Goal: Task Accomplishment & Management: Complete application form

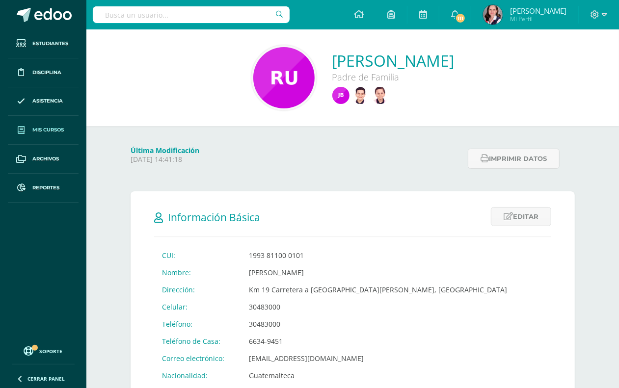
click at [47, 128] on span "Mis cursos" at bounding box center [47, 130] width 31 height 8
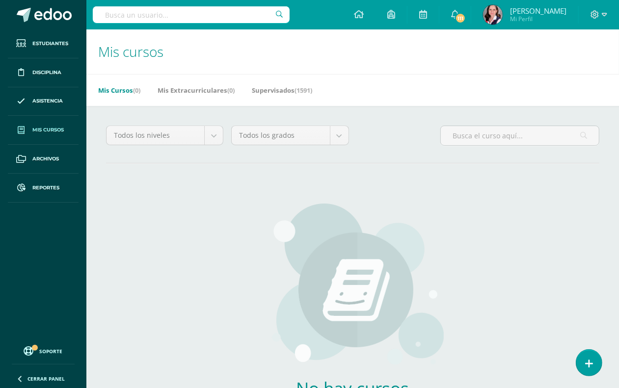
click at [52, 126] on span "Mis cursos" at bounding box center [47, 130] width 31 height 8
click at [45, 185] on span "Reportes" at bounding box center [45, 188] width 27 height 8
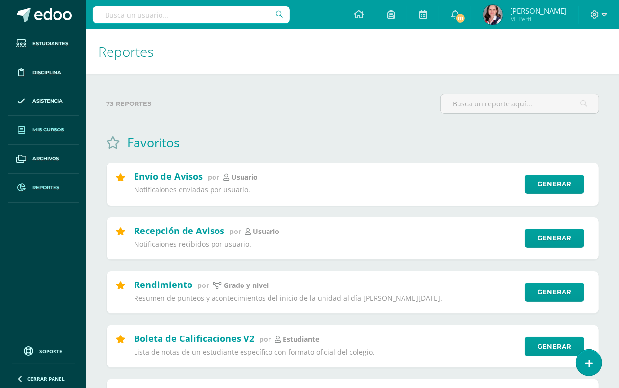
click at [48, 128] on span "Mis cursos" at bounding box center [47, 130] width 31 height 8
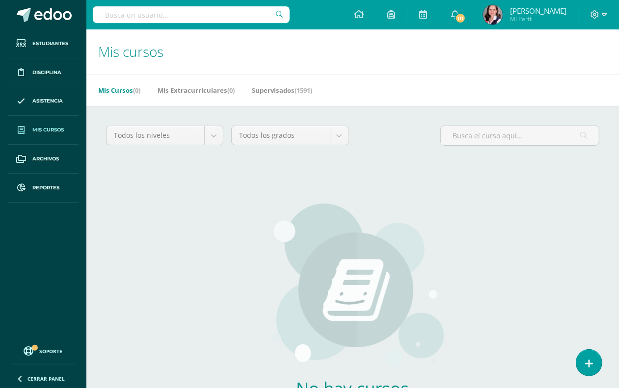
click at [114, 19] on input "text" at bounding box center [191, 14] width 197 height 17
type input "lenguaje"
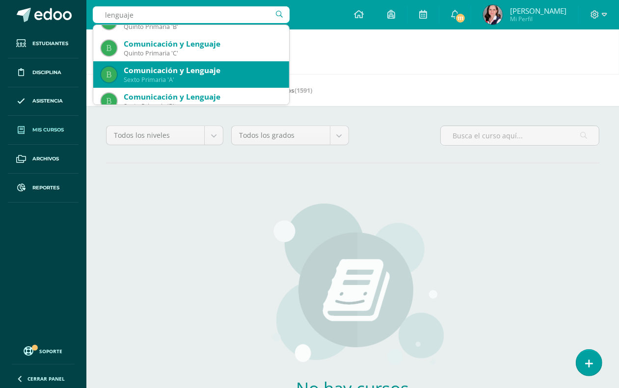
scroll to position [184, 0]
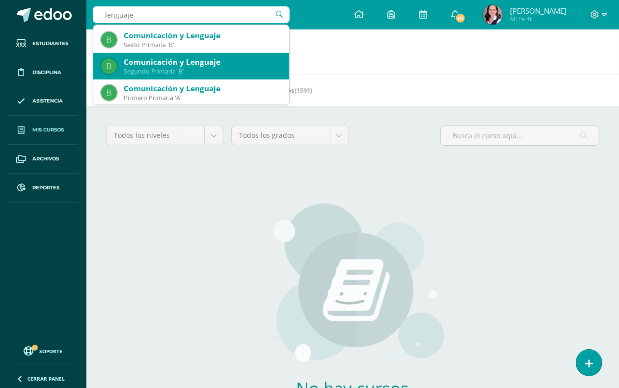
click at [225, 71] on div "Segundo Primaria 'B'" at bounding box center [202, 71] width 157 height 8
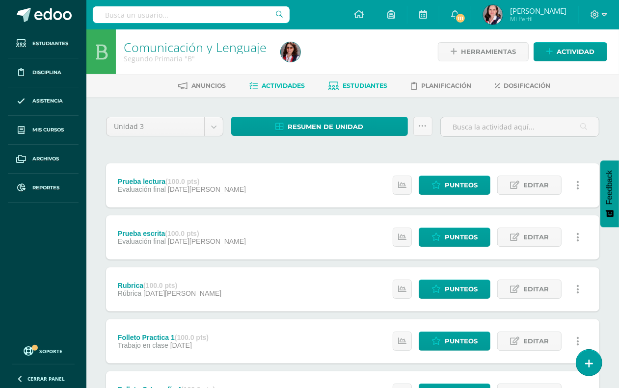
click at [356, 82] on span "Estudiantes" at bounding box center [365, 85] width 45 height 7
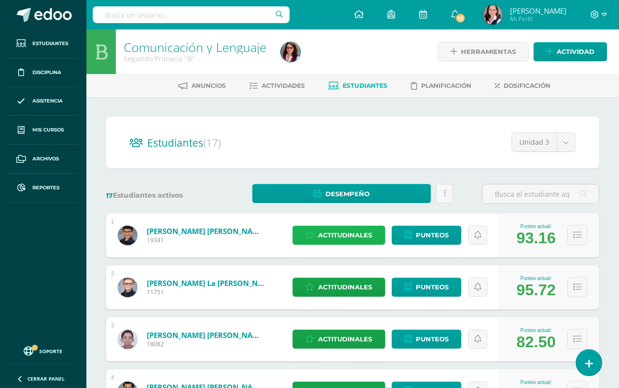
click at [353, 235] on span "Actitudinales" at bounding box center [345, 235] width 54 height 18
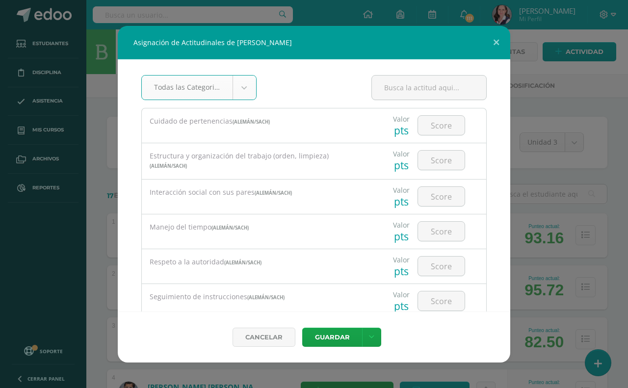
click at [239, 86] on body "Asignación de Actitudinales de Juan Fernando Arreaga Guillén Todas las Categori…" at bounding box center [314, 393] width 628 height 787
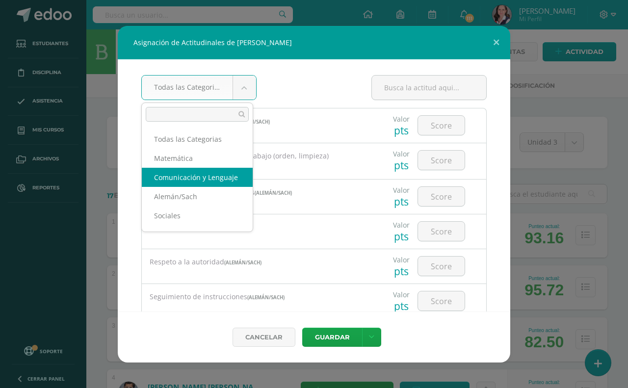
select select "24"
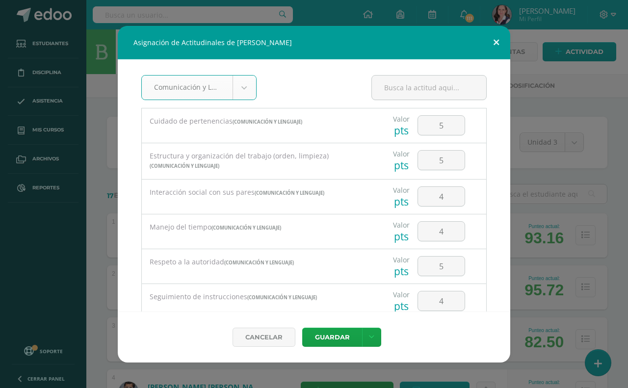
click at [498, 41] on button at bounding box center [496, 42] width 28 height 33
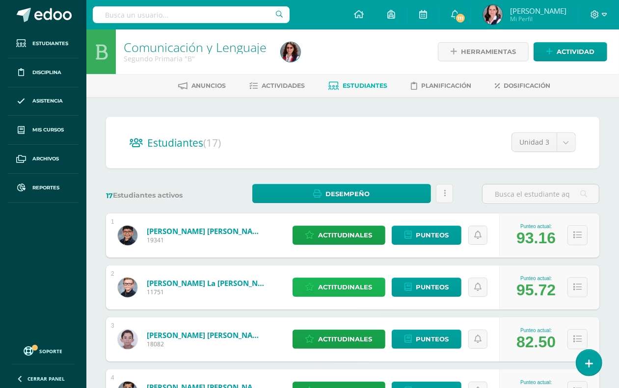
click at [356, 286] on span "Actitudinales" at bounding box center [345, 287] width 54 height 18
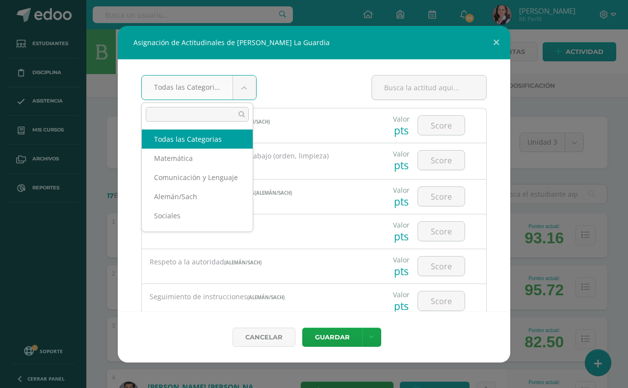
click at [239, 90] on body "Asignación de Actitudinales de Samuel Bobadilla La Guardia Todas las Categorias…" at bounding box center [314, 393] width 628 height 787
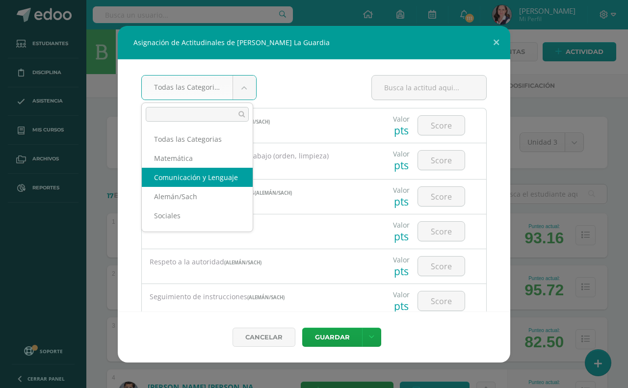
select select "24"
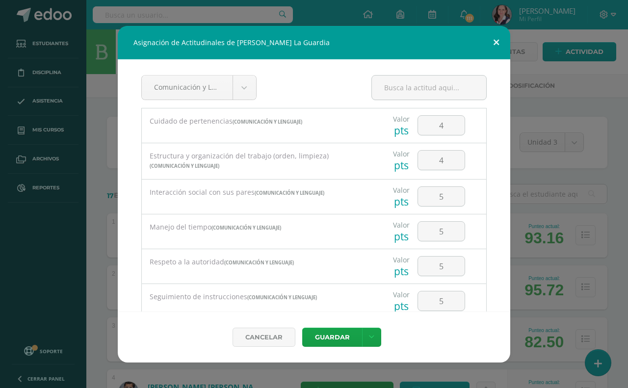
click at [496, 42] on button at bounding box center [496, 42] width 28 height 33
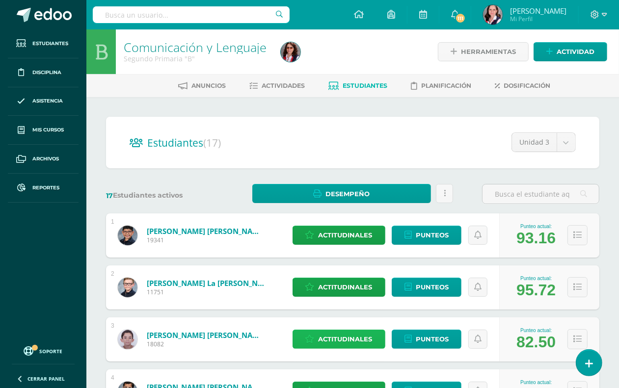
click at [337, 335] on span "Actitudinales" at bounding box center [345, 339] width 54 height 18
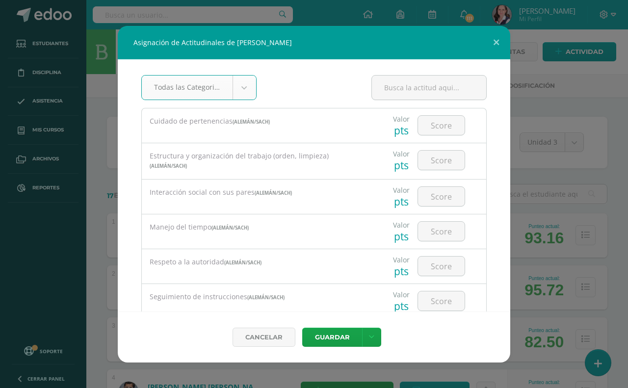
click at [241, 87] on body "Asignación de Actitudinales de José Rodrigo Cruz Lorenzana Todas las Categorias…" at bounding box center [314, 393] width 628 height 787
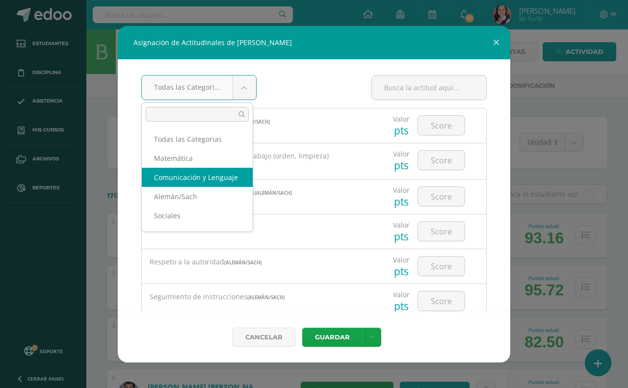
select select "24"
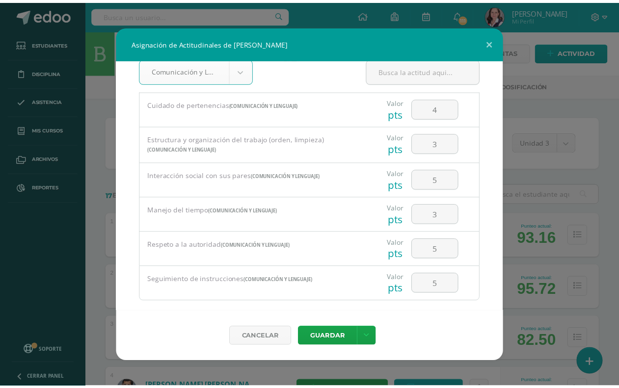
scroll to position [33, 0]
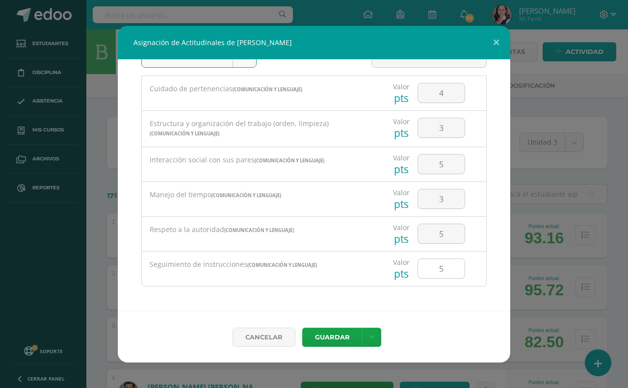
click at [437, 268] on input "5" at bounding box center [441, 268] width 47 height 19
type input "4"
click at [341, 339] on button "Guardar" at bounding box center [332, 337] width 60 height 19
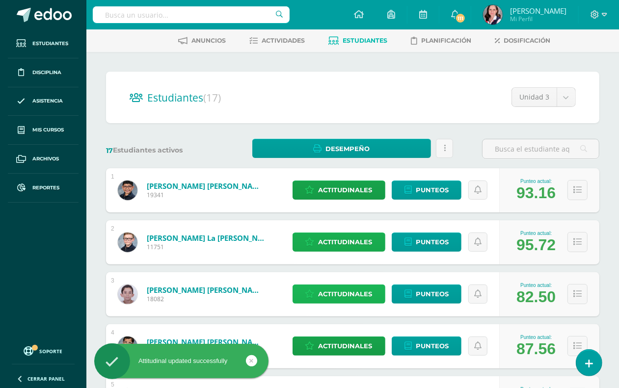
scroll to position [123, 0]
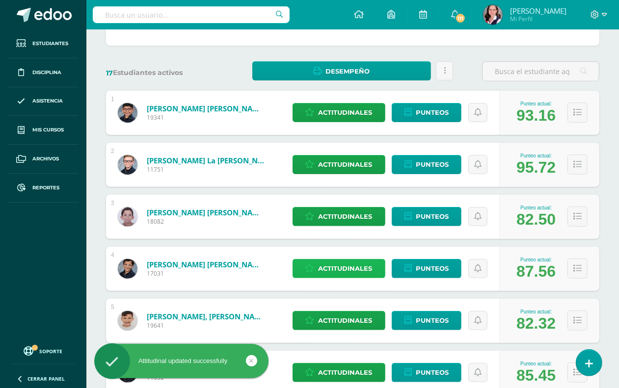
click at [363, 266] on span "Actitudinales" at bounding box center [345, 268] width 54 height 18
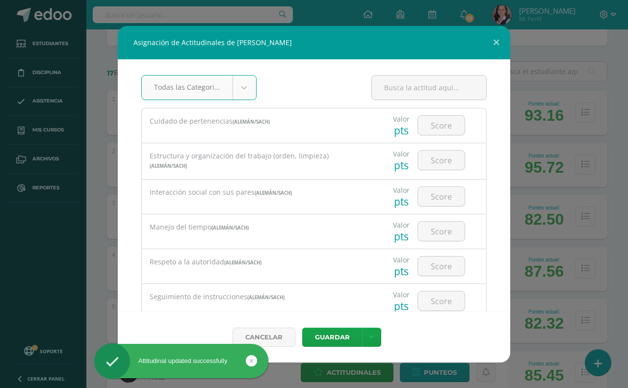
click at [240, 84] on body "Asignación de Actitudinales de Marco André Fischer Corado Todas las Categorias …" at bounding box center [314, 270] width 628 height 787
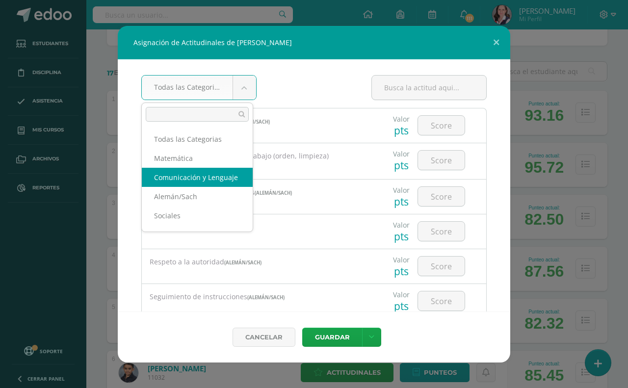
select select "24"
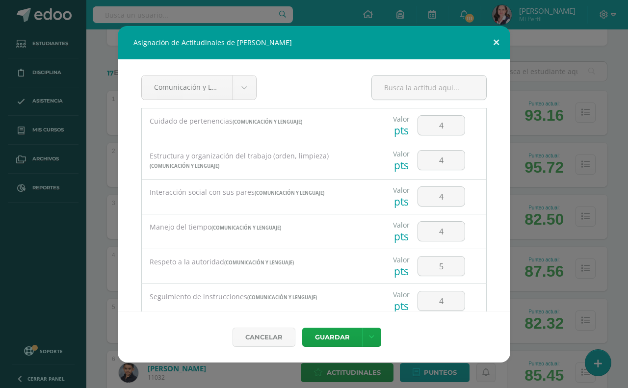
click at [500, 40] on button at bounding box center [496, 42] width 28 height 33
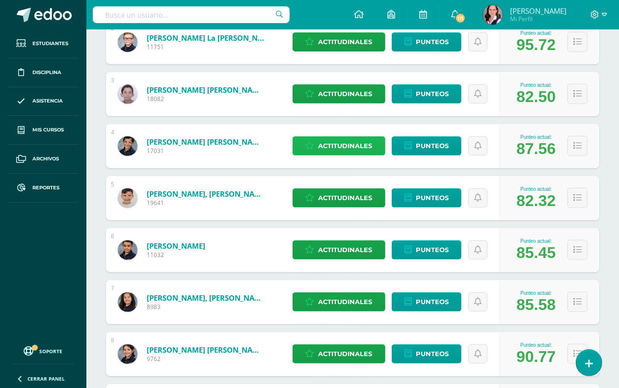
scroll to position [307, 0]
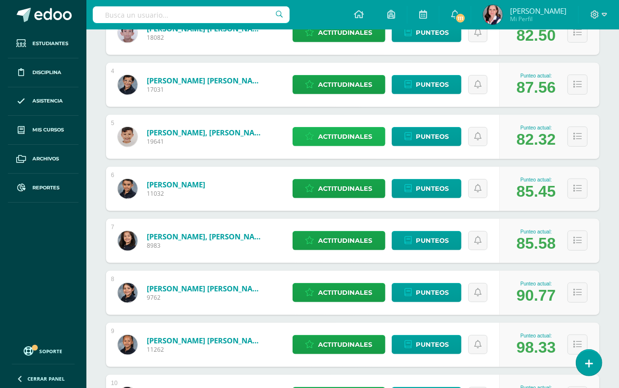
click at [352, 133] on span "Actitudinales" at bounding box center [345, 137] width 54 height 18
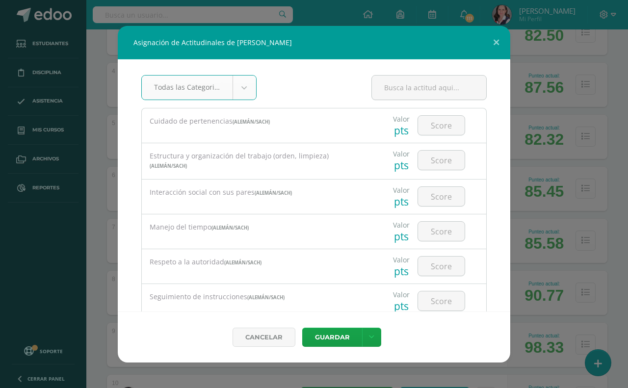
click at [238, 89] on body "Asignación de Actitudinales de Álvaro Matías García Colindres Todas las Categor…" at bounding box center [314, 270] width 628 height 1155
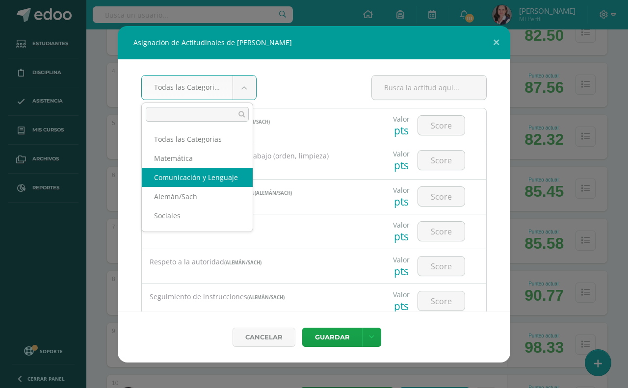
select select "24"
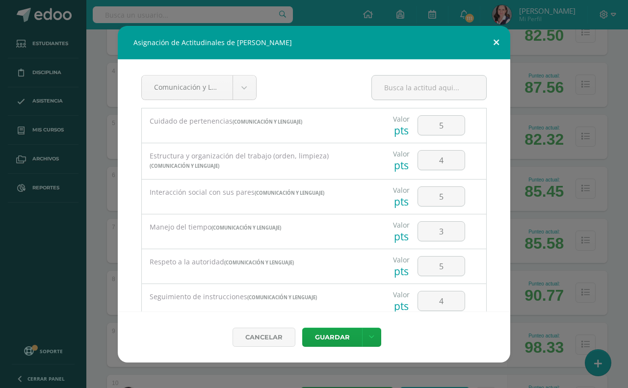
click at [498, 33] on button at bounding box center [496, 42] width 28 height 33
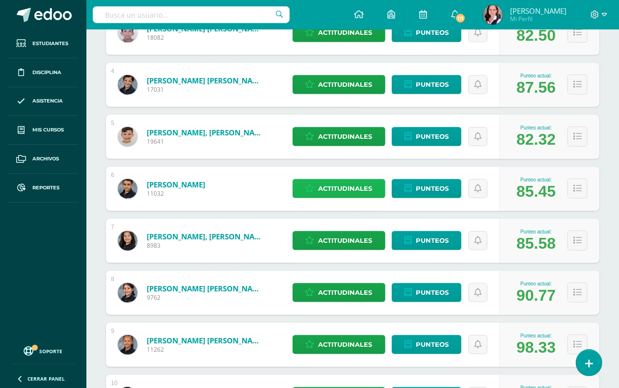
click at [334, 197] on span "Actitudinales" at bounding box center [345, 189] width 54 height 18
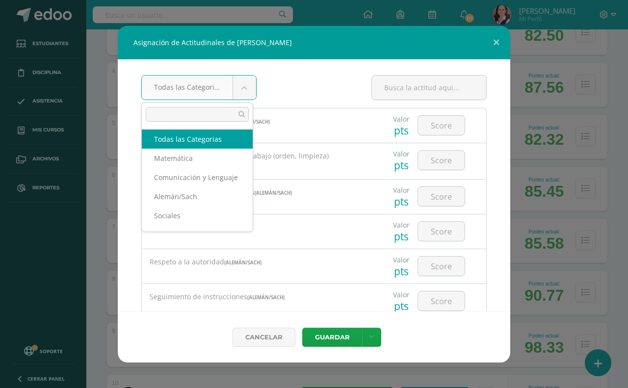
click at [241, 81] on body "Asignación de Actitudinales de Mateo Godoy Rosales Todas las Categorias Todas l…" at bounding box center [314, 270] width 628 height 1155
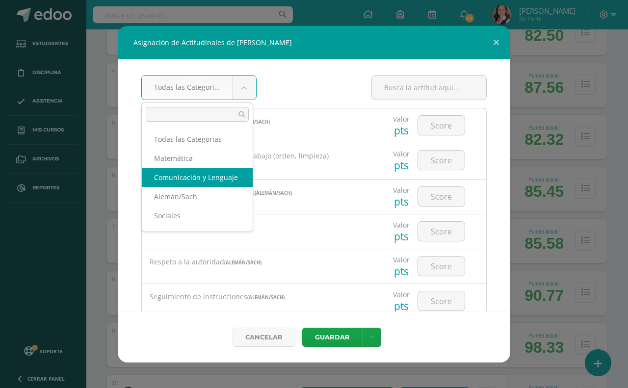
select select "24"
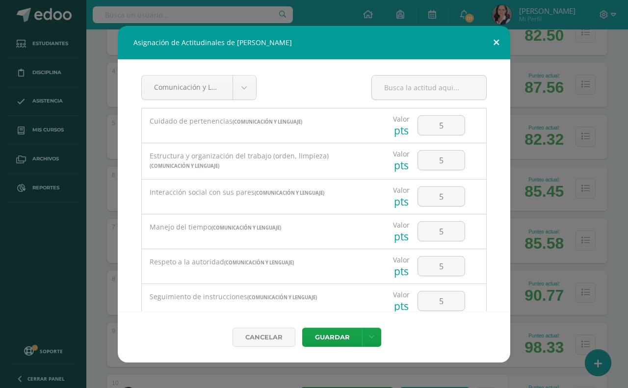
click at [497, 41] on button at bounding box center [496, 42] width 28 height 33
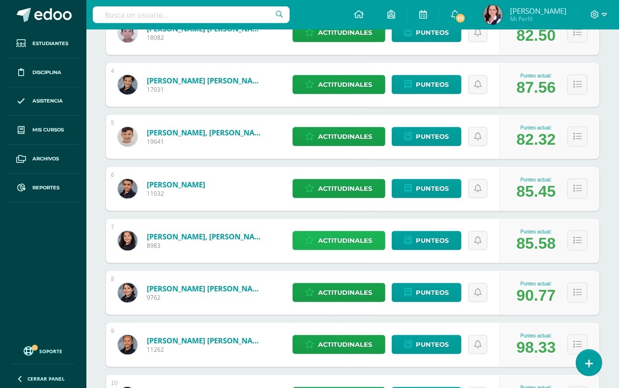
click at [332, 242] on span "Actitudinales" at bounding box center [345, 241] width 54 height 18
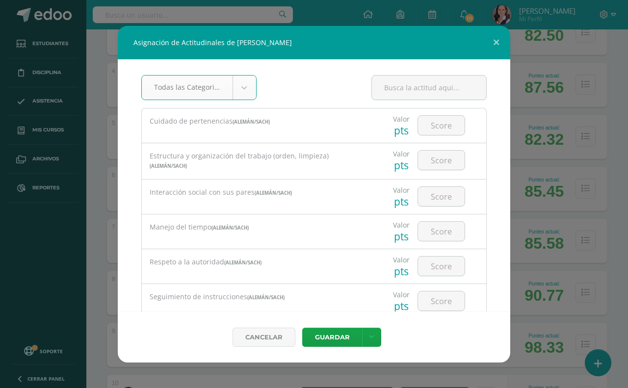
click at [241, 87] on body "Asignación de Actitudinales de Arianne Marie León Kolbe Todas las Categorias To…" at bounding box center [314, 270] width 628 height 1155
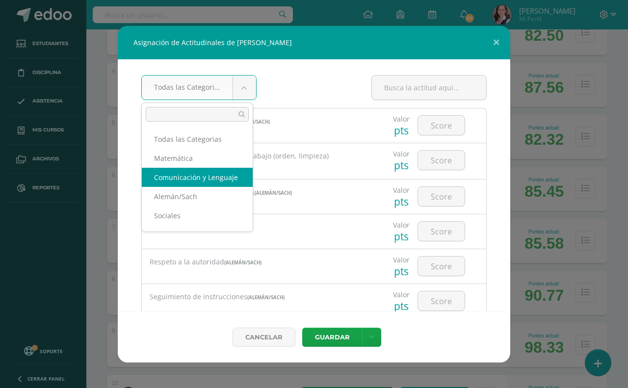
select select "24"
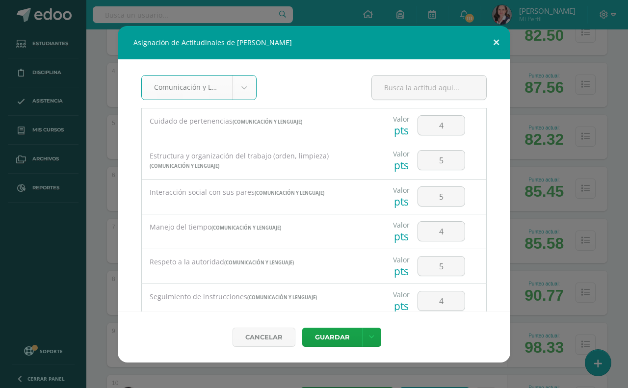
click at [493, 40] on button at bounding box center [496, 42] width 28 height 33
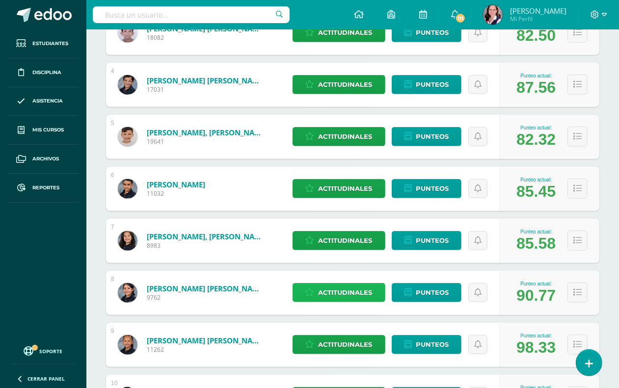
click at [351, 293] on span "Actitudinales" at bounding box center [345, 293] width 54 height 18
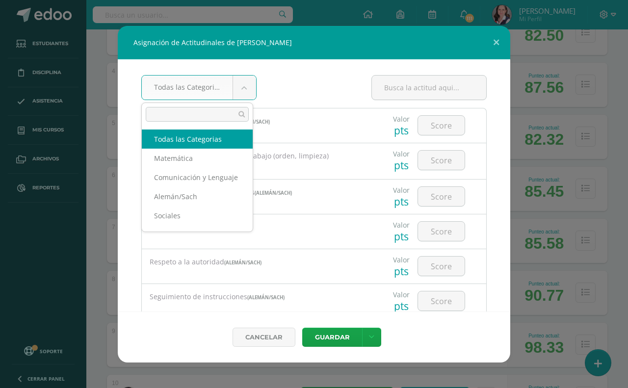
click at [241, 84] on body "Asignación de Actitudinales de Gabriela Natalia Matus Melara Todas las Categori…" at bounding box center [314, 270] width 628 height 1155
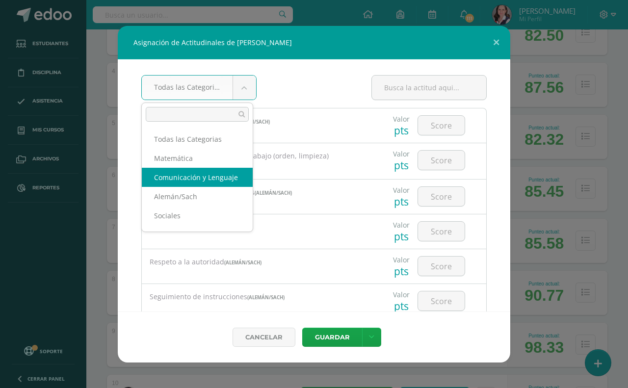
select select "24"
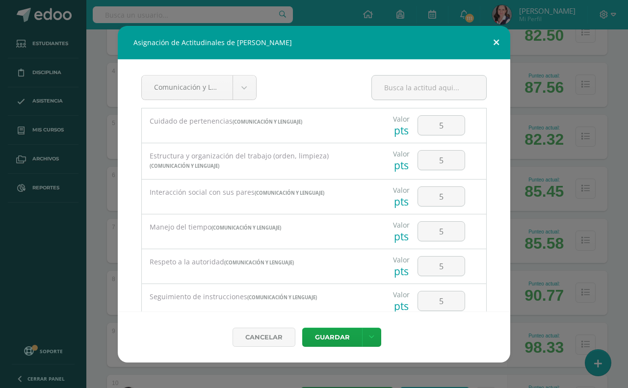
click at [494, 38] on button at bounding box center [496, 42] width 28 height 33
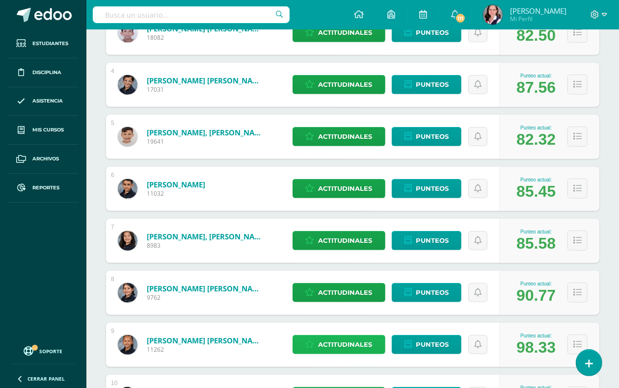
click at [359, 347] on span "Actitudinales" at bounding box center [345, 345] width 54 height 18
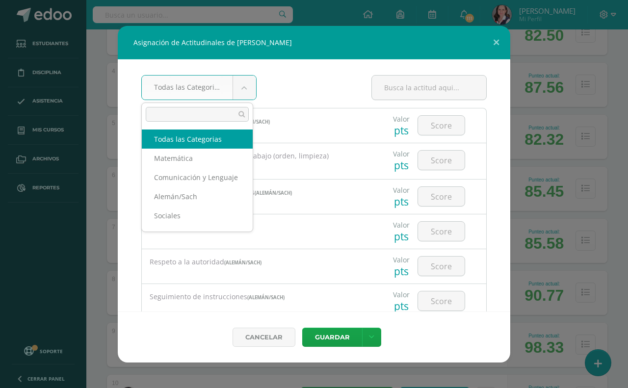
click at [239, 81] on body "Asignación de Actitudinales de Maria Paula Méndez Ramirez Todas las Categorias …" at bounding box center [314, 270] width 628 height 1155
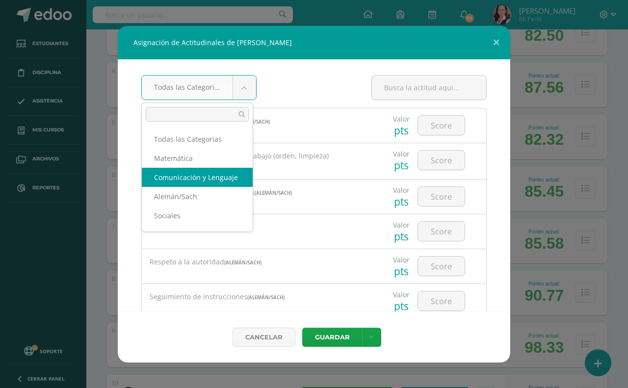
select select "24"
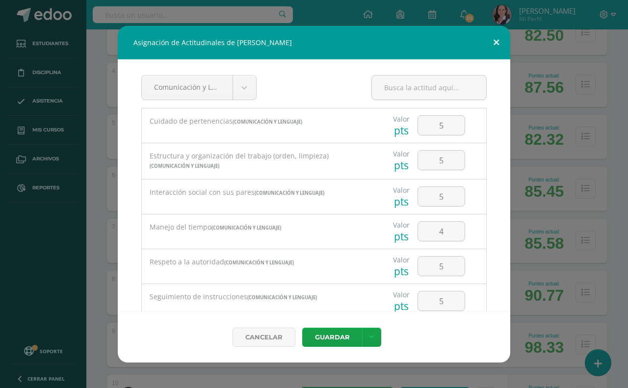
click at [494, 39] on button at bounding box center [496, 42] width 28 height 33
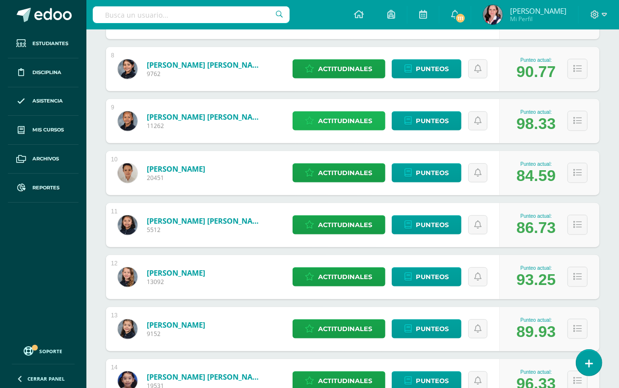
scroll to position [552, 0]
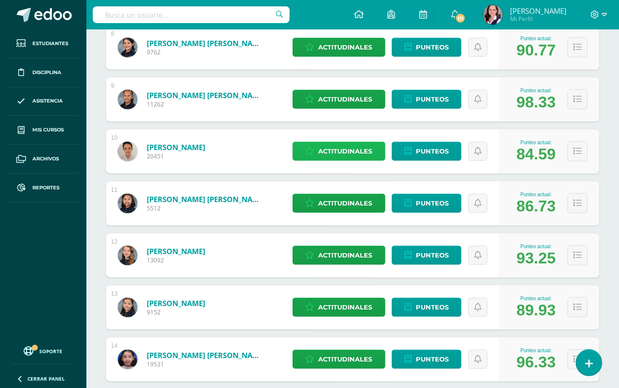
click at [359, 153] on span "Actitudinales" at bounding box center [345, 151] width 54 height 18
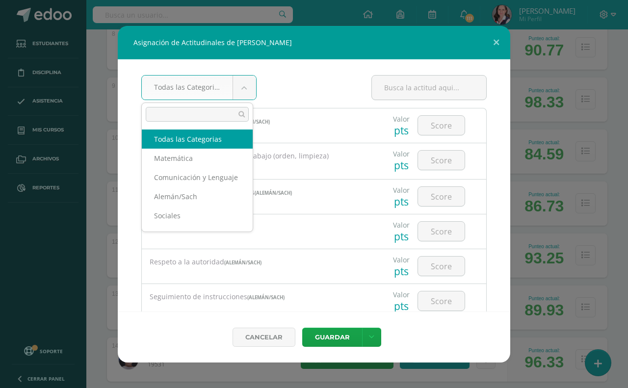
click at [244, 86] on body "Asignación de Actitudinales de Sebastian Monsanto Díaz Todas las Categorias Tod…" at bounding box center [314, 25] width 628 height 1155
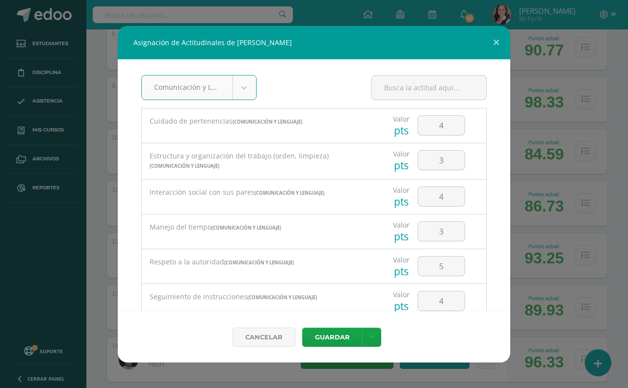
select select "24"
click at [495, 42] on button at bounding box center [496, 42] width 28 height 33
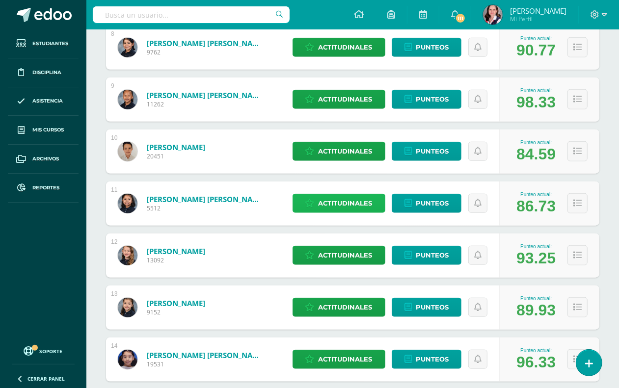
click at [335, 202] on span "Actitudinales" at bounding box center [345, 203] width 54 height 18
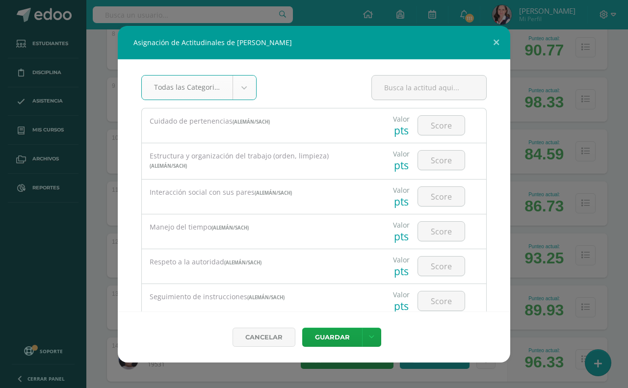
click at [238, 85] on body "Asignación de Actitudinales de Maria Alejandra Morales Sierra Todas las Categor…" at bounding box center [314, 25] width 628 height 1155
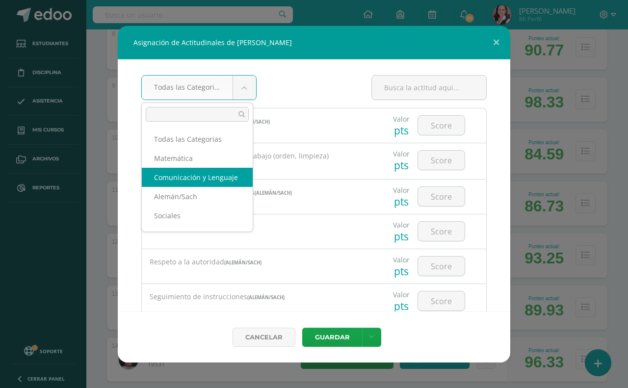
select select "24"
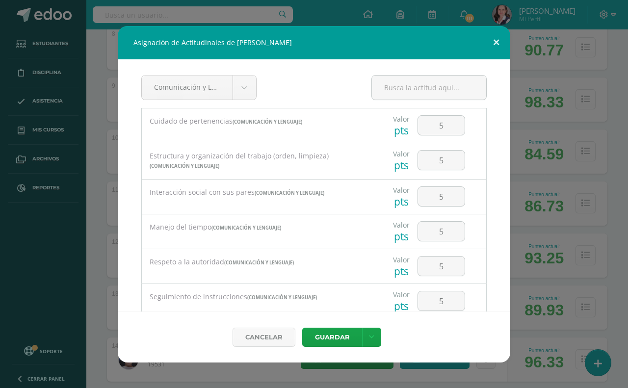
click at [494, 41] on button at bounding box center [496, 42] width 28 height 33
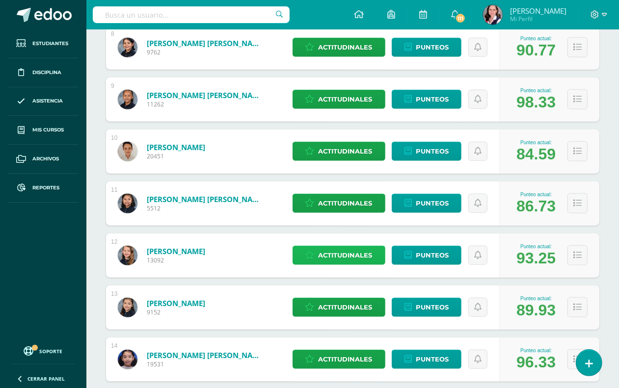
click at [352, 257] on span "Actitudinales" at bounding box center [345, 255] width 54 height 18
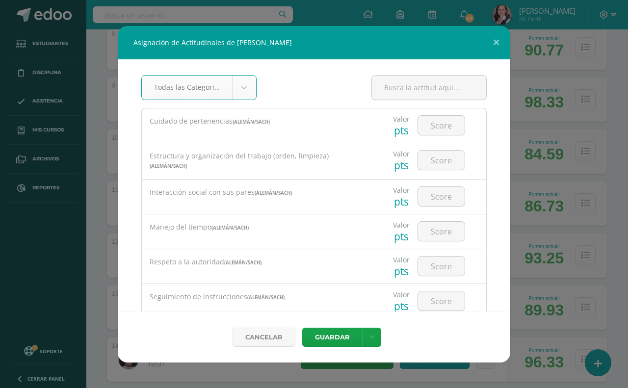
click at [237, 80] on body "Asignación de Actitudinales de Sara Obiols Ramírez Todas las Categorias Todas l…" at bounding box center [314, 25] width 628 height 1155
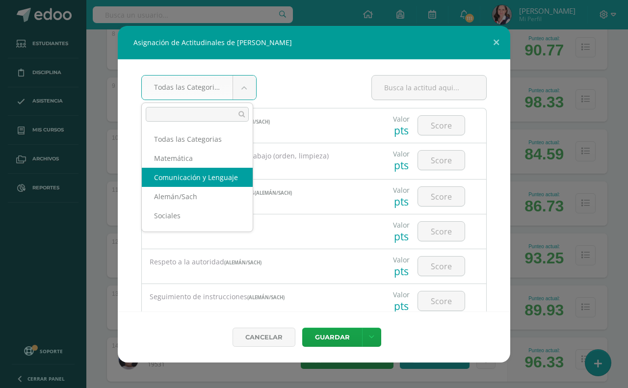
select select "24"
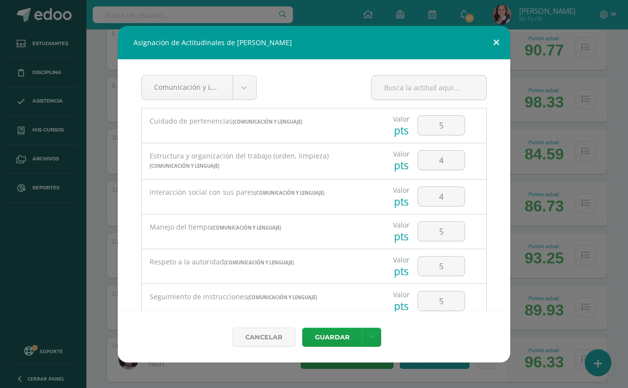
click at [493, 39] on button at bounding box center [496, 42] width 28 height 33
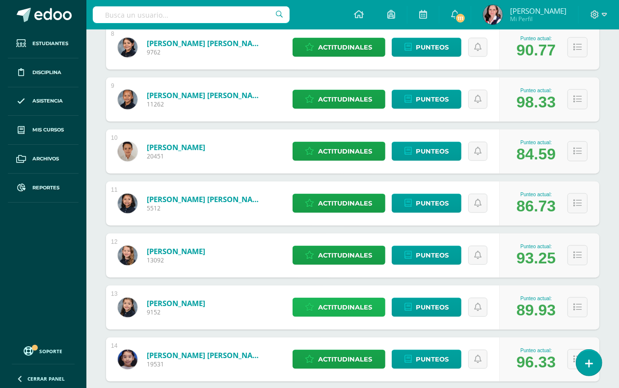
click at [359, 305] on span "Actitudinales" at bounding box center [345, 307] width 54 height 18
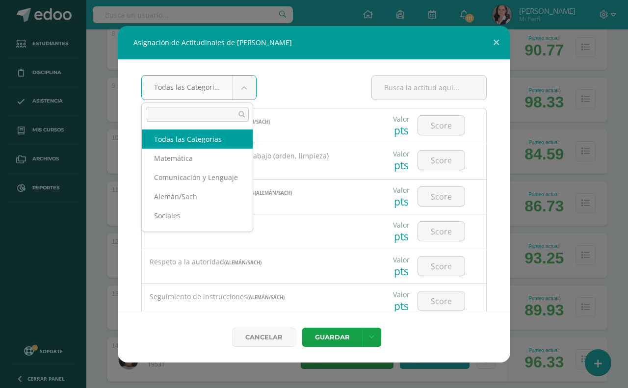
click at [241, 89] on body "Asignación de Actitudinales de Emma Rivers Larrave Todas las Categorias Todas l…" at bounding box center [314, 25] width 628 height 1155
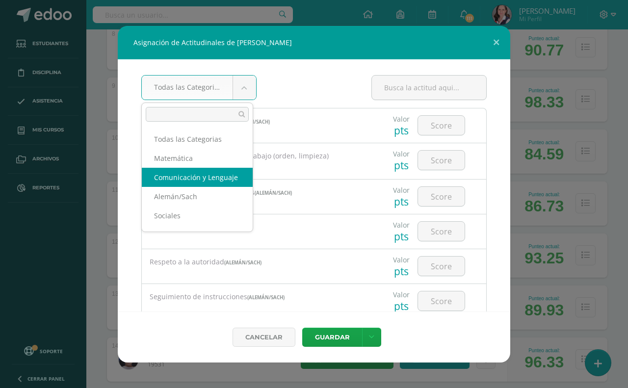
select select "24"
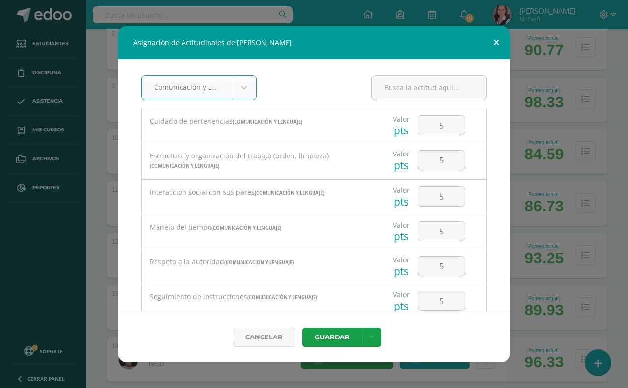
click at [491, 40] on button at bounding box center [496, 42] width 28 height 33
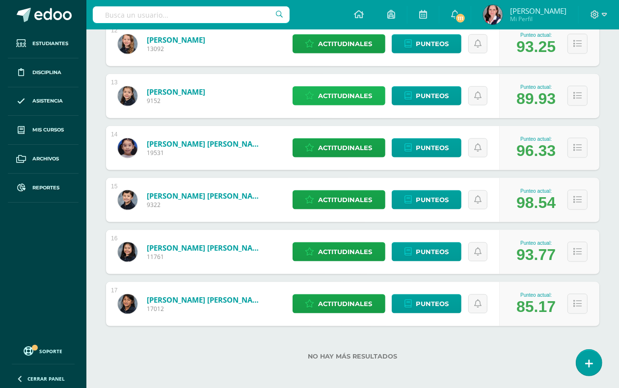
scroll to position [766, 0]
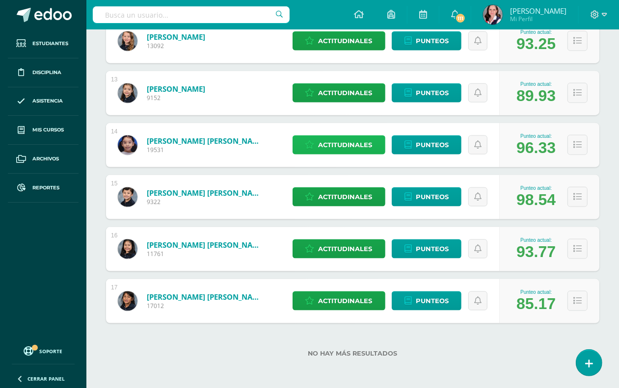
click at [364, 141] on span "Actitudinales" at bounding box center [345, 145] width 54 height 18
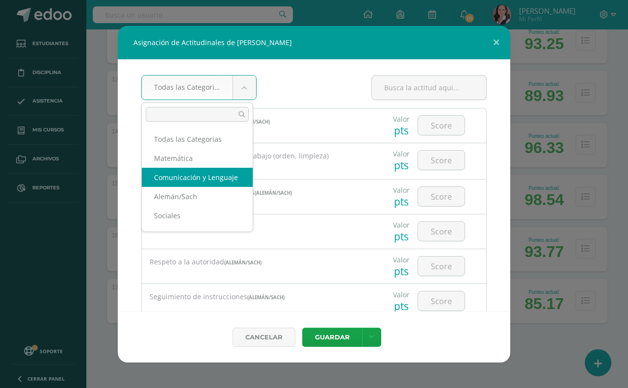
select select "24"
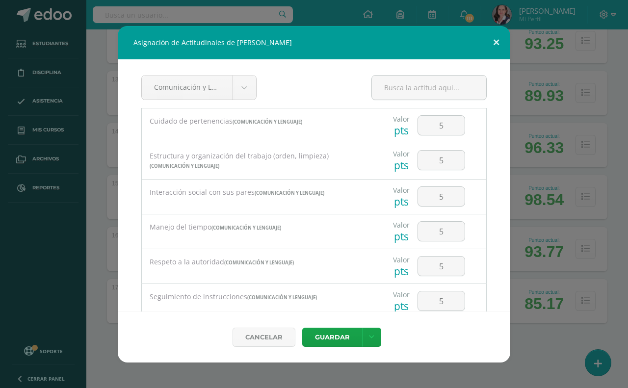
click at [496, 38] on button at bounding box center [496, 42] width 28 height 33
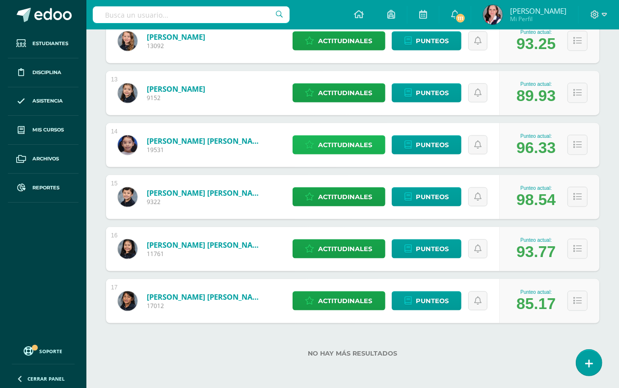
click at [331, 140] on span "Actitudinales" at bounding box center [345, 145] width 54 height 18
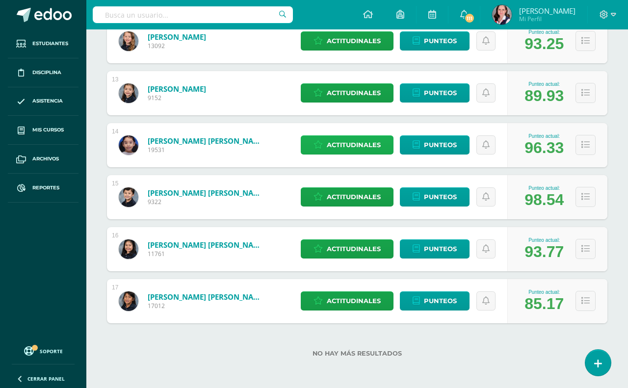
select select "24"
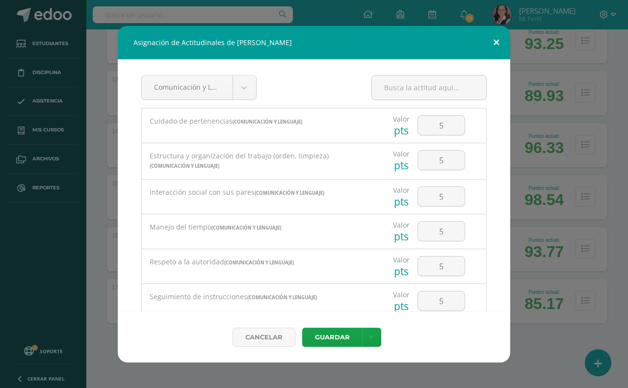
click at [498, 42] on button at bounding box center [496, 42] width 28 height 33
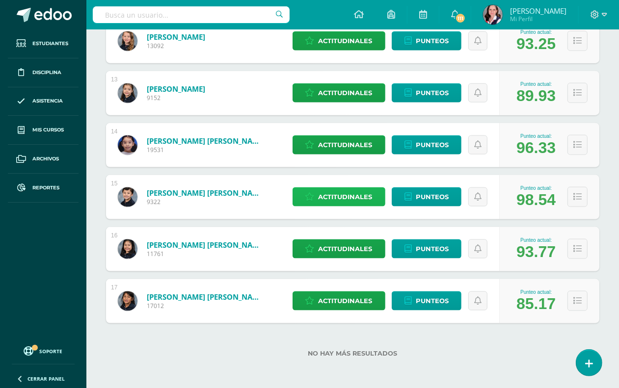
click at [362, 194] on span "Actitudinales" at bounding box center [345, 197] width 54 height 18
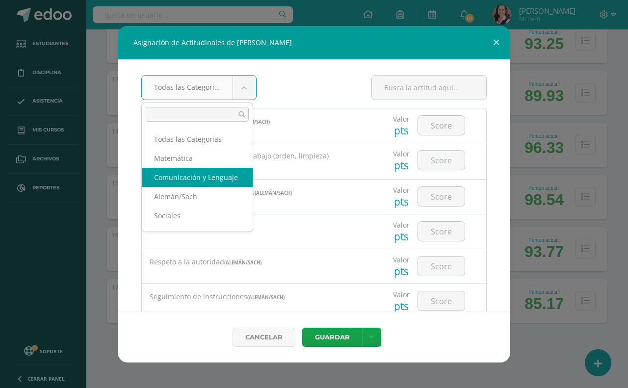
select select "24"
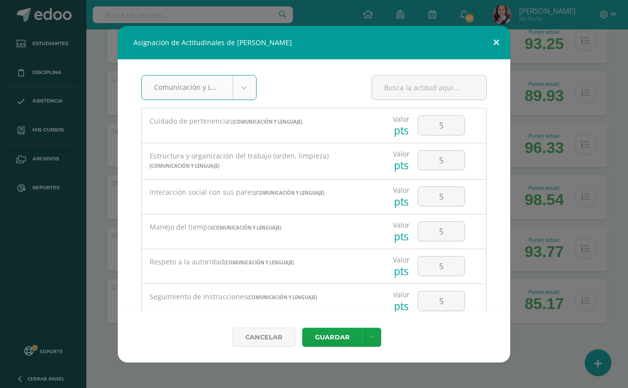
click at [495, 38] on button at bounding box center [496, 42] width 28 height 33
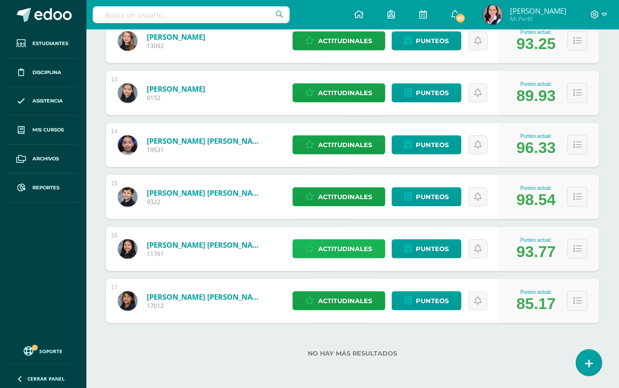
click at [363, 249] on span "Actitudinales" at bounding box center [345, 249] width 54 height 18
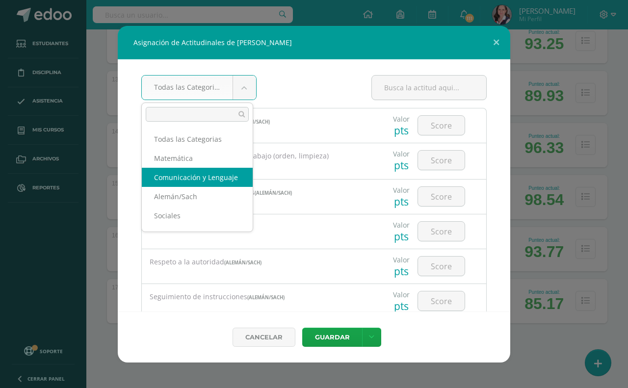
select select "24"
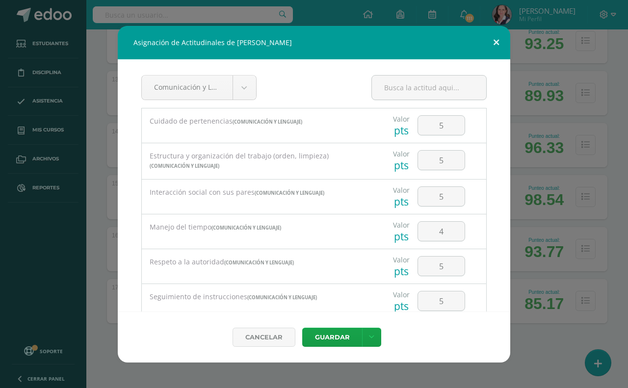
click at [496, 40] on button at bounding box center [496, 42] width 28 height 33
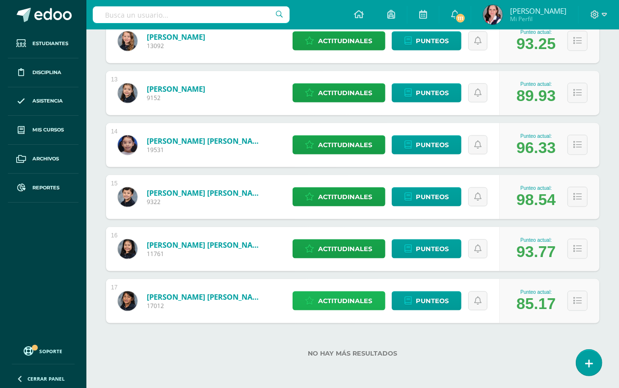
click at [357, 297] on span "Actitudinales" at bounding box center [345, 301] width 54 height 18
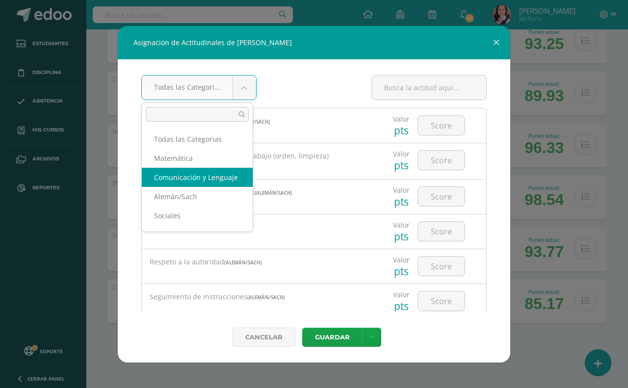
select select "24"
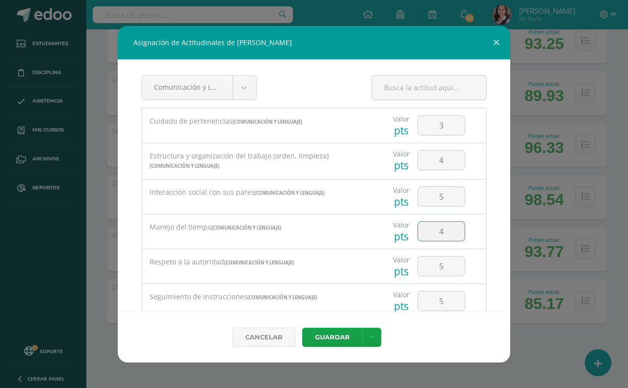
click at [435, 235] on input "4" at bounding box center [441, 231] width 47 height 19
type input "3"
click at [336, 335] on button "Guardar" at bounding box center [332, 337] width 60 height 19
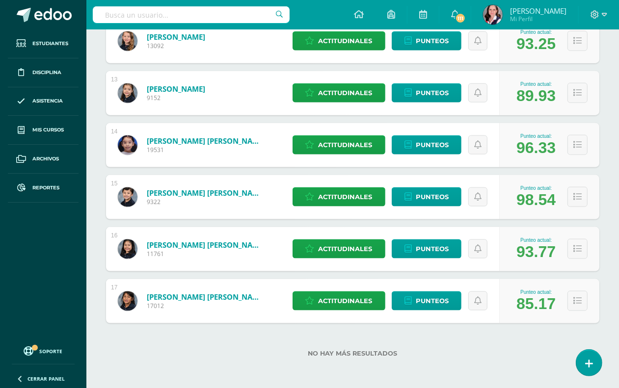
click at [180, 15] on input "text" at bounding box center [191, 14] width 197 height 17
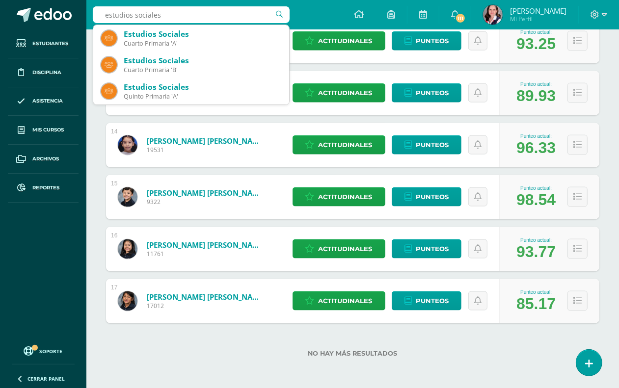
type input "estudios sociales"
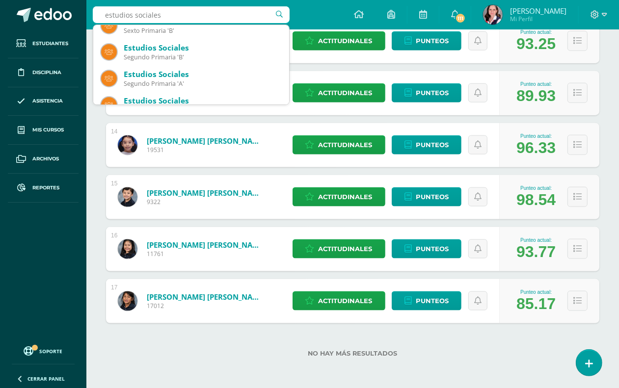
scroll to position [188, 0]
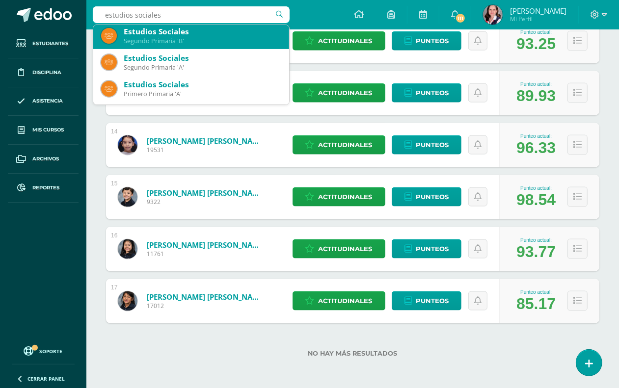
click at [205, 41] on div "Segundo Primaria 'B'" at bounding box center [202, 41] width 157 height 8
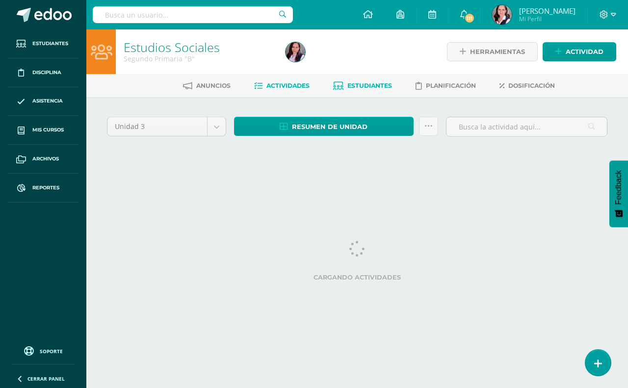
click at [368, 82] on span "Estudiantes" at bounding box center [369, 85] width 45 height 7
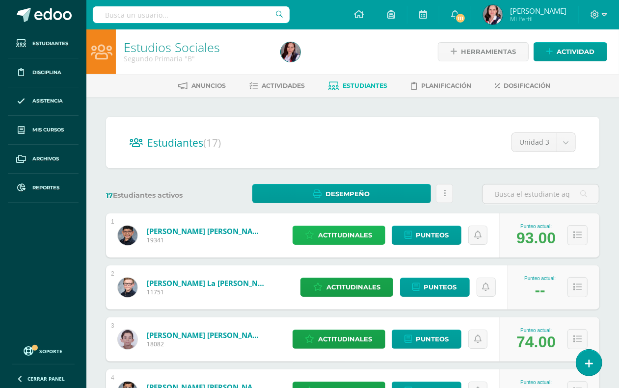
click at [351, 232] on span "Actitudinales" at bounding box center [345, 235] width 54 height 18
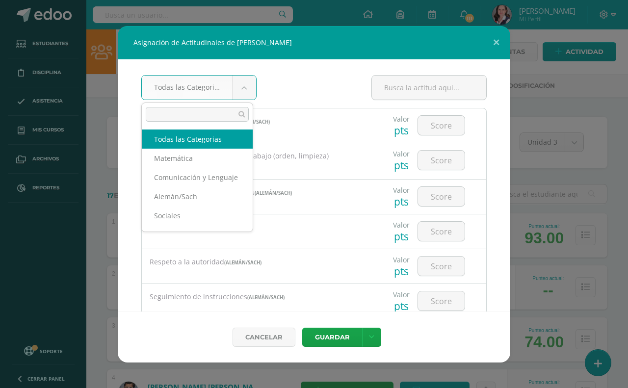
click at [243, 94] on body "Asignación de Actitudinales de Juan Fernando Arreaga Guillén Todas las Categori…" at bounding box center [314, 393] width 628 height 787
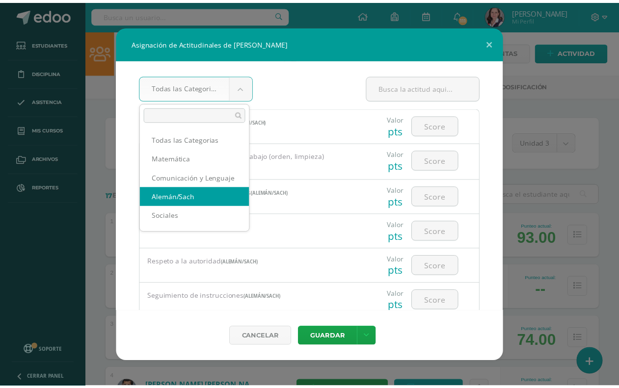
scroll to position [1, 0]
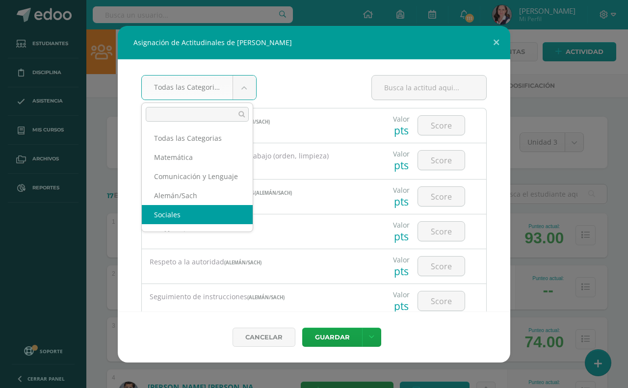
select select "26"
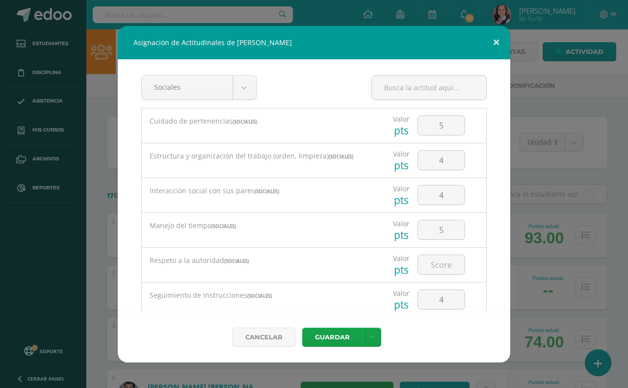
click at [496, 40] on button at bounding box center [496, 42] width 28 height 33
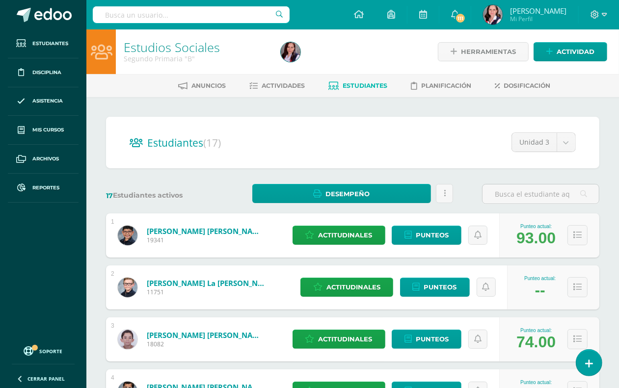
click at [110, 6] on input "text" at bounding box center [191, 14] width 197 height 17
type input "Lenguaje"
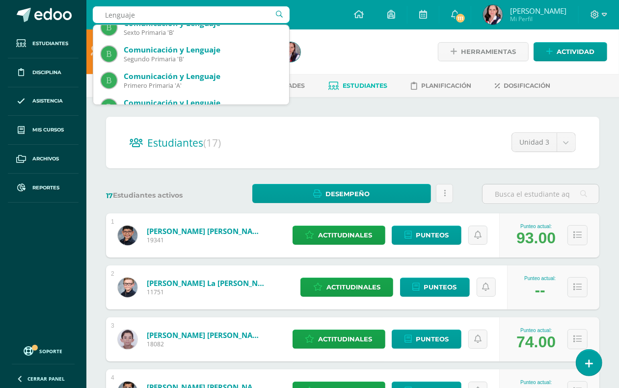
scroll to position [221, 0]
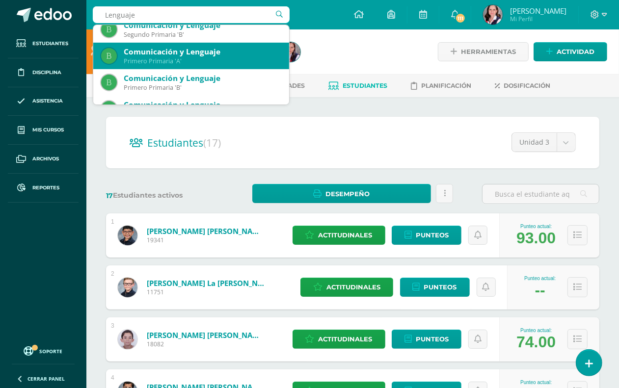
click at [168, 62] on div "Primero Primaria 'A'" at bounding box center [202, 61] width 157 height 8
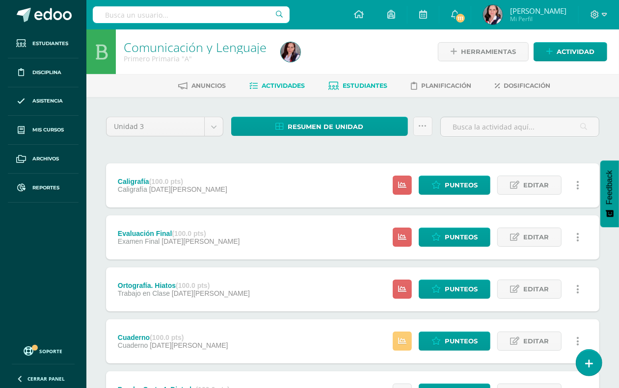
click at [376, 86] on span "Estudiantes" at bounding box center [365, 85] width 45 height 7
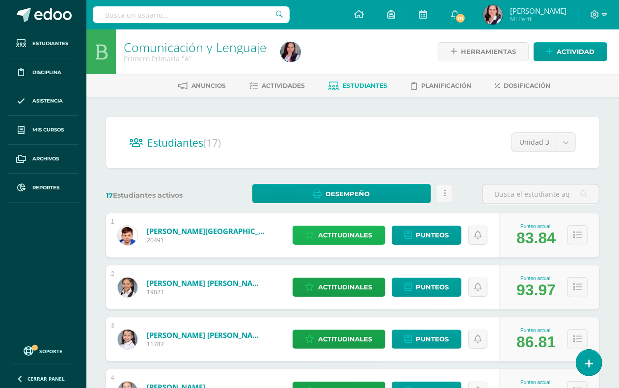
click at [363, 232] on span "Actitudinales" at bounding box center [345, 235] width 54 height 18
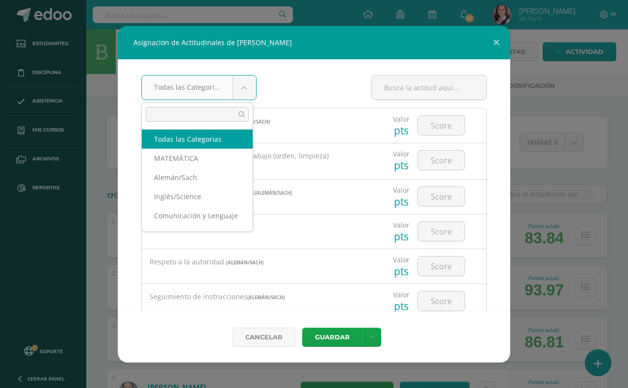
click at [242, 84] on body "Asignación de Actitudinales de Diego Aguirre Cabrera Todas las Categorias Todas…" at bounding box center [314, 393] width 628 height 787
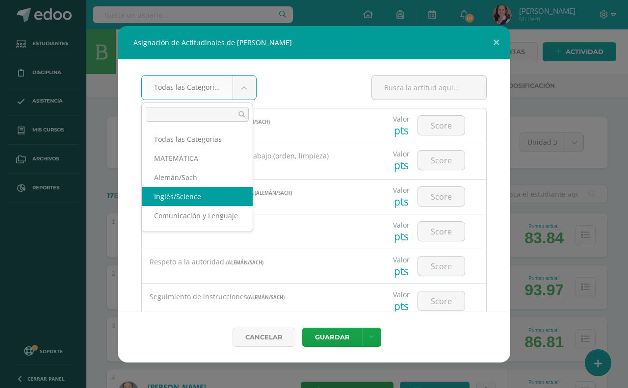
scroll to position [1, 0]
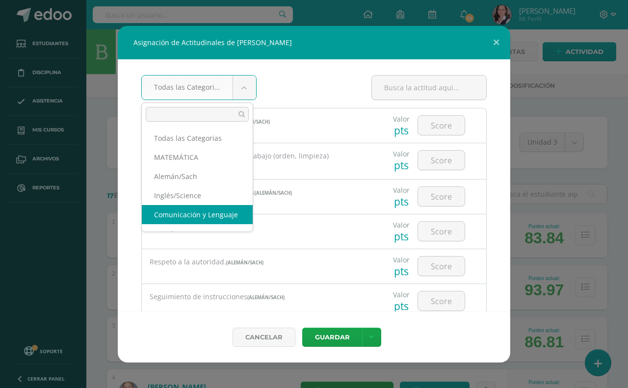
select select "21"
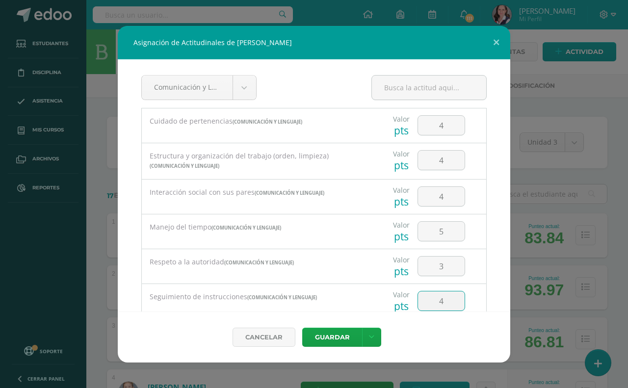
click at [438, 306] on input "4" at bounding box center [441, 300] width 47 height 19
type input "3"
click at [335, 329] on button "Guardar" at bounding box center [332, 337] width 60 height 19
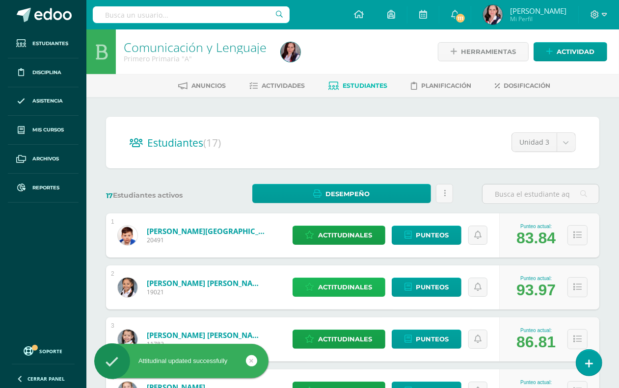
click at [351, 286] on span "Actitudinales" at bounding box center [345, 287] width 54 height 18
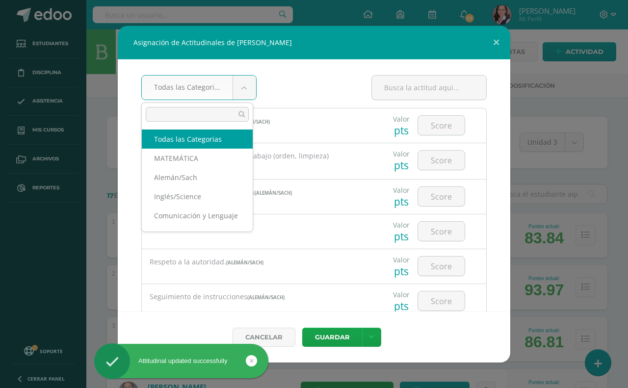
click at [243, 85] on body "Asignación de Actitudinales de Emilia Inés Armas Soria Todas las Categorias Tod…" at bounding box center [314, 393] width 628 height 787
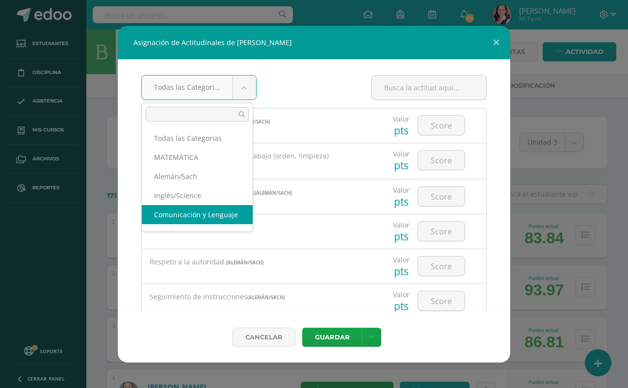
select select "21"
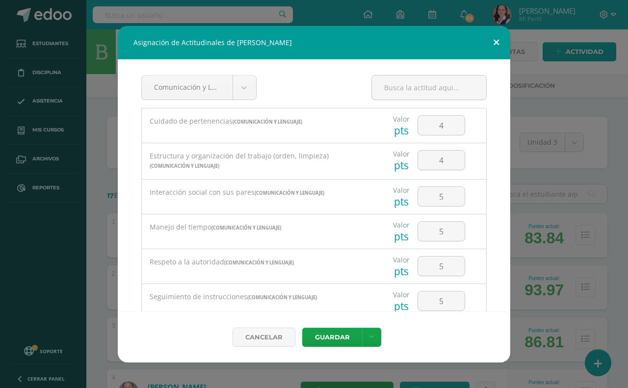
click at [492, 41] on button at bounding box center [496, 42] width 28 height 33
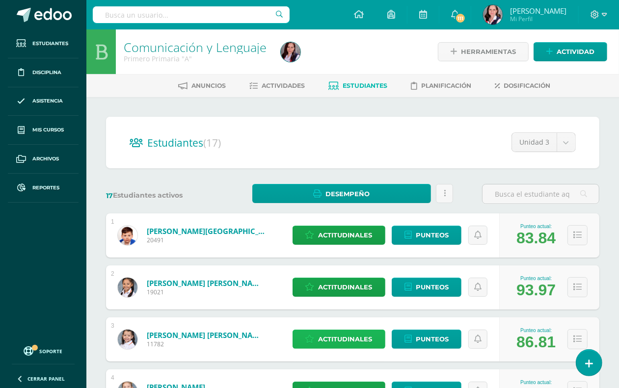
click at [338, 339] on span "Actitudinales" at bounding box center [345, 339] width 54 height 18
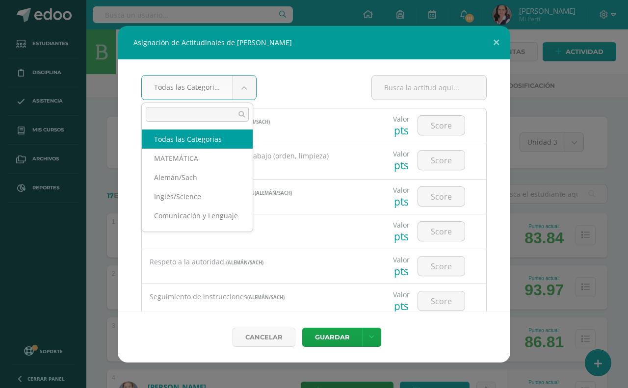
click at [248, 86] on body "Asignación de Actitudinales de Mia Luciana Ciccone Sagastume Todas las Categori…" at bounding box center [314, 393] width 628 height 787
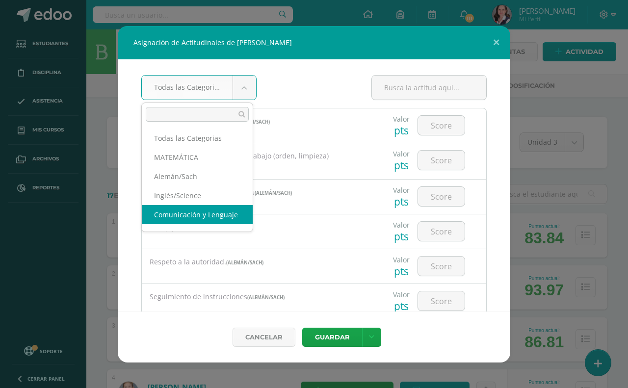
select select "21"
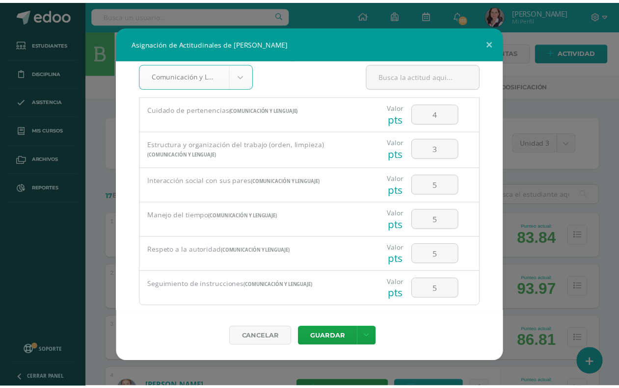
scroll to position [0, 0]
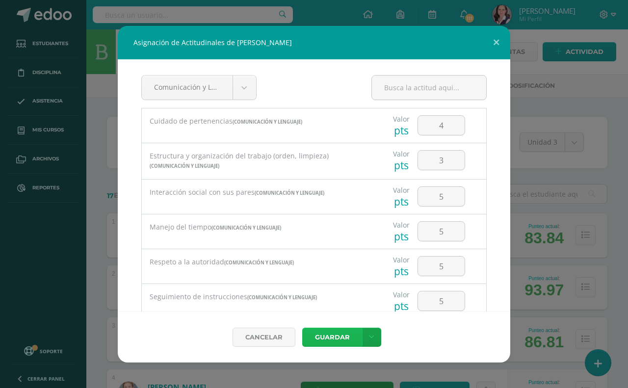
click at [339, 339] on button "Guardar" at bounding box center [332, 337] width 60 height 19
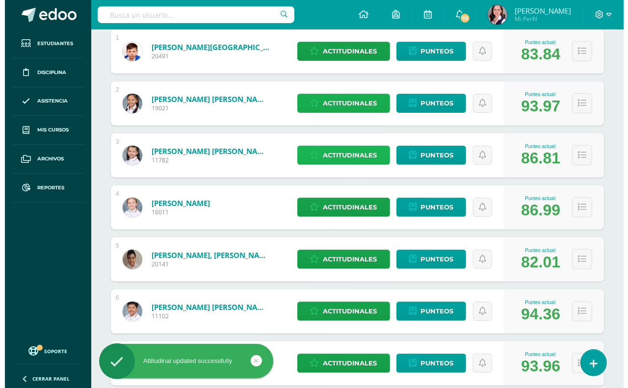
scroll to position [245, 0]
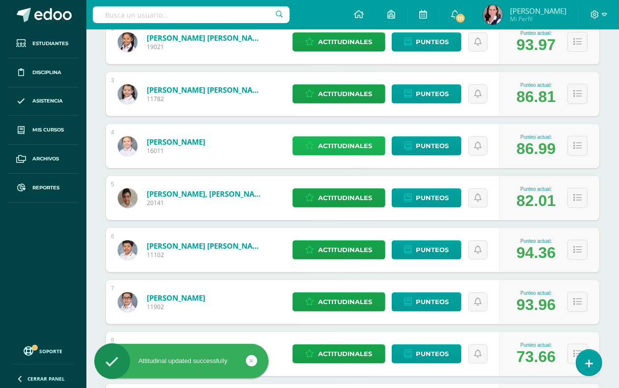
click at [337, 143] on span "Actitudinales" at bounding box center [345, 146] width 54 height 18
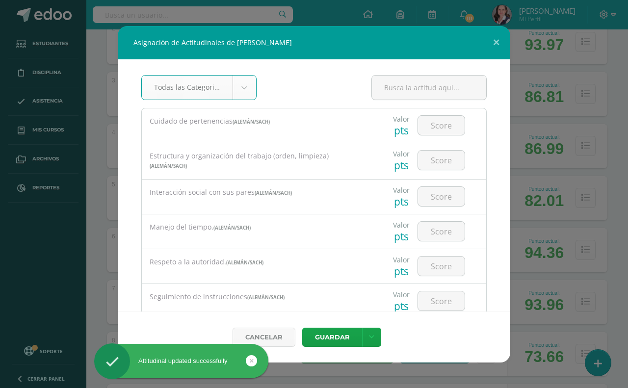
click at [238, 88] on body "Asignación de Actitudinales de Anastasia Dávila Bran Todas las Categorias Todas…" at bounding box center [314, 148] width 628 height 787
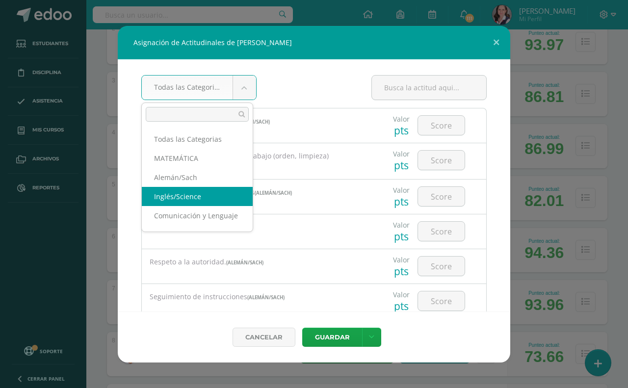
scroll to position [1, 0]
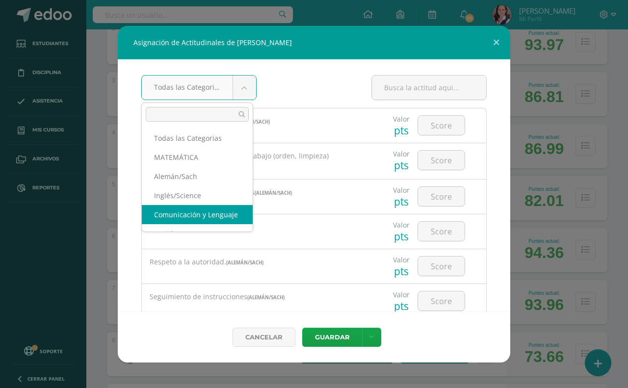
select select "21"
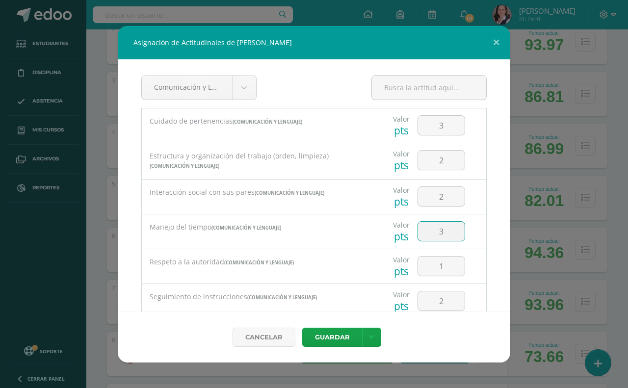
click at [437, 232] on input "3" at bounding box center [441, 231] width 47 height 19
type input "2"
click at [344, 335] on button "Guardar" at bounding box center [332, 337] width 60 height 19
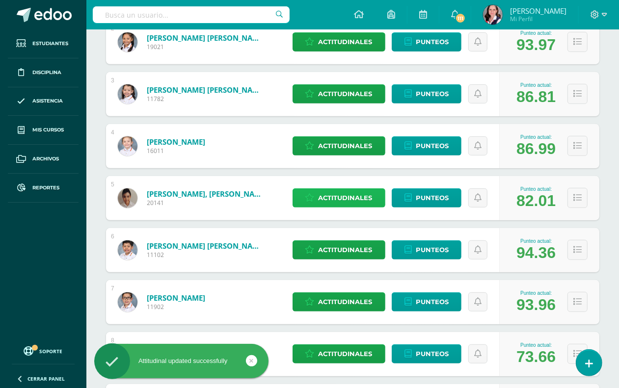
click at [347, 200] on span "Actitudinales" at bounding box center [345, 198] width 54 height 18
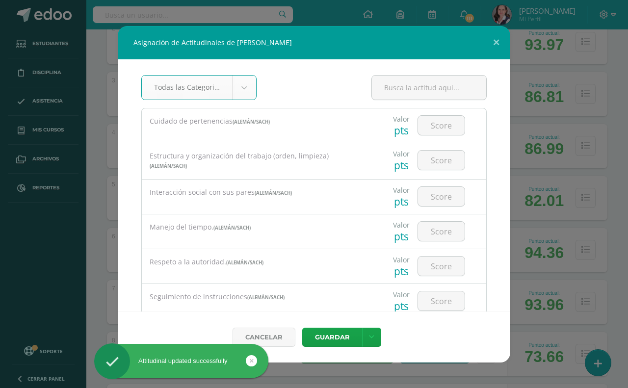
click at [243, 85] on body "Asignación de Actitudinales de SANTIAGO ROBERTO EUCEDA HERNANDEZ Todas las Cate…" at bounding box center [314, 332] width 628 height 1155
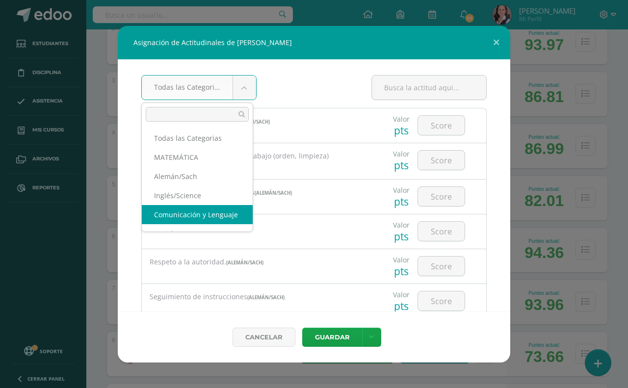
select select "21"
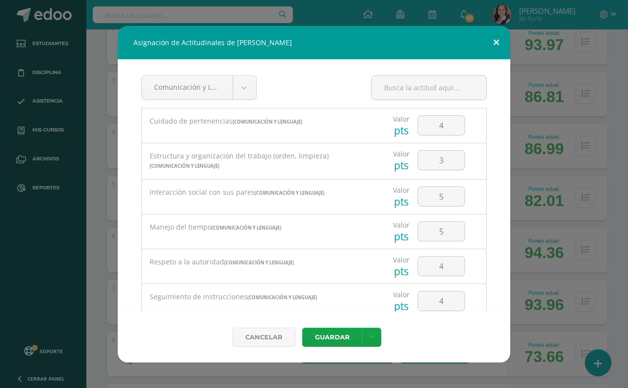
click at [496, 39] on button at bounding box center [496, 42] width 28 height 33
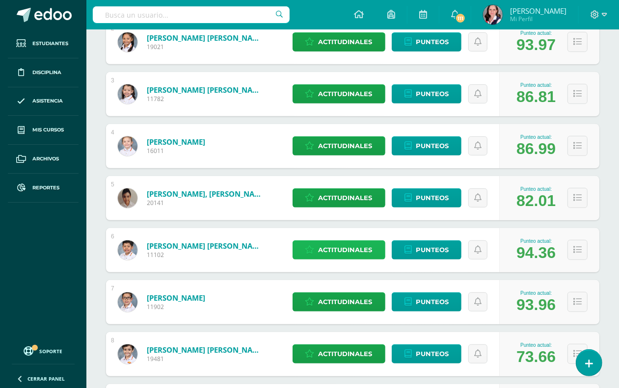
click at [342, 248] on span "Actitudinales" at bounding box center [345, 250] width 54 height 18
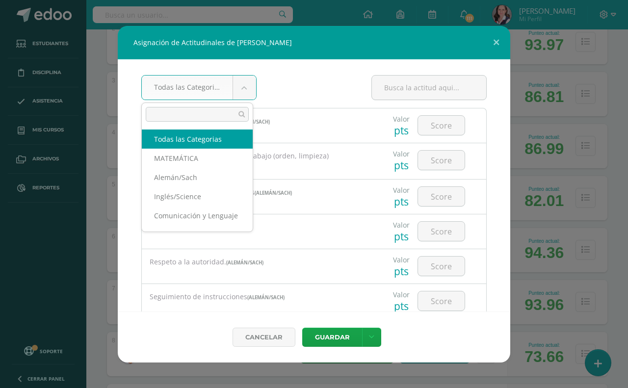
click at [241, 91] on body "Asignación de Actitudinales de Jose Adrian García Ramos Todas las Categorias To…" at bounding box center [314, 332] width 628 height 1155
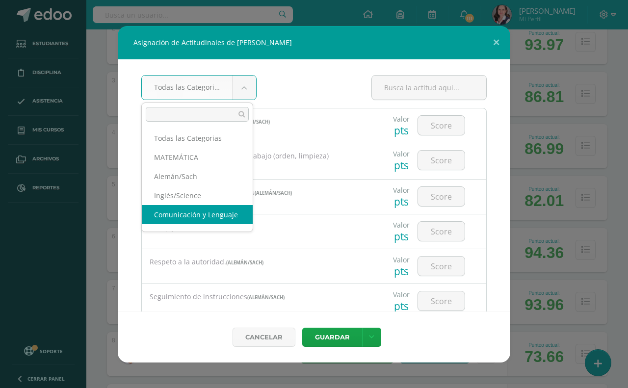
select select "21"
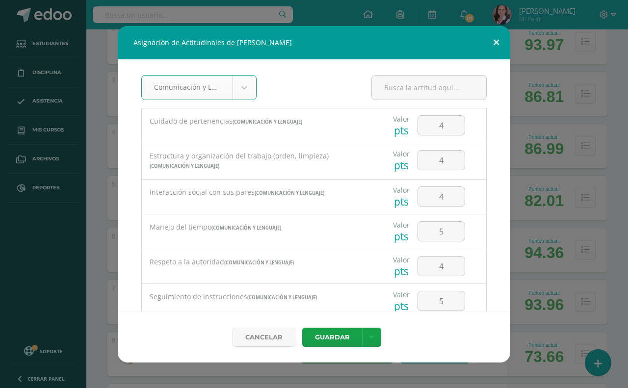
click at [499, 35] on button at bounding box center [496, 42] width 28 height 33
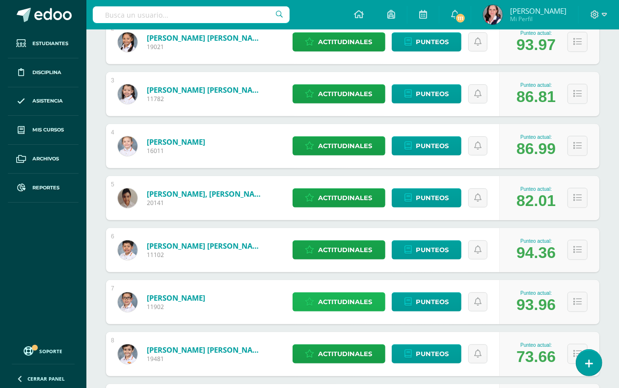
click at [359, 299] on span "Actitudinales" at bounding box center [345, 302] width 54 height 18
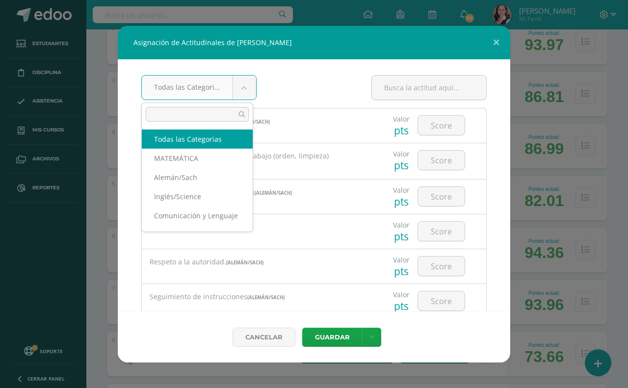
click at [246, 91] on body "Asignación de Actitudinales de Julián González López Todas las Categorias Todas…" at bounding box center [314, 332] width 628 height 1155
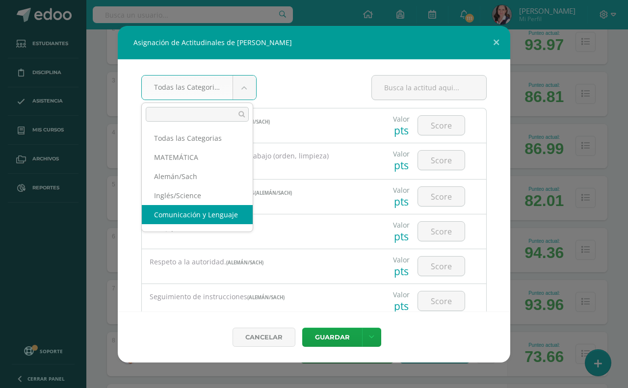
select select "21"
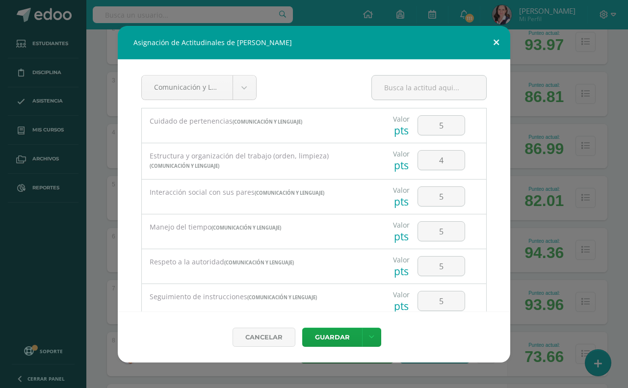
click at [493, 37] on button at bounding box center [496, 42] width 28 height 33
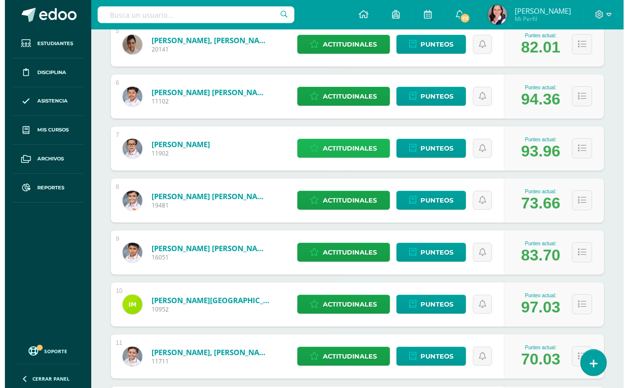
scroll to position [429, 0]
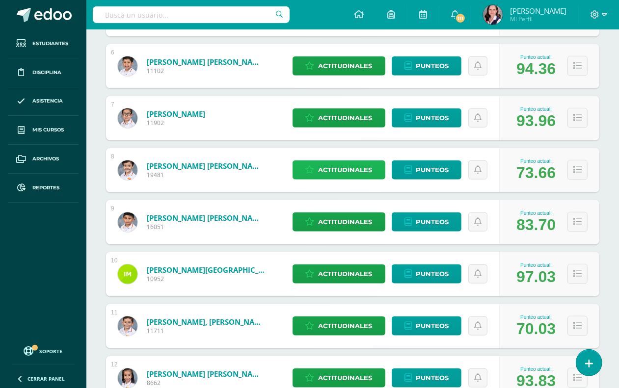
click at [331, 167] on span "Actitudinales" at bounding box center [345, 170] width 54 height 18
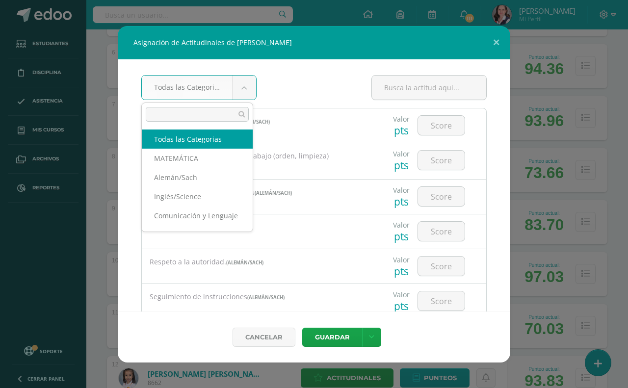
click at [239, 80] on body "Asignación de Actitudinales de Martin Fernando Herrera González Todas las Categ…" at bounding box center [314, 148] width 628 height 1155
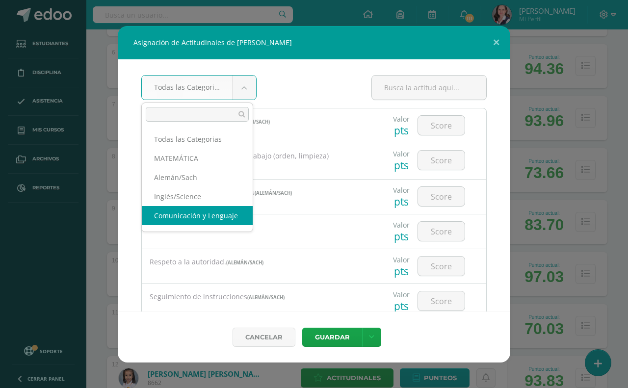
scroll to position [1, 0]
select select "21"
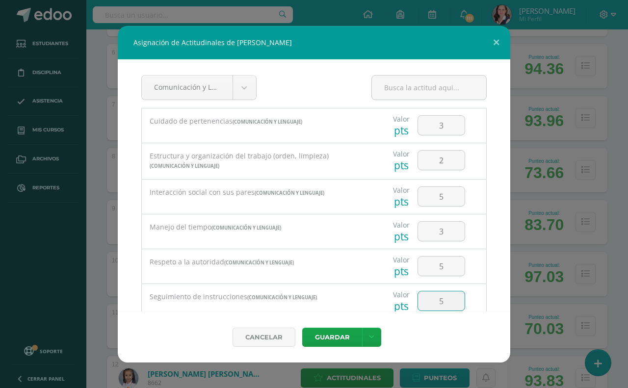
click at [435, 299] on input "5" at bounding box center [441, 300] width 47 height 19
type input "4"
click at [437, 195] on input "5" at bounding box center [441, 196] width 47 height 19
type input "4"
click at [342, 336] on button "Guardar" at bounding box center [332, 337] width 60 height 19
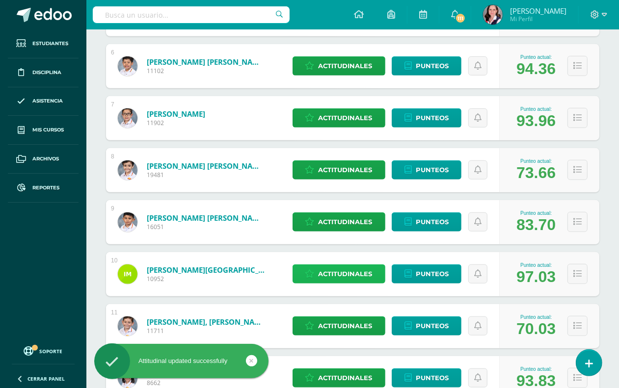
click at [335, 272] on span "Actitudinales" at bounding box center [345, 274] width 54 height 18
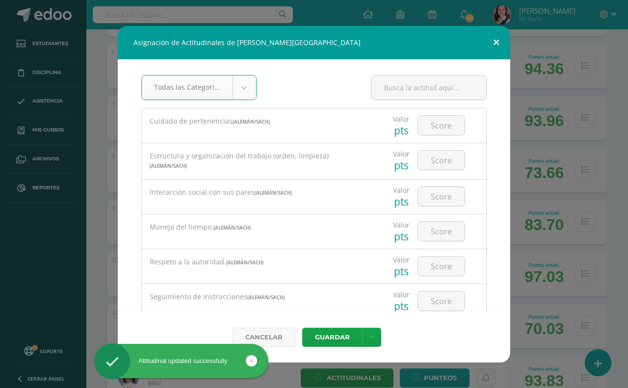
click at [494, 34] on button at bounding box center [496, 42] width 28 height 33
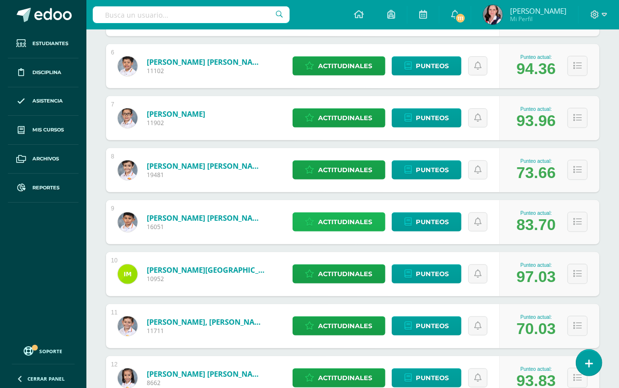
click at [351, 218] on span "Actitudinales" at bounding box center [345, 222] width 54 height 18
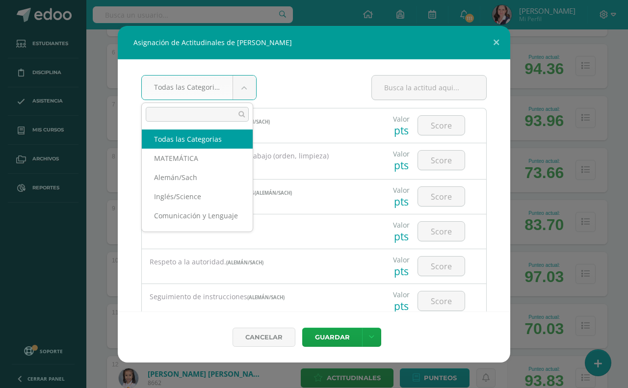
click at [247, 85] on body "Asignación de Actitudinales de Matías Marcelo López Mazariegos Todas las Catego…" at bounding box center [314, 148] width 628 height 1155
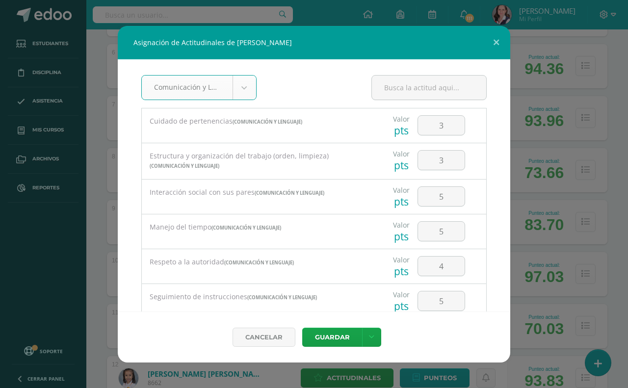
select select "21"
click at [498, 33] on button at bounding box center [496, 42] width 28 height 33
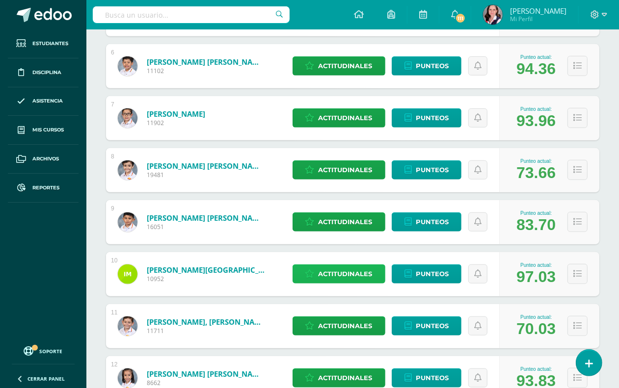
click at [343, 275] on span "Actitudinales" at bounding box center [345, 274] width 54 height 18
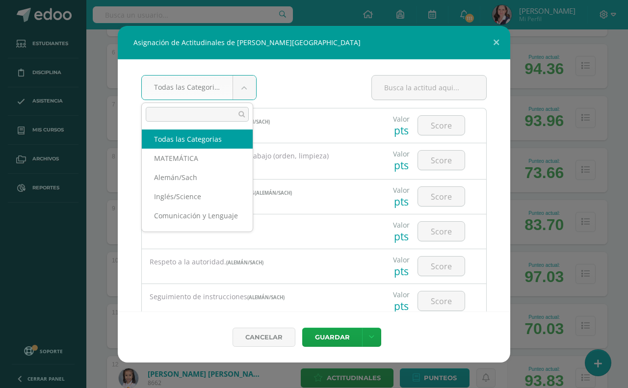
click at [240, 84] on body "Asignación de Actitudinales de Ivanna Marroquín Nájera-Farfán Todas las Categor…" at bounding box center [314, 148] width 628 height 1155
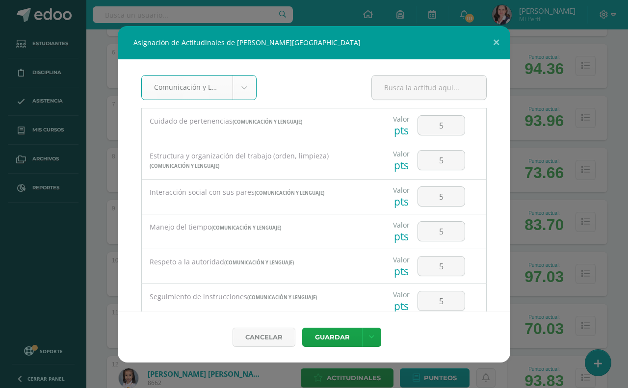
select select "21"
click at [498, 42] on button at bounding box center [496, 42] width 28 height 33
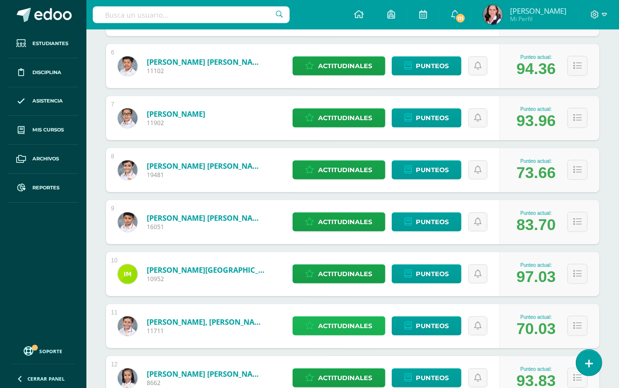
click at [354, 321] on span "Actitudinales" at bounding box center [345, 326] width 54 height 18
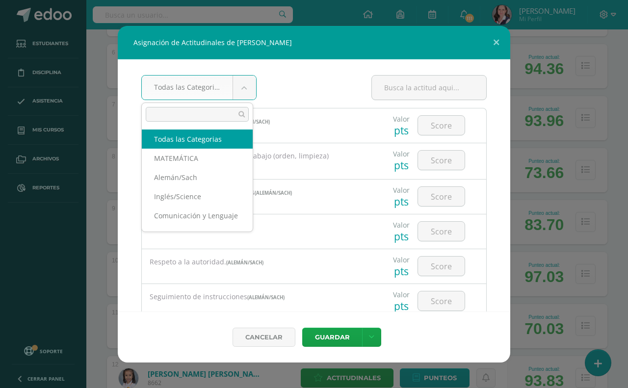
click at [246, 83] on body "Asignación de Actitudinales de Bástian Isaac Melgar Oliva Todas las Categorias …" at bounding box center [314, 148] width 628 height 1155
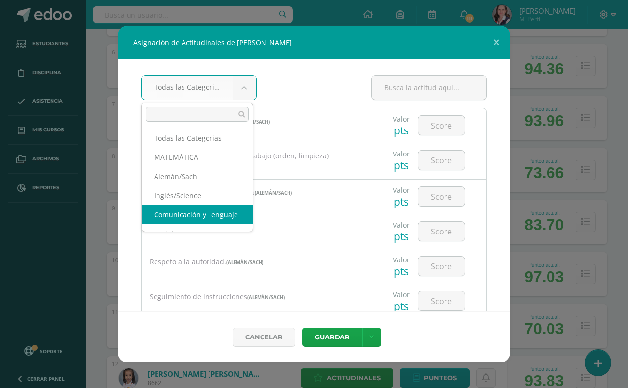
select select "21"
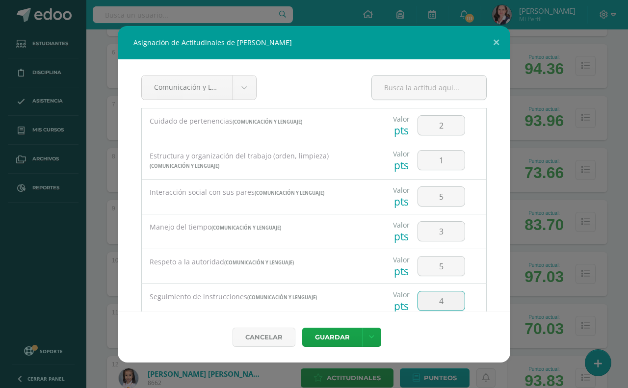
click at [438, 299] on input "4" at bounding box center [441, 300] width 47 height 19
type input "3"
click at [334, 330] on button "Guardar" at bounding box center [332, 337] width 60 height 19
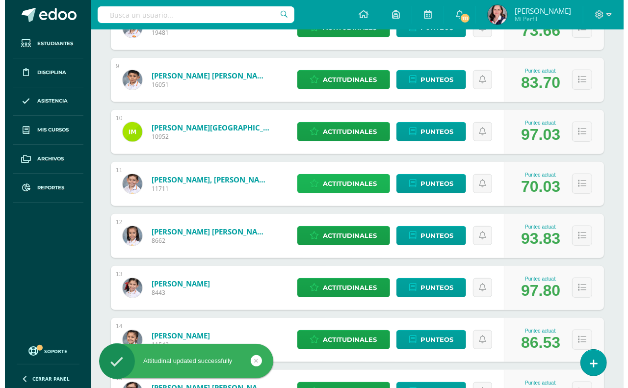
scroll to position [613, 0]
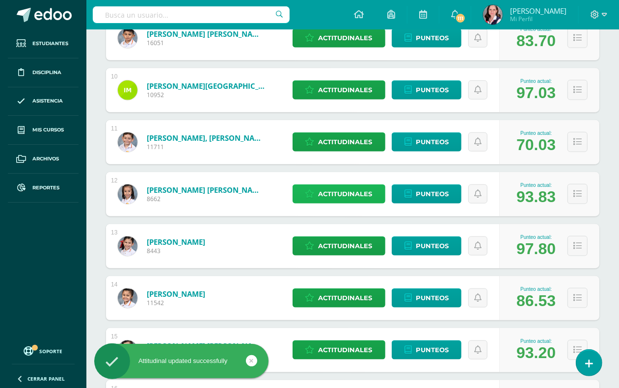
click at [342, 193] on span "Actitudinales" at bounding box center [345, 194] width 54 height 18
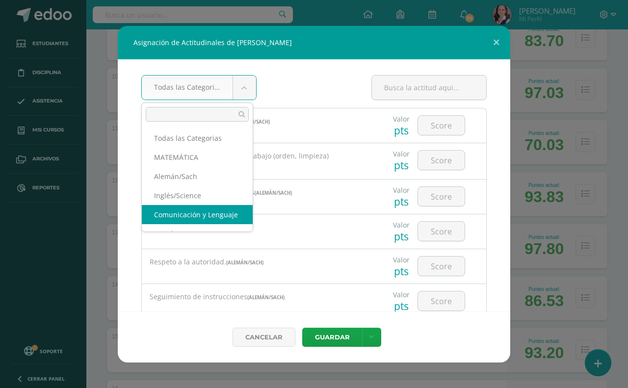
select select "21"
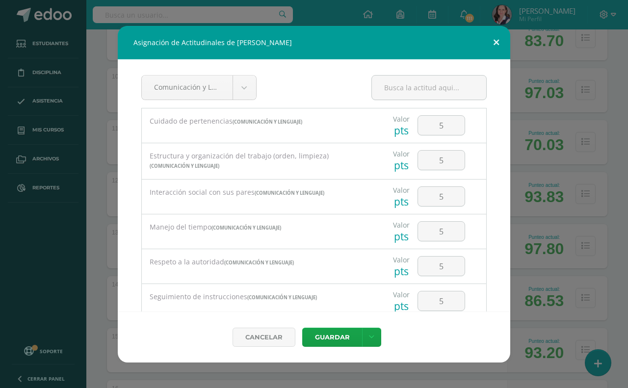
click at [495, 43] on button at bounding box center [496, 42] width 28 height 33
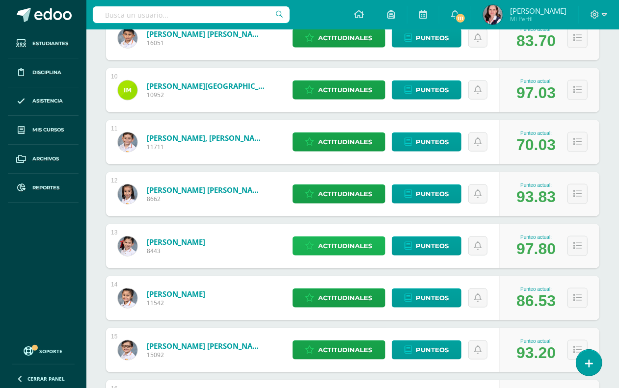
click at [341, 248] on span "Actitudinales" at bounding box center [345, 246] width 54 height 18
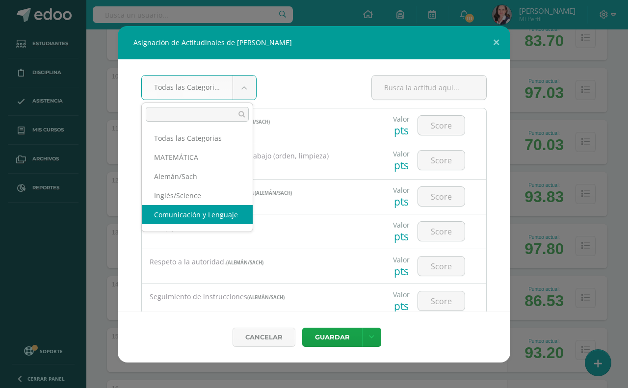
select select "21"
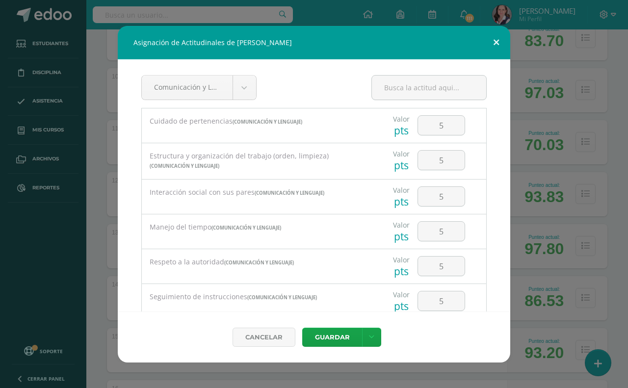
click at [498, 42] on button at bounding box center [496, 42] width 28 height 33
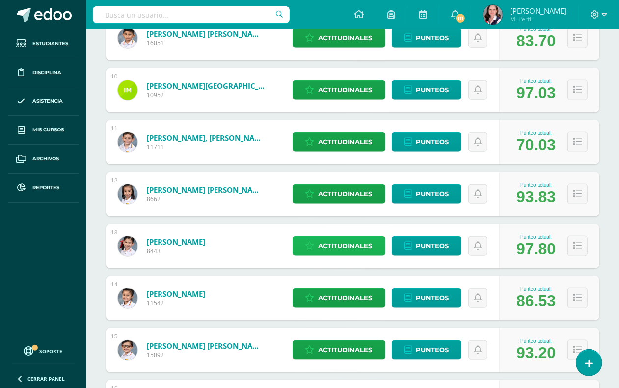
click at [348, 244] on span "Actitudinales" at bounding box center [345, 246] width 54 height 18
select select "21"
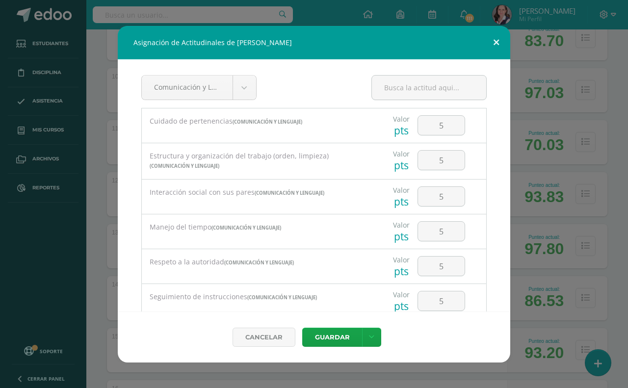
click at [495, 35] on button at bounding box center [496, 42] width 28 height 33
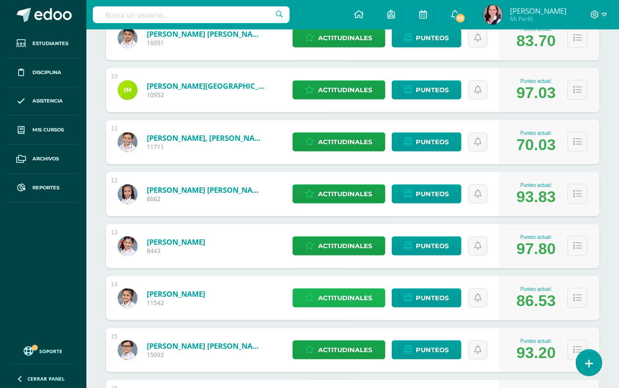
click at [357, 292] on span "Actitudinales" at bounding box center [345, 298] width 54 height 18
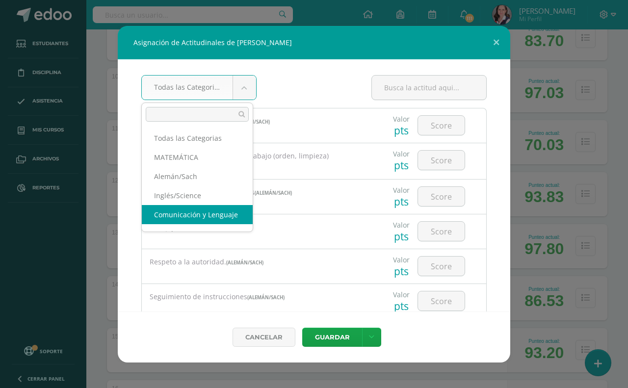
select select "21"
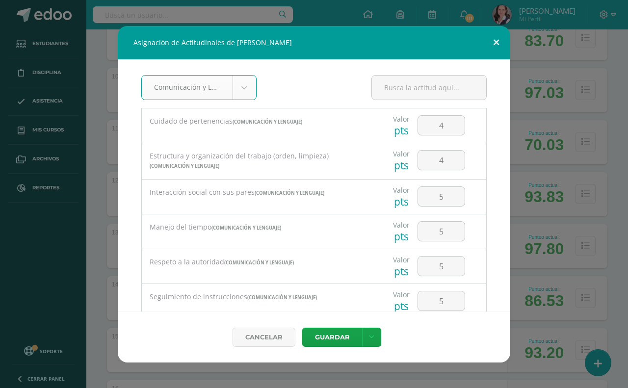
click at [493, 40] on button at bounding box center [496, 42] width 28 height 33
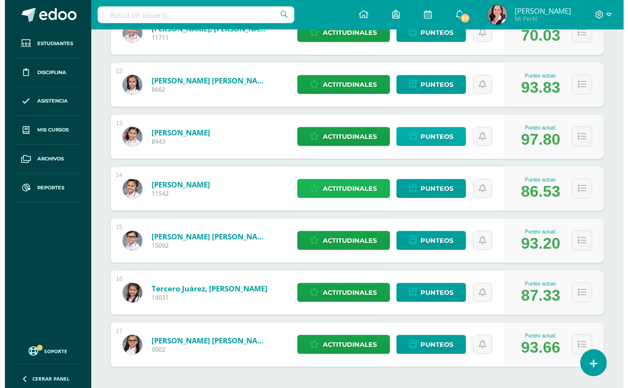
scroll to position [736, 0]
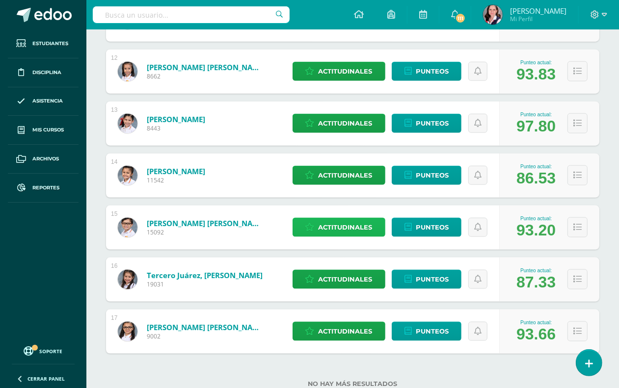
click at [346, 222] on span "Actitudinales" at bounding box center [345, 227] width 54 height 18
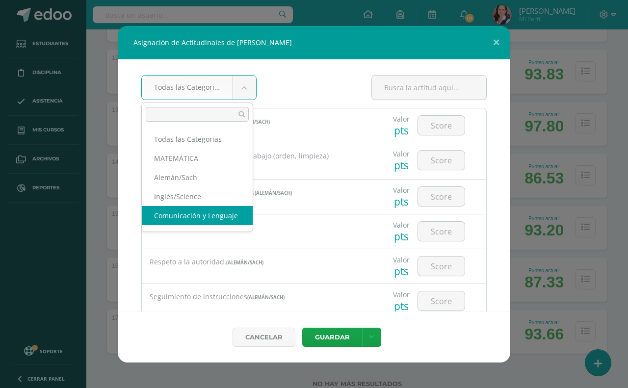
scroll to position [1, 0]
select select "21"
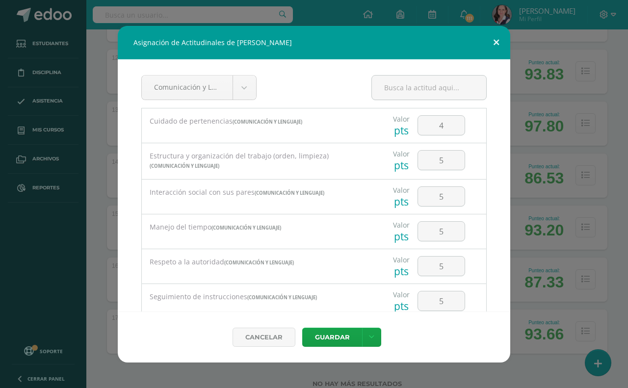
click at [496, 38] on button at bounding box center [496, 42] width 28 height 33
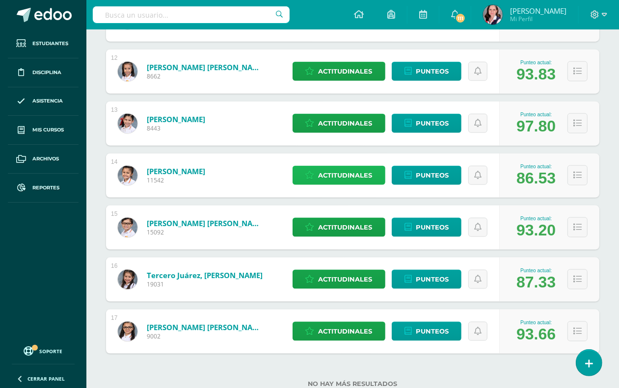
click at [342, 172] on span "Actitudinales" at bounding box center [345, 175] width 54 height 18
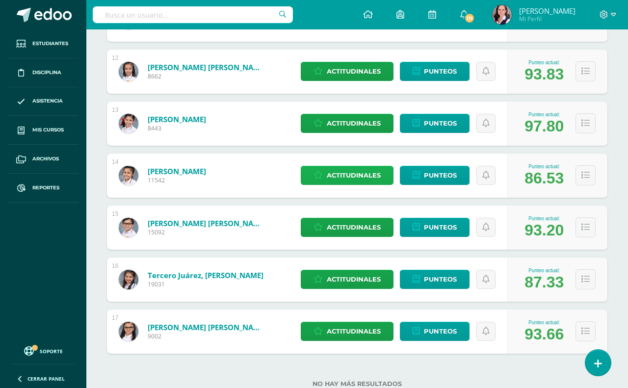
select select "21"
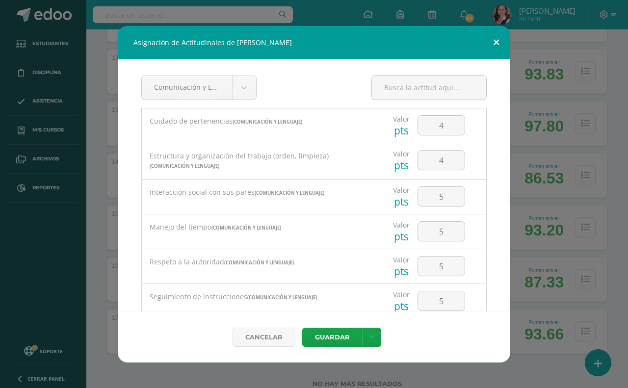
click at [501, 39] on button at bounding box center [496, 42] width 28 height 33
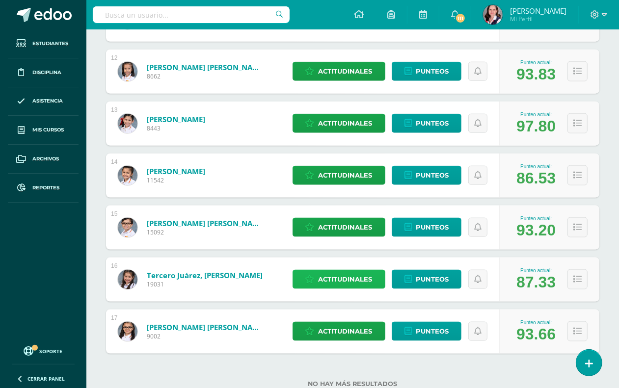
click at [332, 278] on span "Actitudinales" at bounding box center [345, 279] width 54 height 18
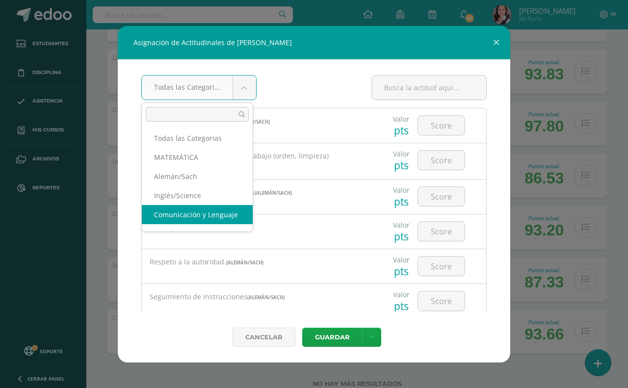
select select "21"
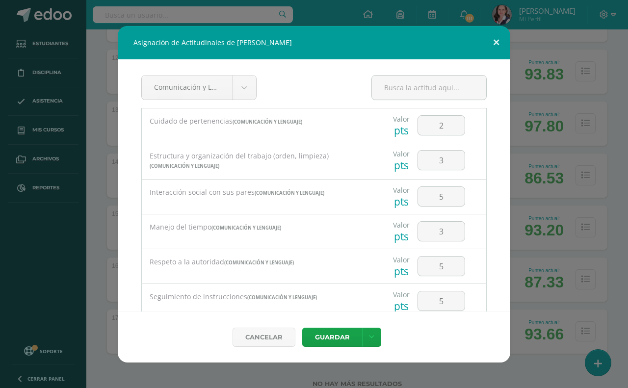
click at [495, 41] on button at bounding box center [496, 42] width 28 height 33
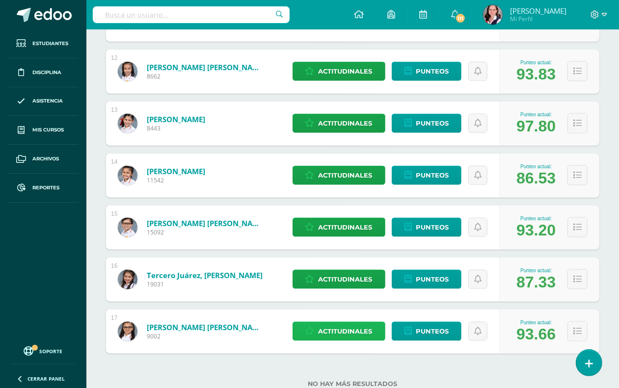
click at [356, 328] on span "Actitudinales" at bounding box center [345, 331] width 54 height 18
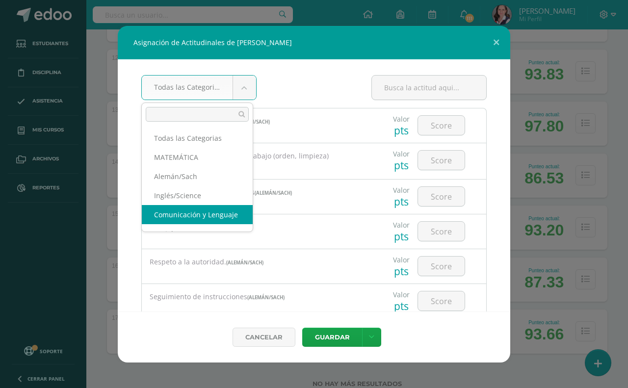
select select "21"
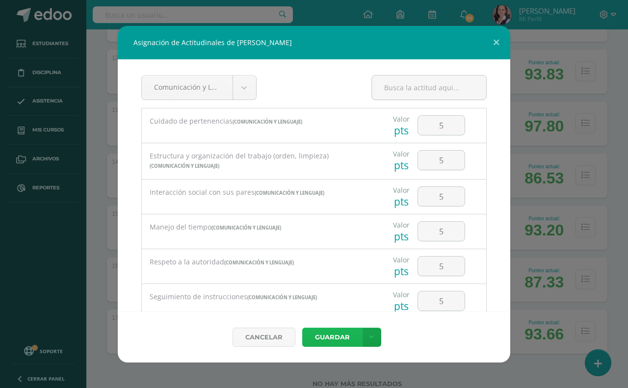
click at [329, 332] on button "Guardar" at bounding box center [332, 337] width 60 height 19
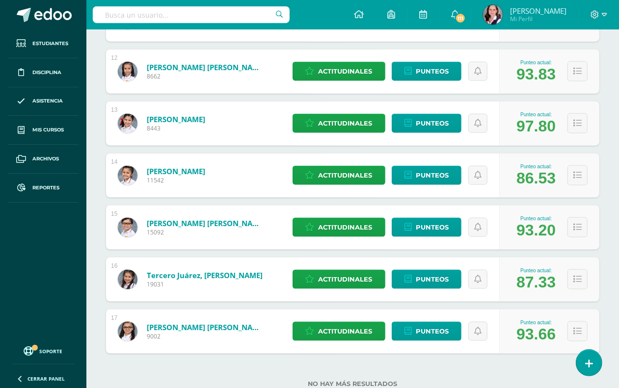
click at [102, 17] on input "text" at bounding box center [191, 14] width 197 height 17
type input "estudios sociales"
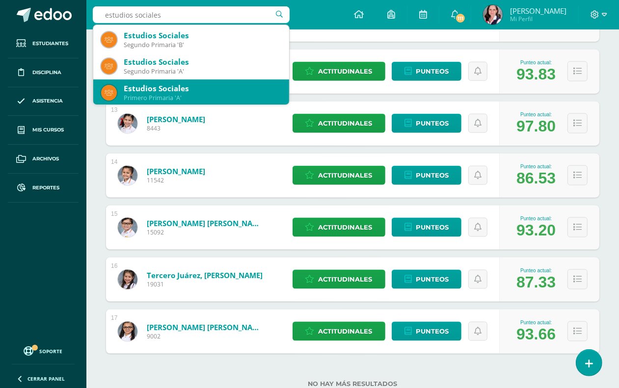
scroll to position [245, 0]
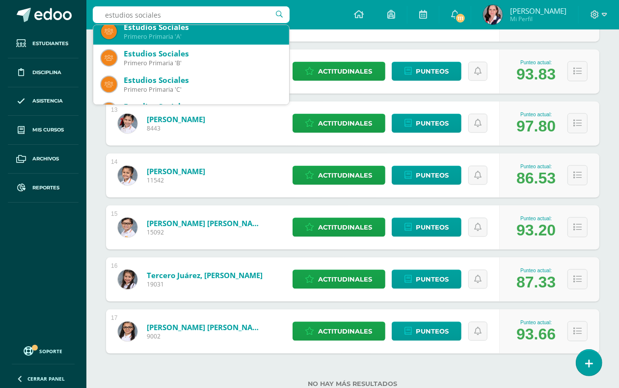
click at [168, 31] on div "Estudios Sociales" at bounding box center [202, 27] width 157 height 10
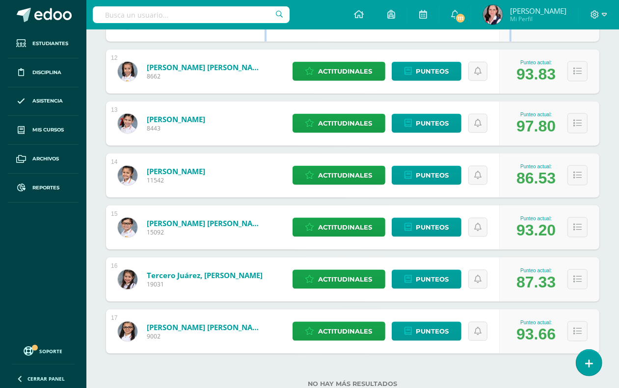
click at [168, 31] on div "Melgar Oliva, Bástian Isaac 11711" at bounding box center [191, 20] width 170 height 44
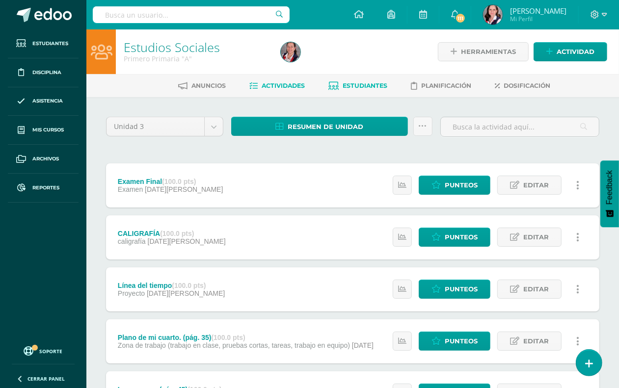
click at [372, 87] on span "Estudiantes" at bounding box center [365, 85] width 45 height 7
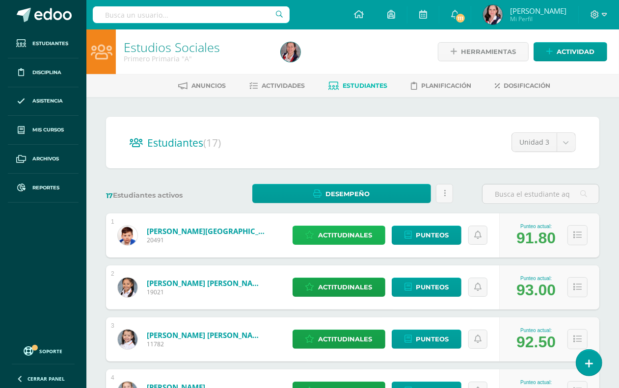
click at [336, 236] on span "Actitudinales" at bounding box center [345, 235] width 54 height 18
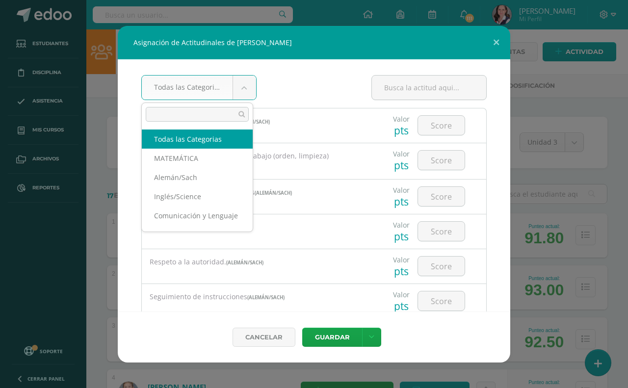
click at [243, 89] on body "Asignación de Actitudinales de [PERSON_NAME] Todas las Categorias Todas las Cat…" at bounding box center [314, 393] width 628 height 787
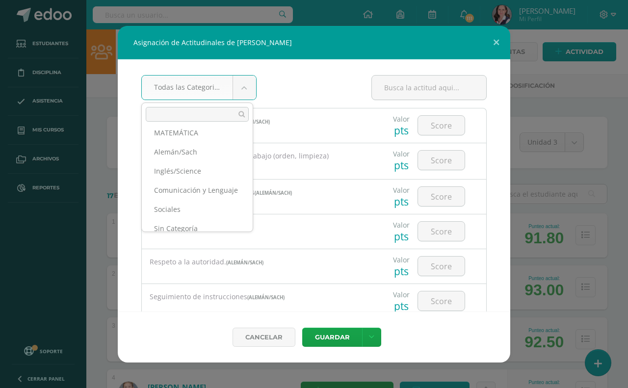
scroll to position [43, 0]
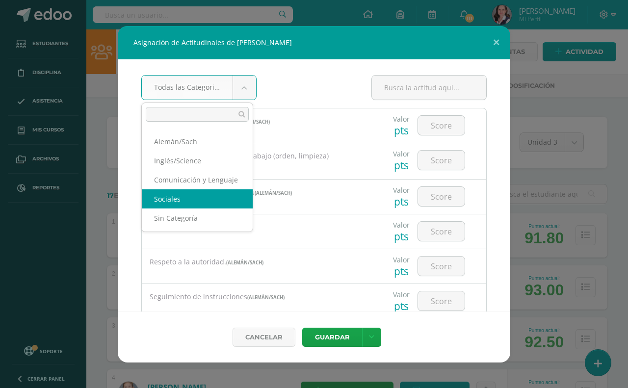
select select "22"
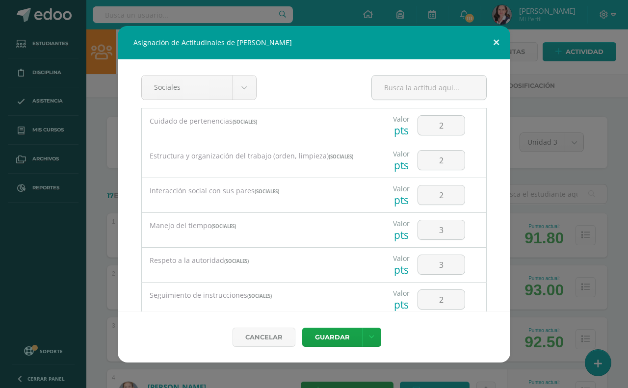
click at [496, 42] on button at bounding box center [496, 42] width 28 height 33
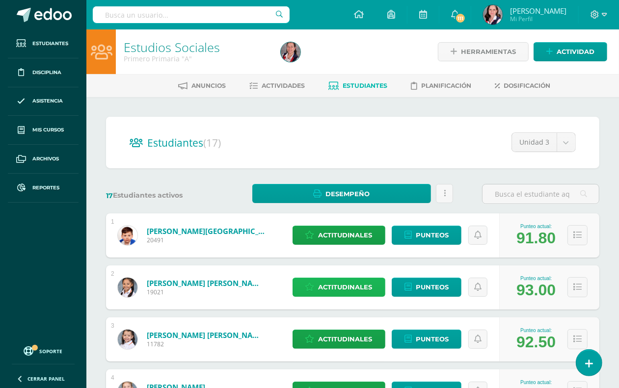
click at [362, 287] on span "Actitudinales" at bounding box center [345, 287] width 54 height 18
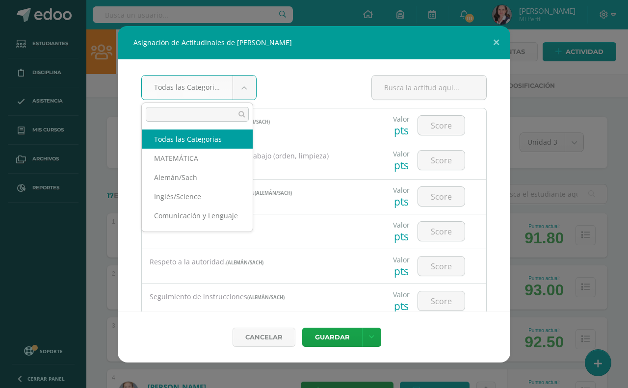
click at [244, 87] on body "Asignación de Actitudinales de Emilia Inés Armas Soria Todas las Categorias Tod…" at bounding box center [314, 393] width 628 height 787
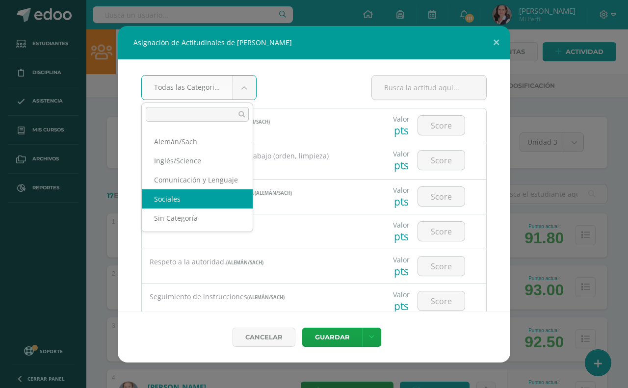
select select "22"
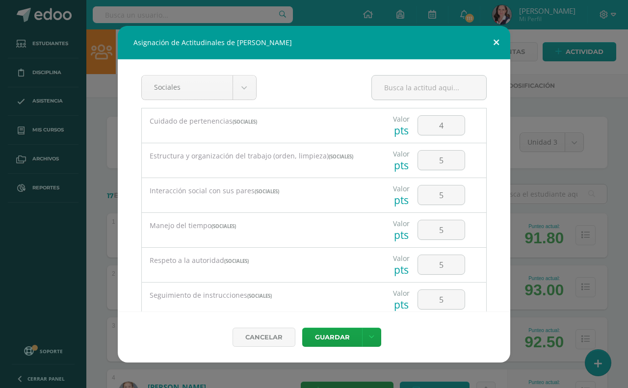
click at [501, 37] on button at bounding box center [496, 42] width 28 height 33
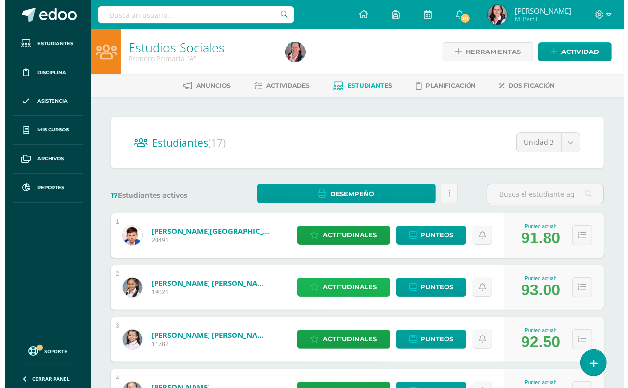
scroll to position [184, 0]
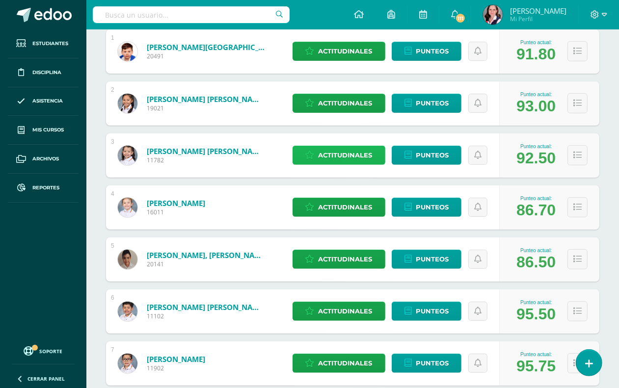
click at [358, 157] on span "Actitudinales" at bounding box center [345, 155] width 54 height 18
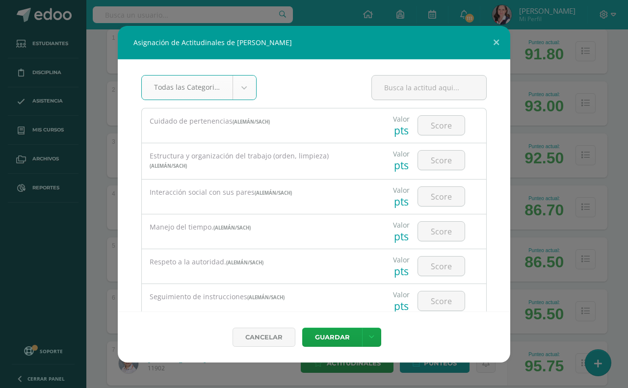
click at [248, 82] on body "Asignación de Actitudinales de Mia Luciana Ciccone Sagastume Todas las Categori…" at bounding box center [314, 209] width 628 height 787
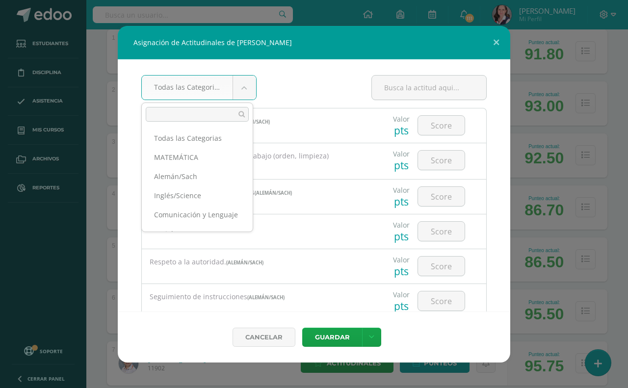
scroll to position [26, 0]
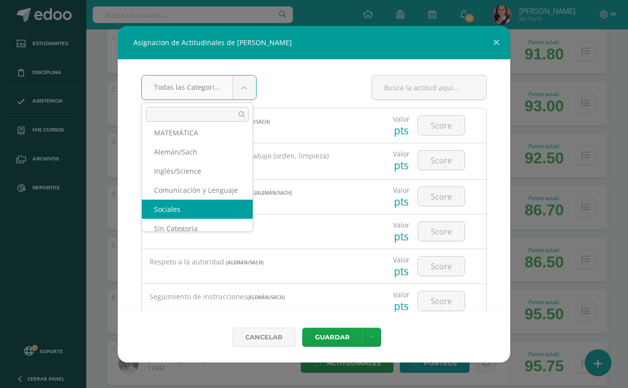
select select "22"
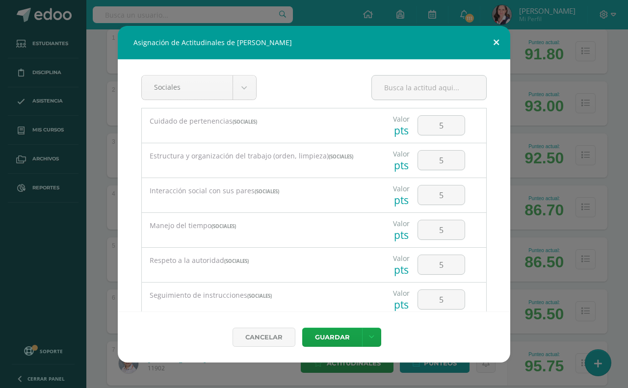
click at [496, 42] on button at bounding box center [496, 42] width 28 height 33
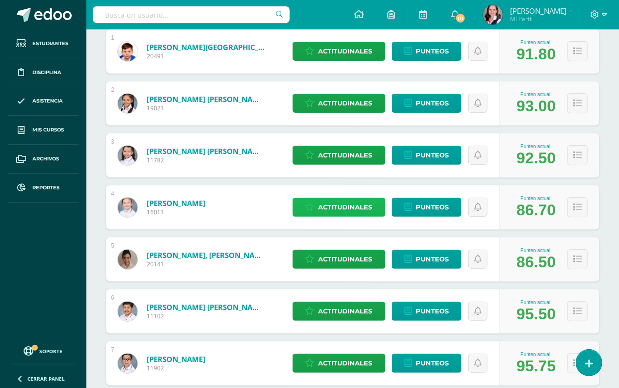
click at [334, 206] on span "Actitudinales" at bounding box center [345, 207] width 54 height 18
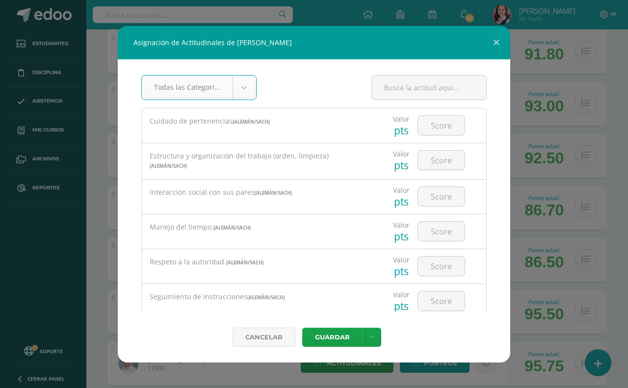
click at [243, 86] on body "Asignación de Actitudinales de Anastasia Dávila Bran Todas las Categorias Todas…" at bounding box center [314, 393] width 628 height 1155
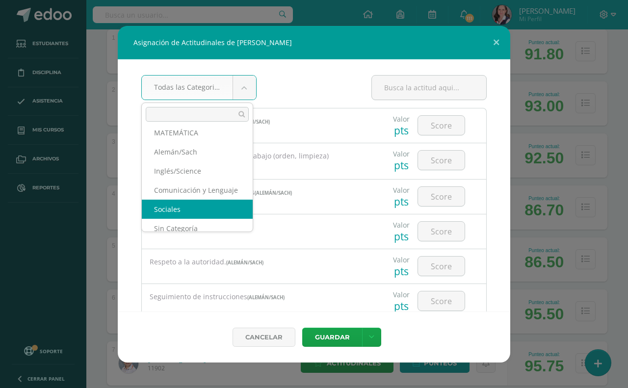
select select "22"
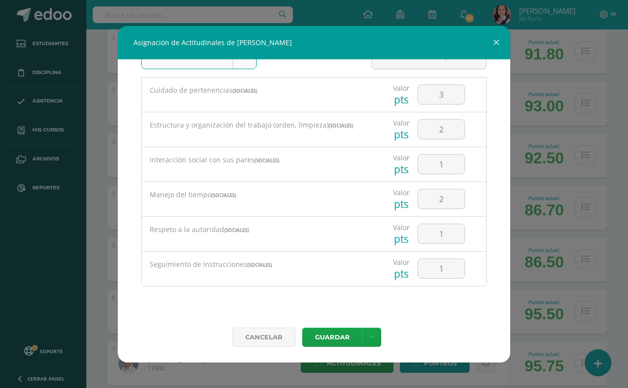
scroll to position [0, 0]
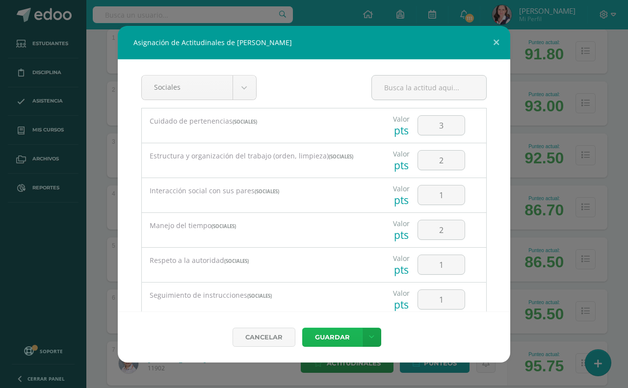
click at [339, 335] on button "Guardar" at bounding box center [332, 337] width 60 height 19
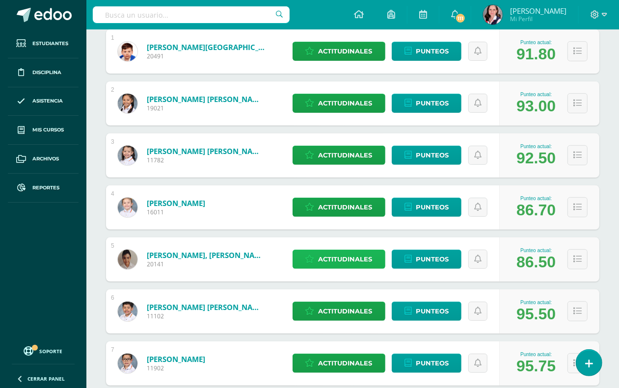
click at [347, 255] on span "Actitudinales" at bounding box center [345, 259] width 54 height 18
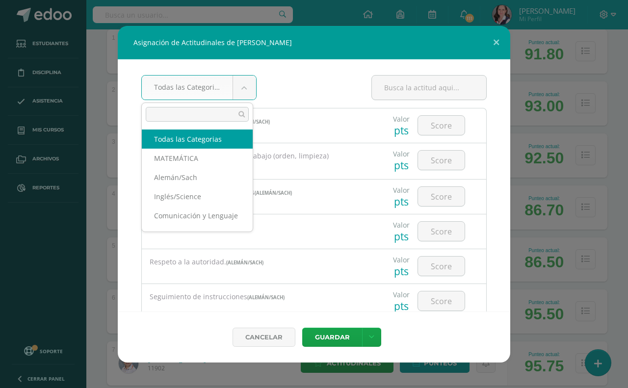
click at [241, 84] on body "Asignación de Actitudinales de SANTIAGO ROBERTO EUCEDA HERNANDEZ Todas las Cate…" at bounding box center [314, 393] width 628 height 1155
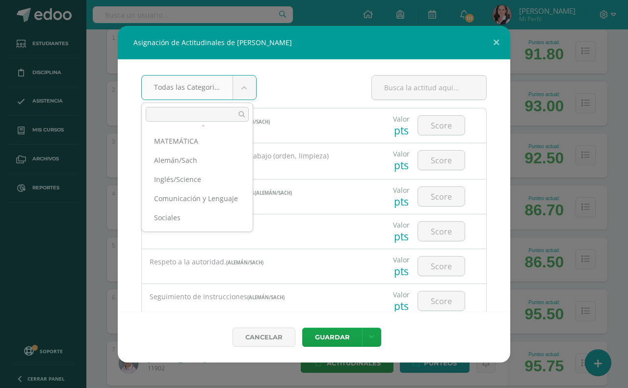
scroll to position [26, 0]
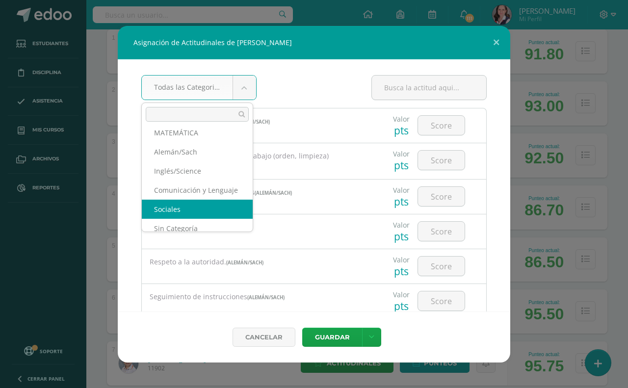
select select "22"
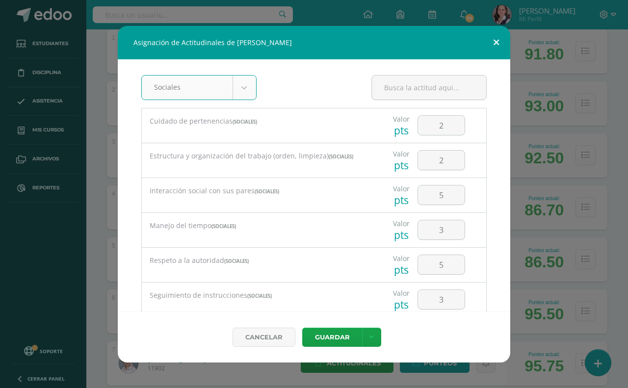
click at [495, 39] on button at bounding box center [496, 42] width 28 height 33
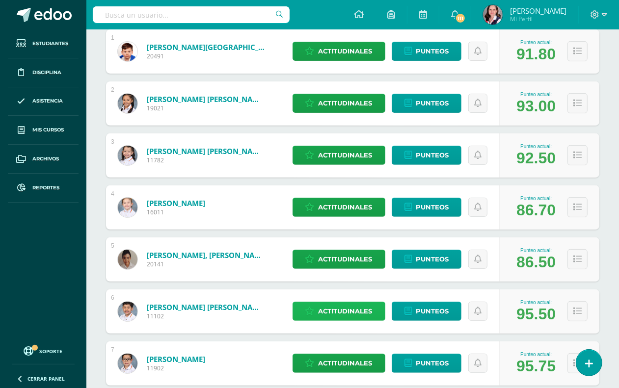
click at [368, 312] on span "Actitudinales" at bounding box center [345, 311] width 54 height 18
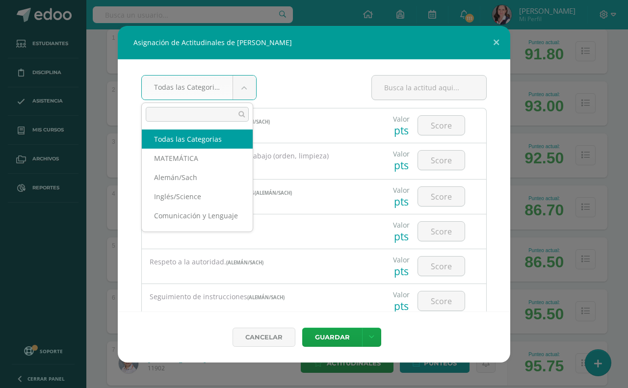
click at [238, 94] on body "Asignación de Actitudinales de Jose Adrian García Ramos Todas las Categorias To…" at bounding box center [314, 393] width 628 height 1155
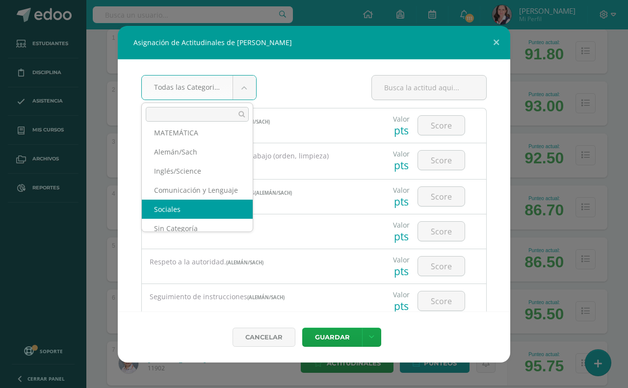
select select "22"
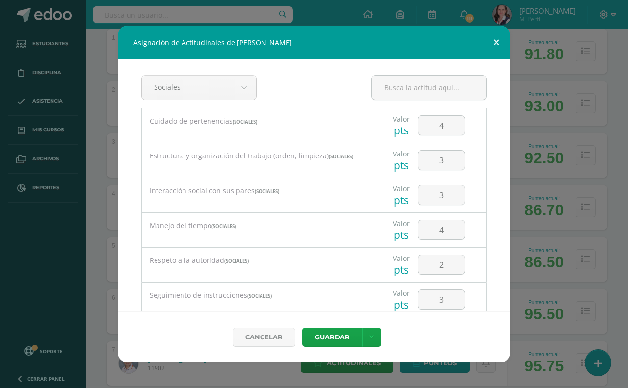
click at [497, 42] on button at bounding box center [496, 42] width 28 height 33
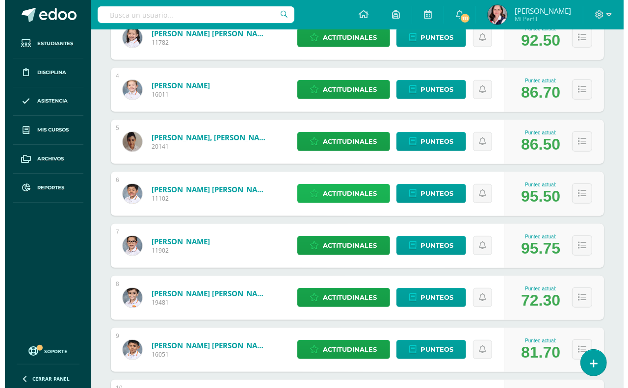
scroll to position [307, 0]
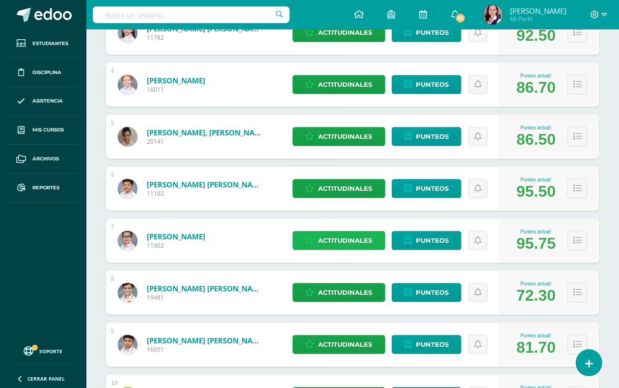
click at [345, 240] on span "Actitudinales" at bounding box center [345, 241] width 54 height 18
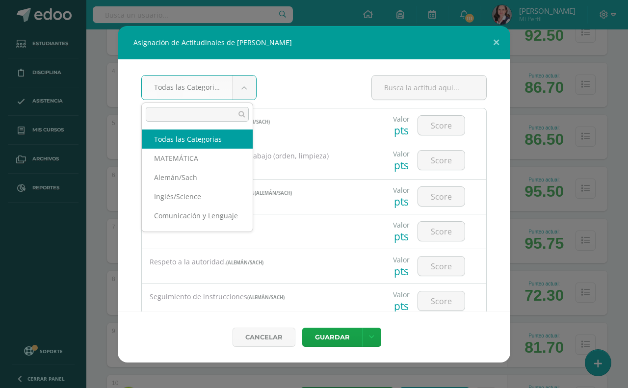
click at [244, 83] on body "Asignación de Actitudinales de Julián González López Todas las Categorias Todas…" at bounding box center [314, 270] width 628 height 1155
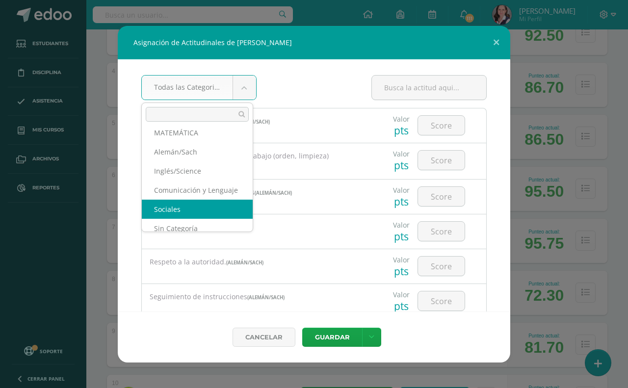
select select "22"
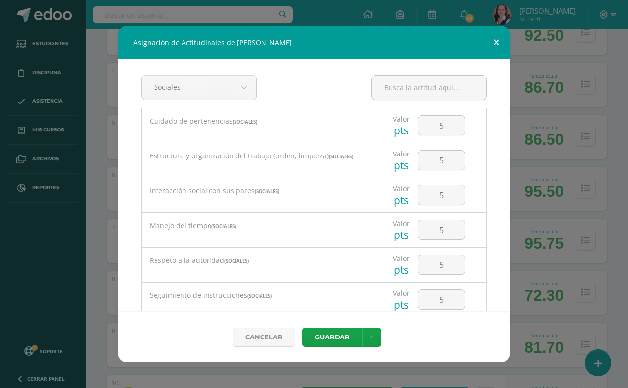
click at [496, 44] on button at bounding box center [496, 42] width 28 height 33
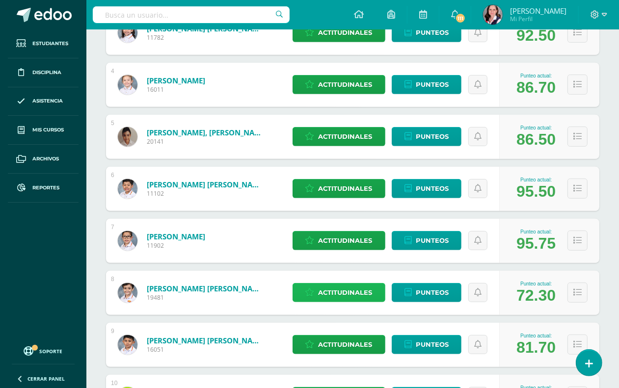
click at [364, 292] on span "Actitudinales" at bounding box center [345, 293] width 54 height 18
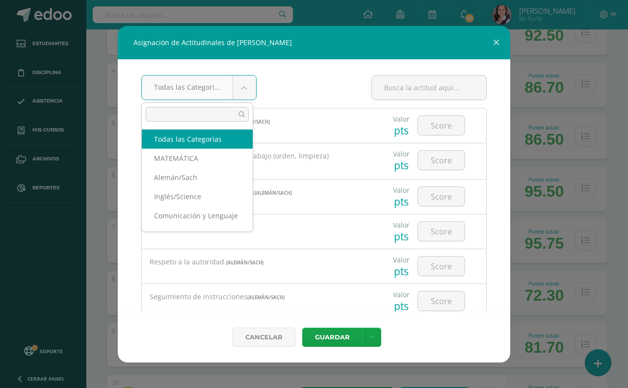
click at [240, 94] on body "Asignación de Actitudinales de Martin Fernando Herrera González Todas las Categ…" at bounding box center [314, 270] width 628 height 1155
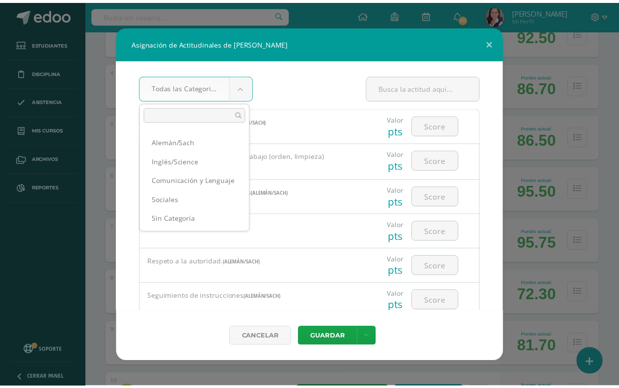
scroll to position [43, 0]
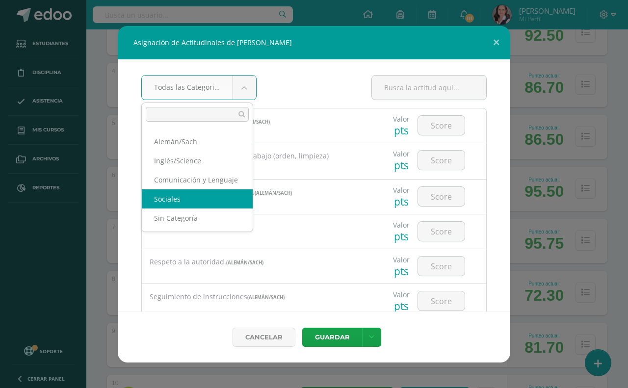
select select "22"
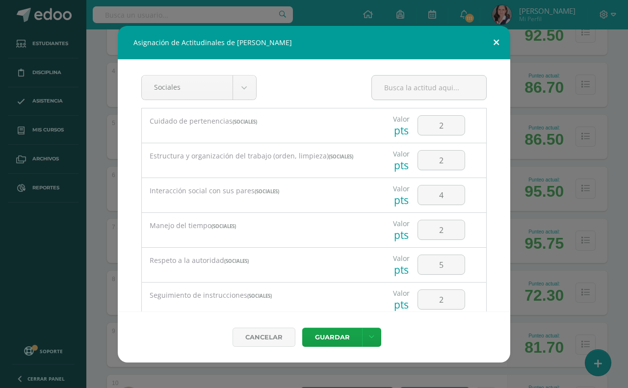
click at [501, 40] on button at bounding box center [496, 42] width 28 height 33
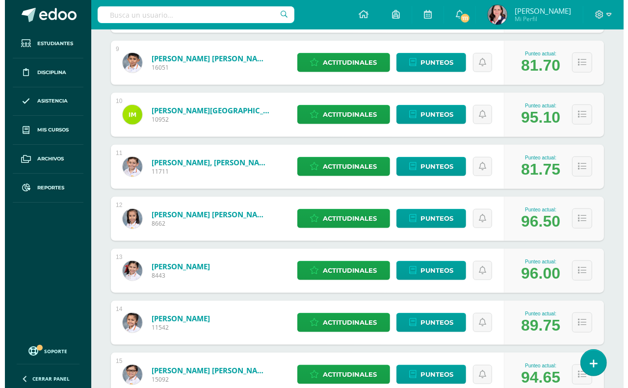
scroll to position [613, 0]
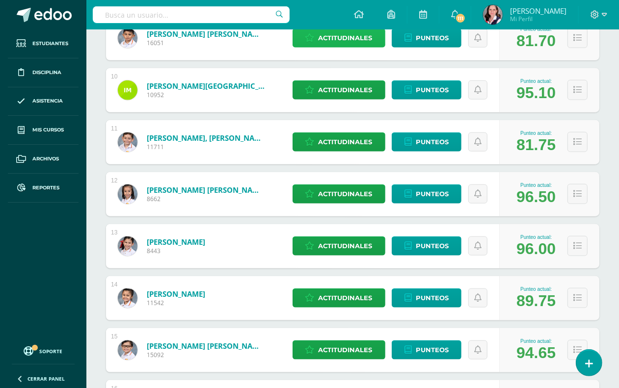
click at [329, 38] on span "Actitudinales" at bounding box center [345, 38] width 54 height 18
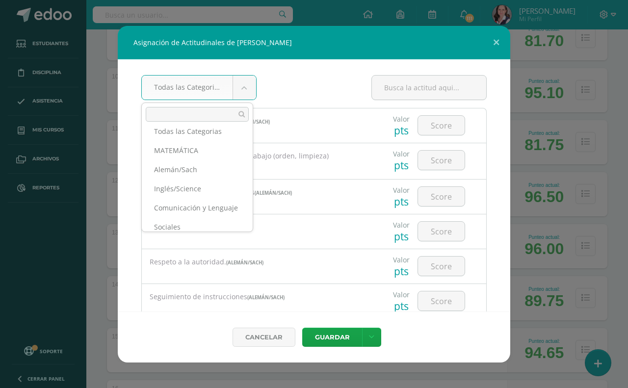
scroll to position [26, 0]
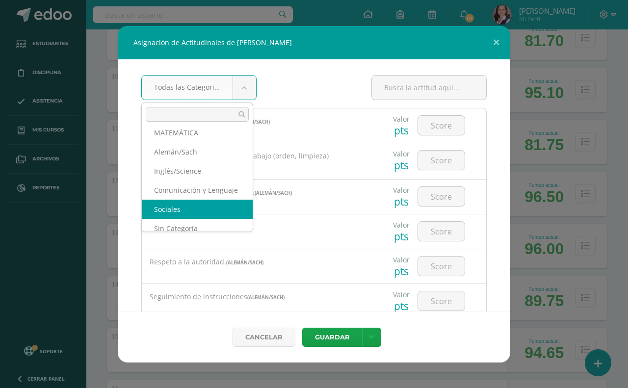
select select "22"
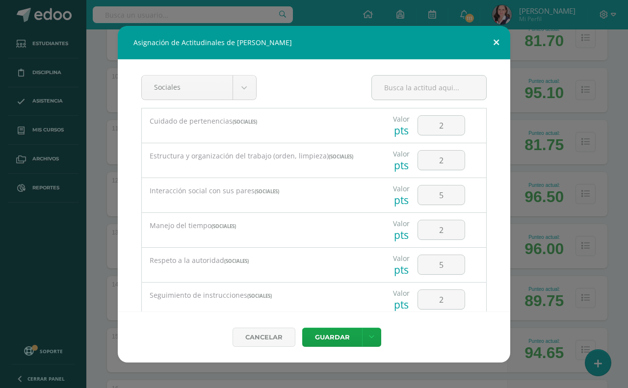
click at [493, 41] on button at bounding box center [496, 42] width 28 height 33
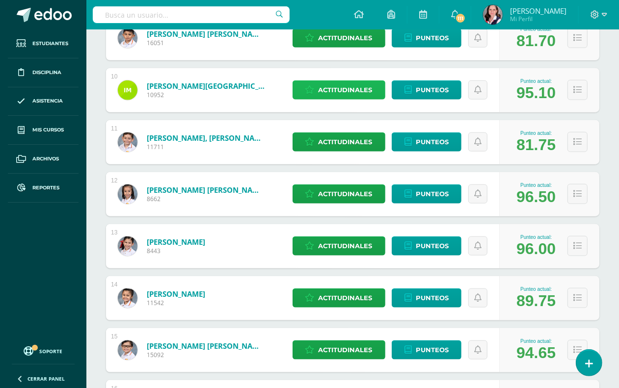
click at [337, 89] on span "Actitudinales" at bounding box center [345, 90] width 54 height 18
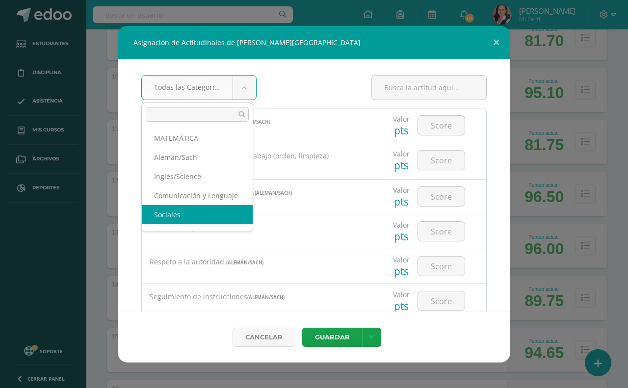
scroll to position [39, 0]
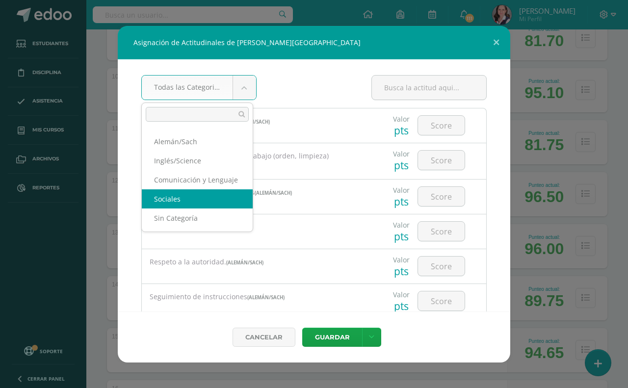
select select "22"
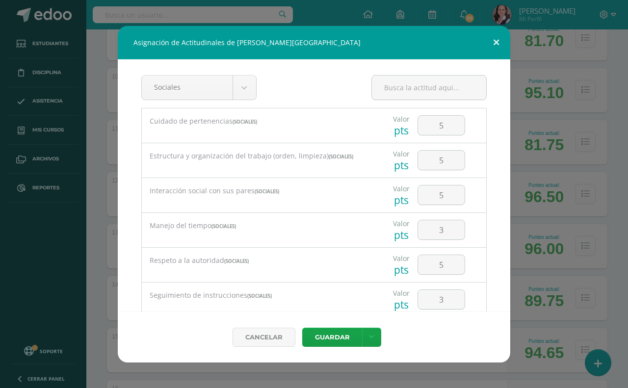
click at [498, 40] on button at bounding box center [496, 42] width 28 height 33
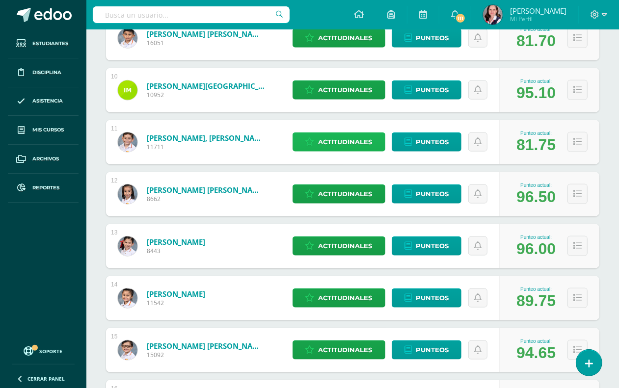
click at [336, 134] on span "Actitudinales" at bounding box center [345, 142] width 54 height 18
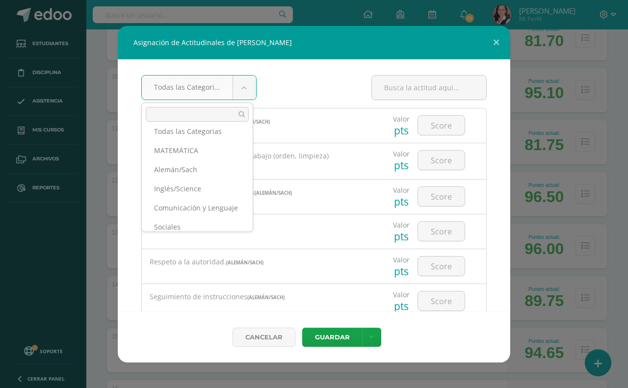
scroll to position [26, 0]
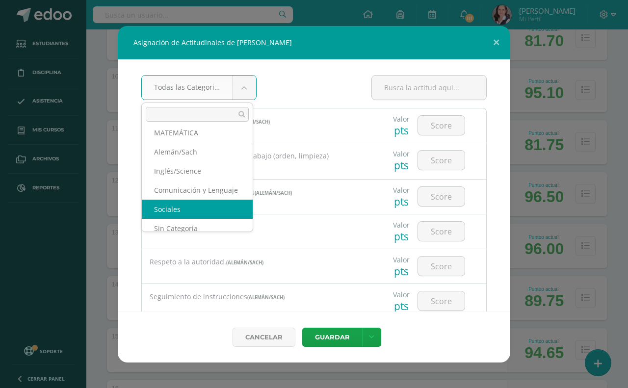
select select "22"
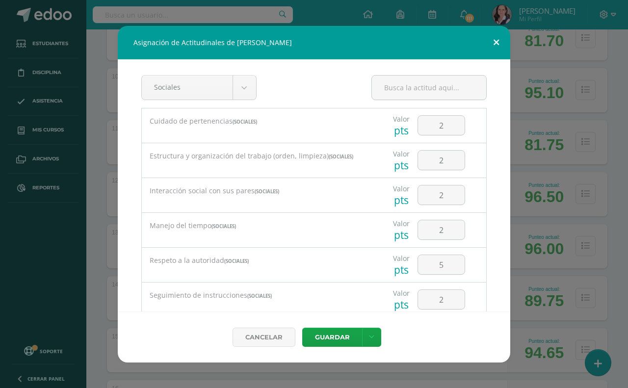
click at [498, 37] on button at bounding box center [496, 42] width 28 height 33
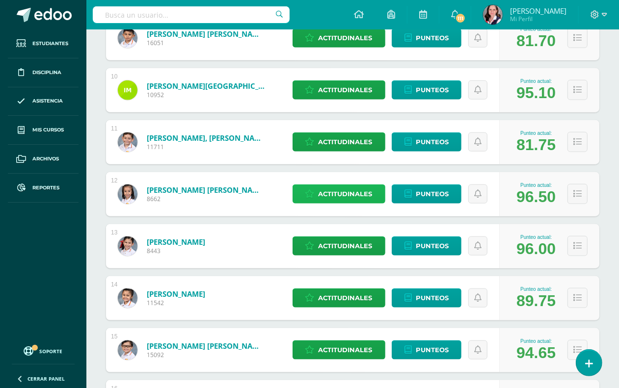
click at [324, 194] on span "Actitudinales" at bounding box center [345, 194] width 54 height 18
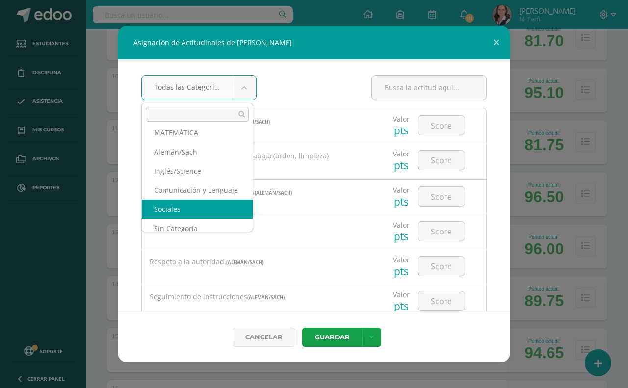
select select "22"
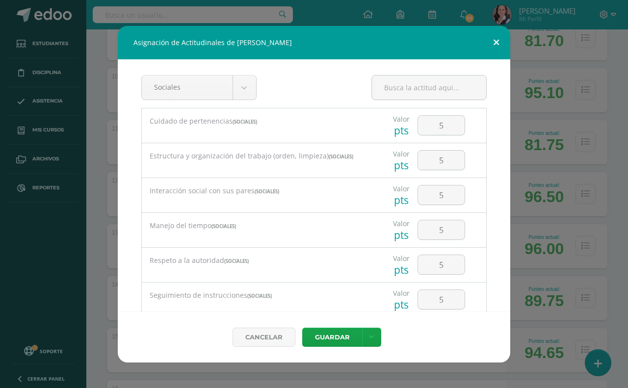
click at [495, 40] on button at bounding box center [496, 42] width 28 height 33
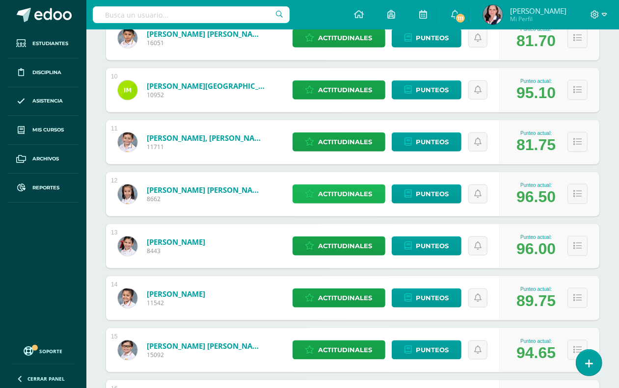
click at [352, 194] on span "Actitudinales" at bounding box center [345, 194] width 54 height 18
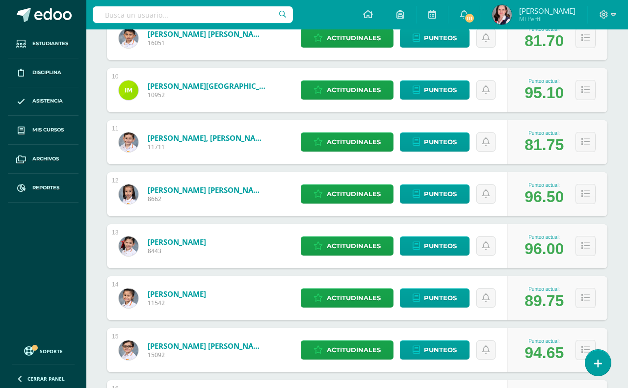
select select "22"
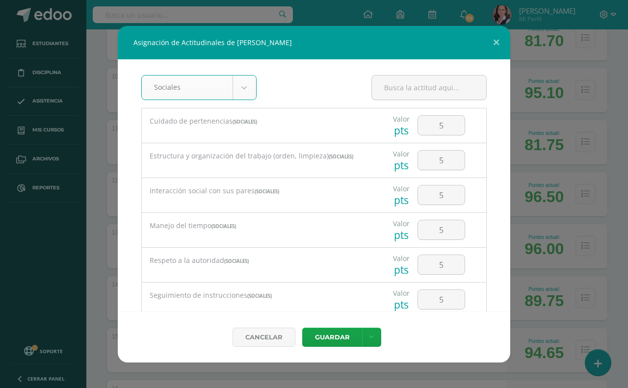
scroll to position [20, 0]
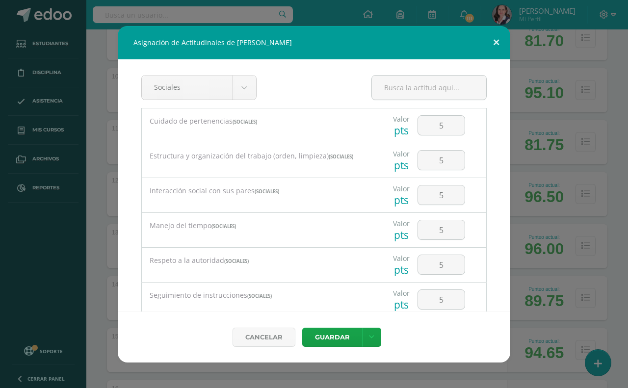
click at [497, 41] on button at bounding box center [496, 42] width 28 height 33
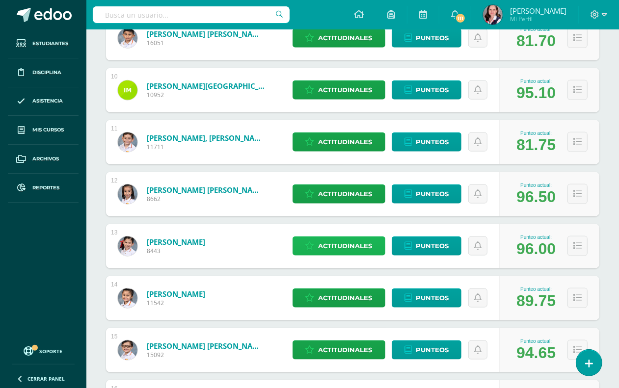
click at [357, 245] on span "Actitudinales" at bounding box center [345, 246] width 54 height 18
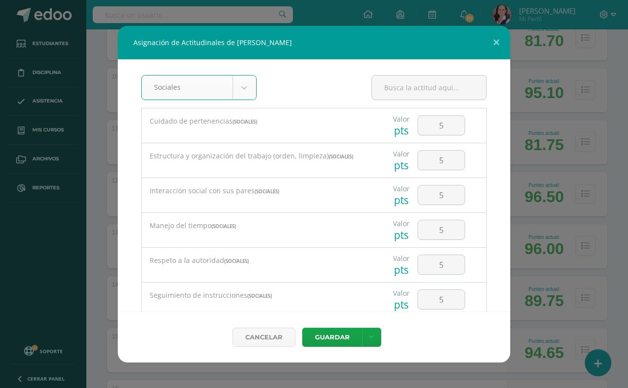
select select "22"
click at [496, 39] on button at bounding box center [496, 42] width 28 height 33
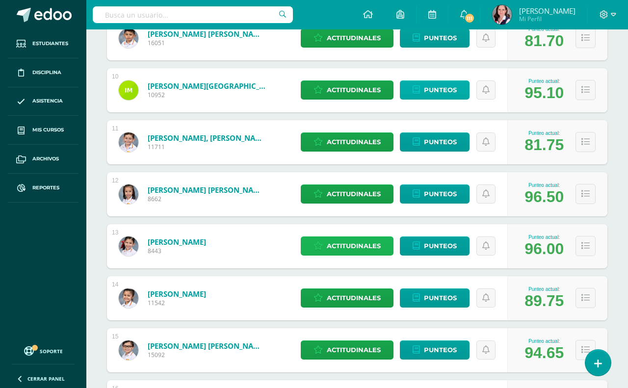
select select "22"
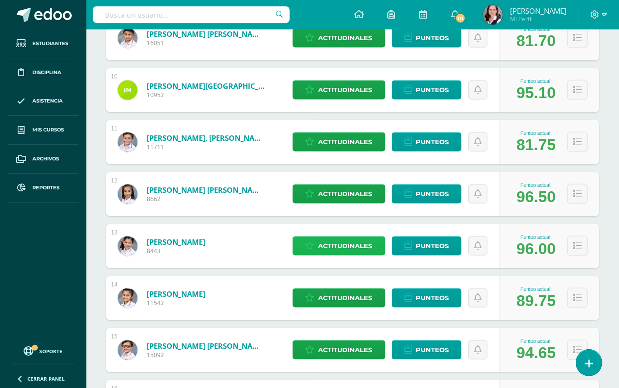
click at [347, 246] on span "Actitudinales" at bounding box center [345, 246] width 54 height 18
select select "22"
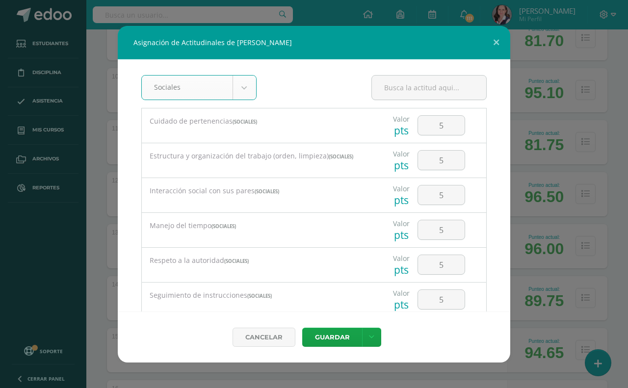
scroll to position [20, 0]
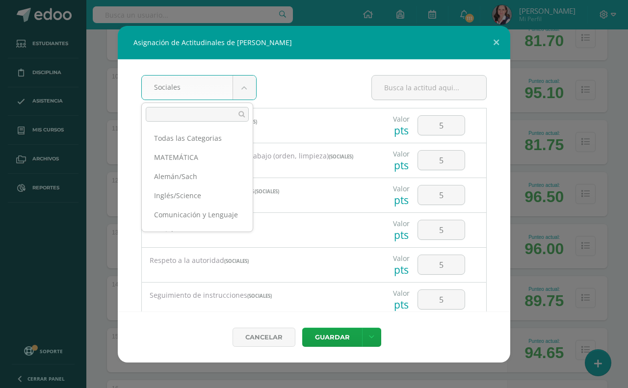
scroll to position [26, 0]
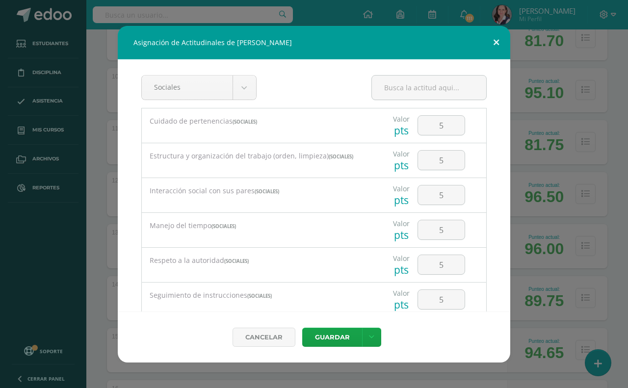
click at [497, 40] on button at bounding box center [496, 42] width 28 height 33
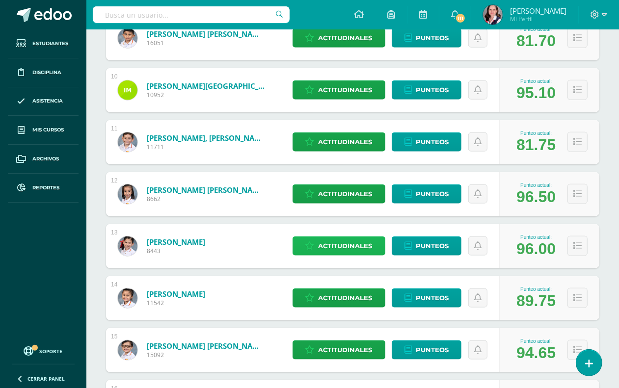
click at [341, 249] on span "Actitudinales" at bounding box center [345, 246] width 54 height 18
select select "22"
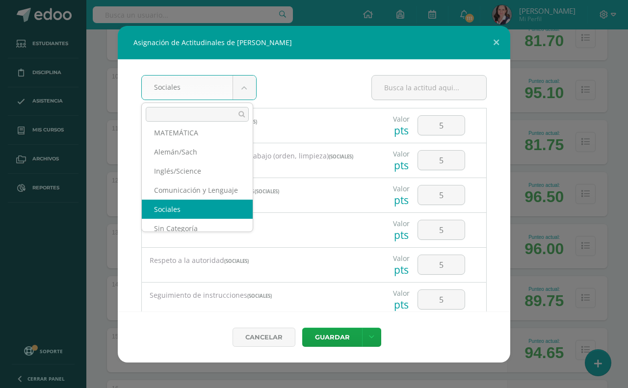
scroll to position [20, 0]
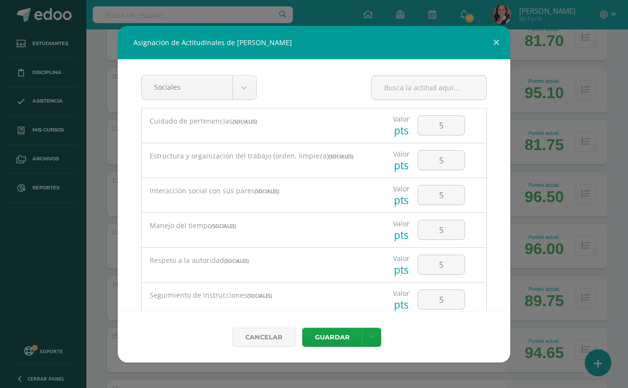
click at [501, 38] on button at bounding box center [496, 42] width 28 height 33
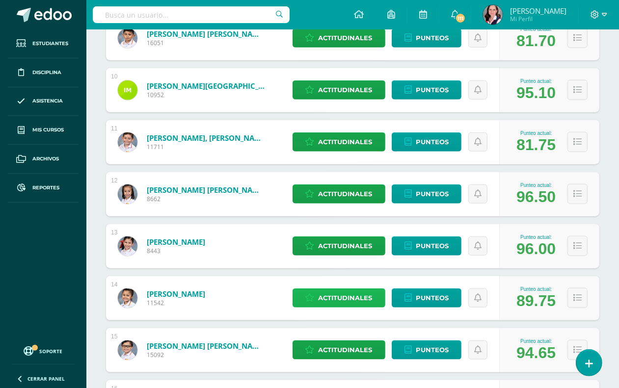
click at [363, 298] on span "Actitudinales" at bounding box center [345, 298] width 54 height 18
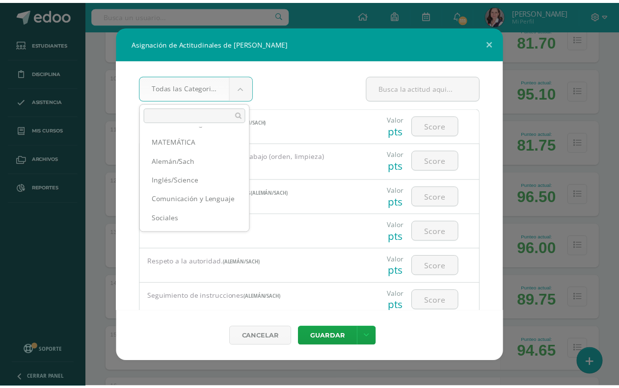
scroll to position [26, 0]
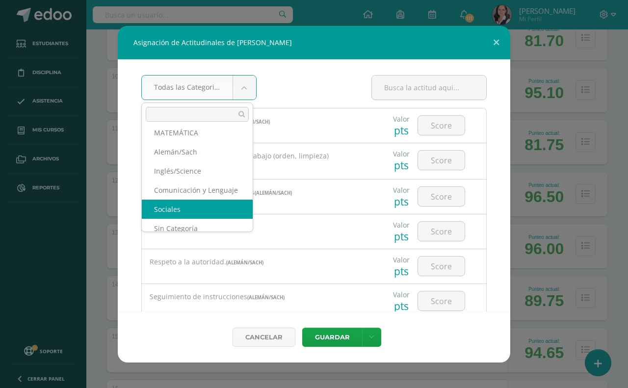
select select "22"
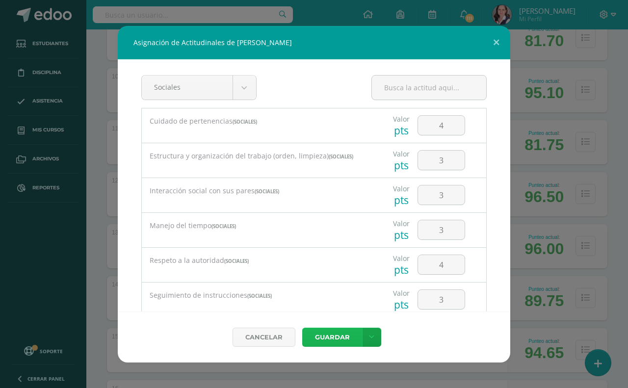
click at [324, 339] on button "Guardar" at bounding box center [332, 337] width 60 height 19
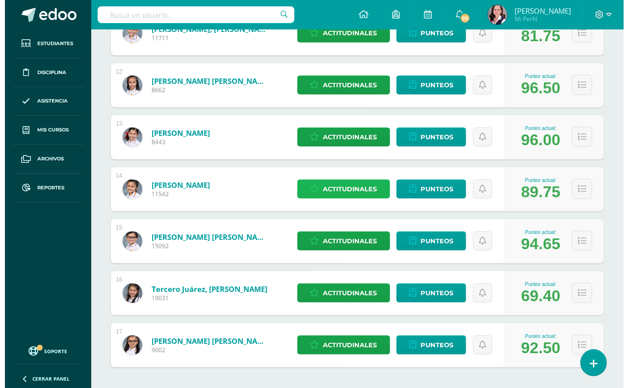
scroll to position [736, 0]
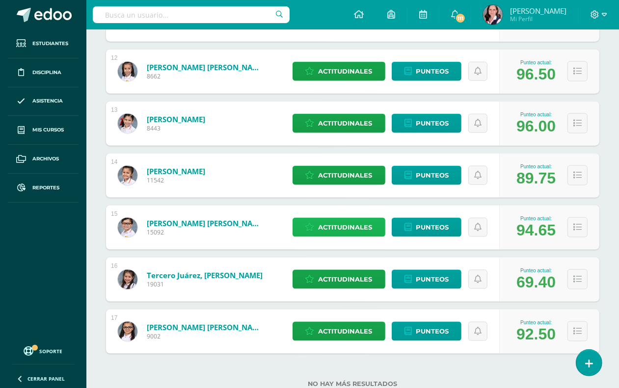
click at [357, 229] on span "Actitudinales" at bounding box center [345, 227] width 54 height 18
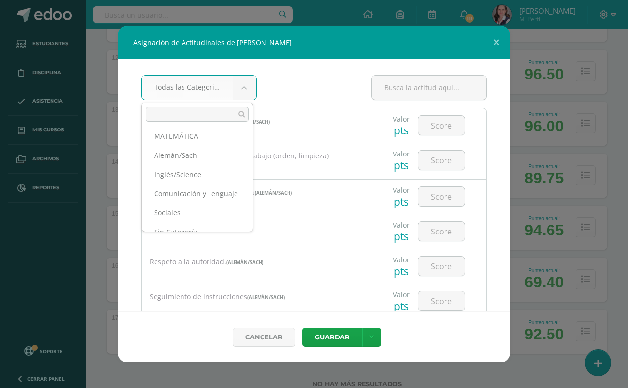
scroll to position [27, 0]
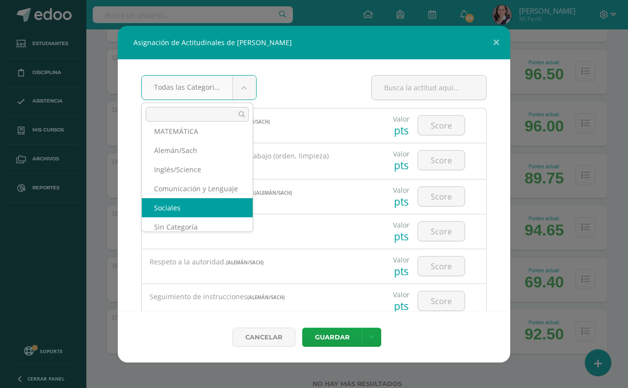
select select "22"
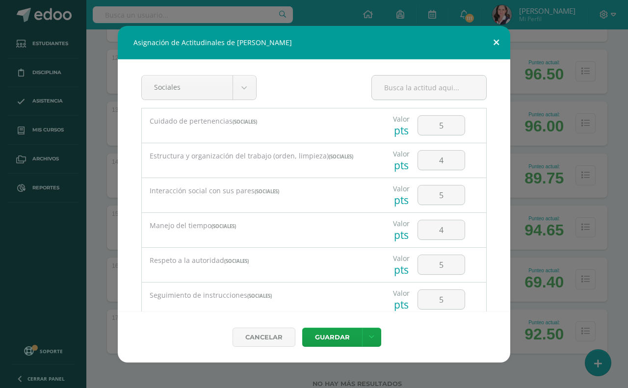
click at [496, 40] on button at bounding box center [496, 42] width 28 height 33
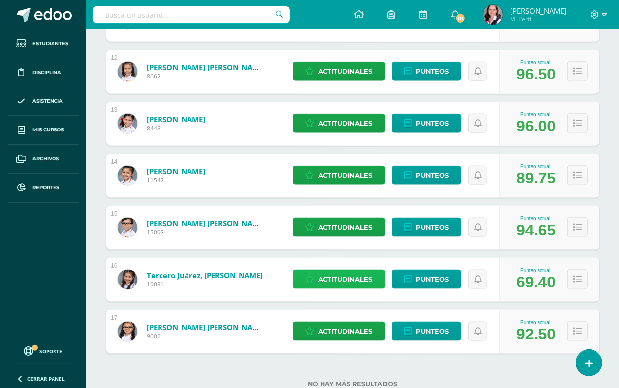
click at [325, 273] on span "Actitudinales" at bounding box center [345, 279] width 54 height 18
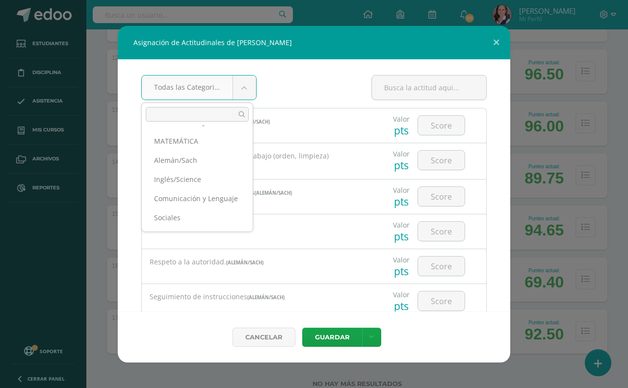
scroll to position [26, 0]
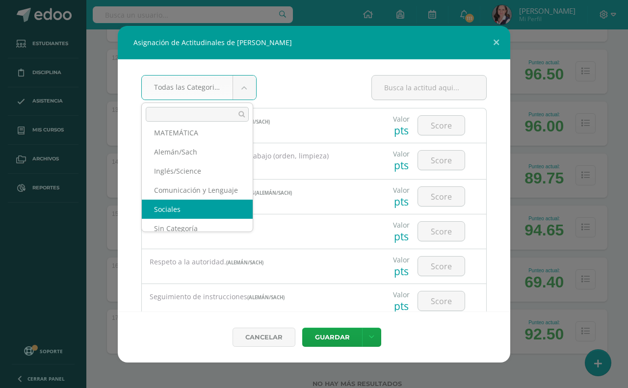
select select "22"
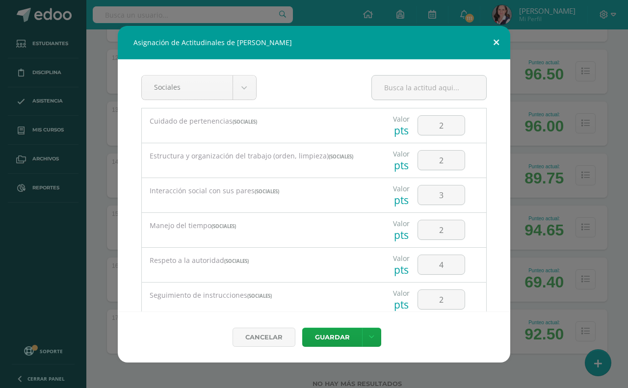
click at [494, 40] on button at bounding box center [496, 42] width 28 height 33
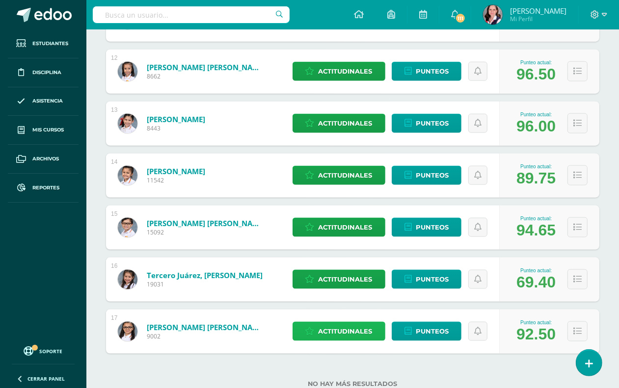
click at [340, 334] on span "Actitudinales" at bounding box center [345, 331] width 54 height 18
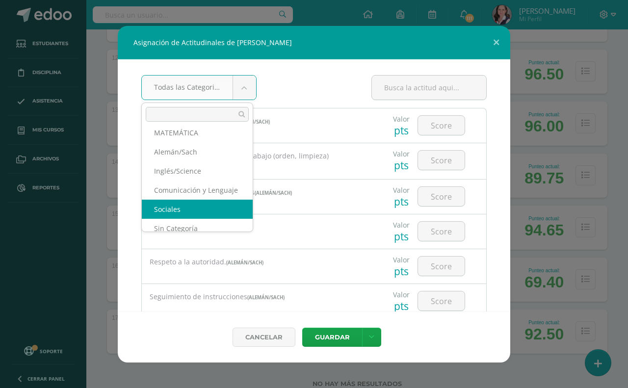
select select "22"
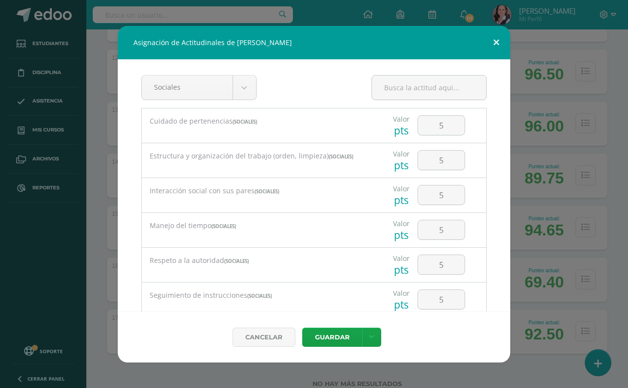
click at [497, 39] on button at bounding box center [496, 42] width 28 height 33
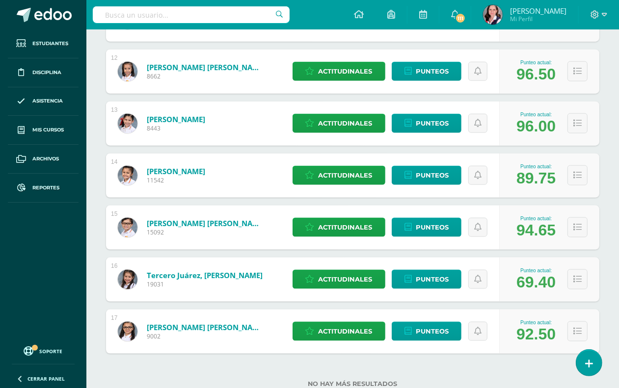
click at [106, 12] on input "text" at bounding box center [191, 14] width 197 height 17
type input "S"
type input "Estudios sociales"
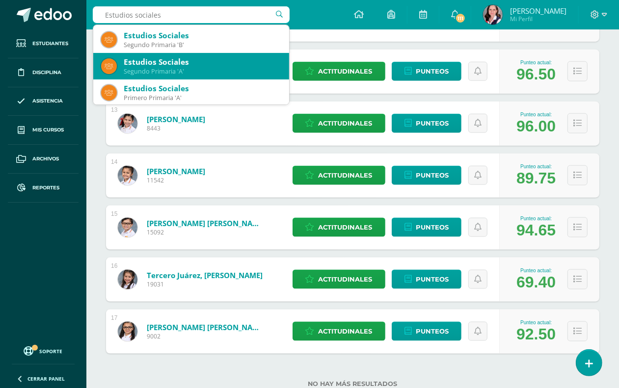
scroll to position [245, 0]
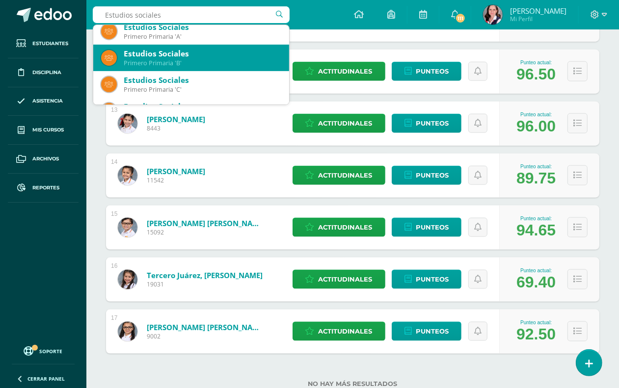
click at [185, 57] on div "Estudios Sociales" at bounding box center [202, 54] width 157 height 10
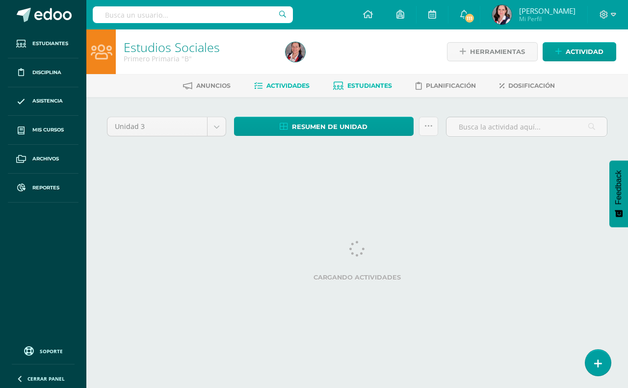
click at [352, 82] on span "Estudiantes" at bounding box center [369, 85] width 45 height 7
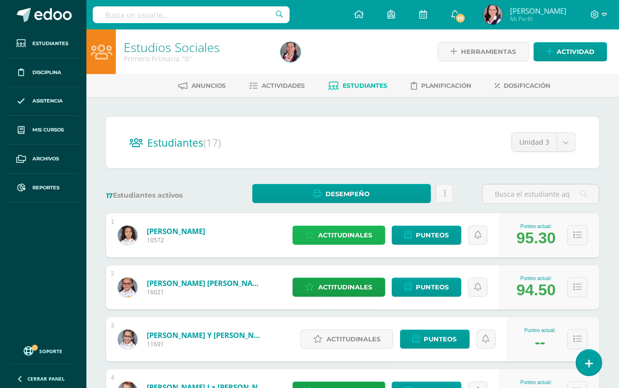
click at [365, 233] on span "Actitudinales" at bounding box center [345, 235] width 54 height 18
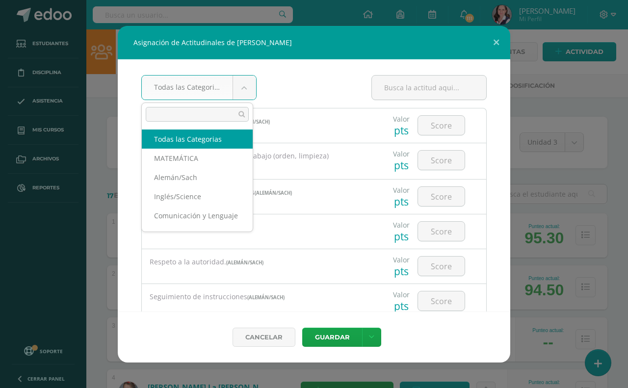
click at [243, 86] on body "Asignación de Actitudinales de [PERSON_NAME] Todas las Categorias Todas las Cat…" at bounding box center [314, 393] width 628 height 787
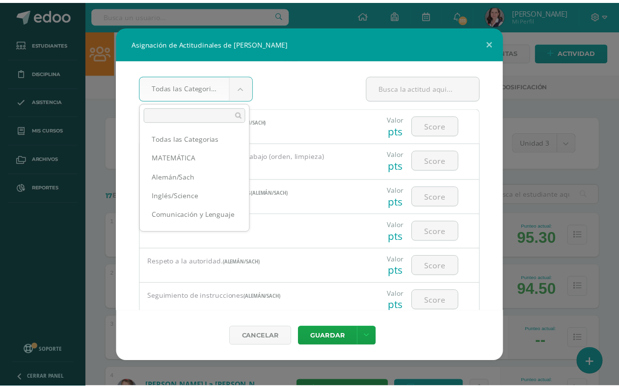
scroll to position [26, 0]
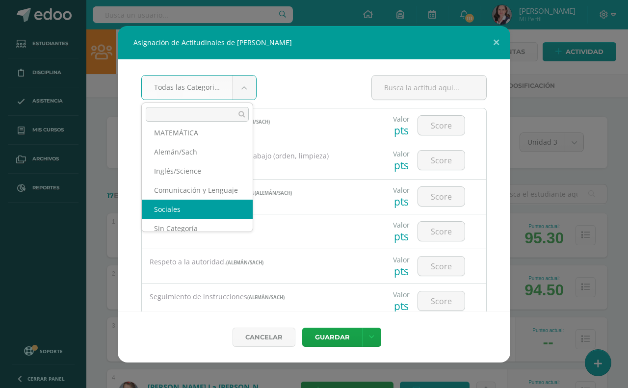
select select "22"
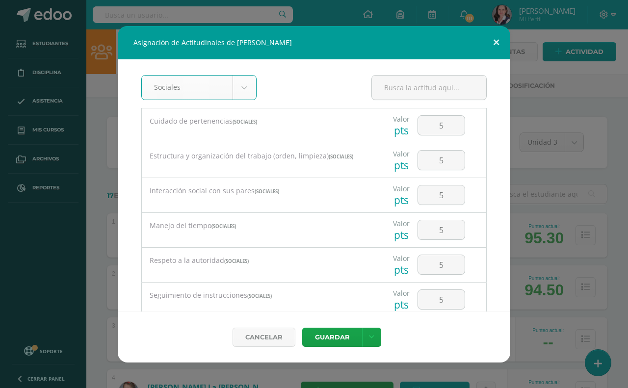
click at [492, 40] on button at bounding box center [496, 42] width 28 height 33
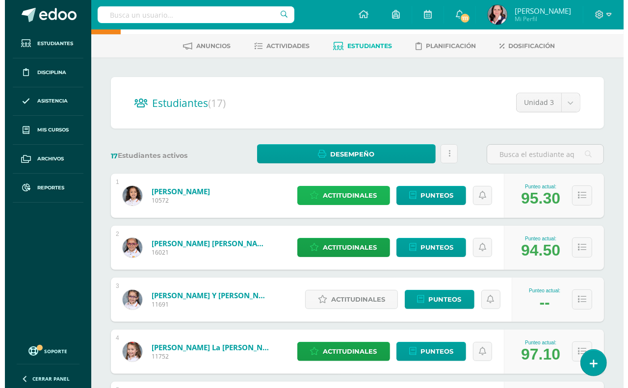
scroll to position [61, 0]
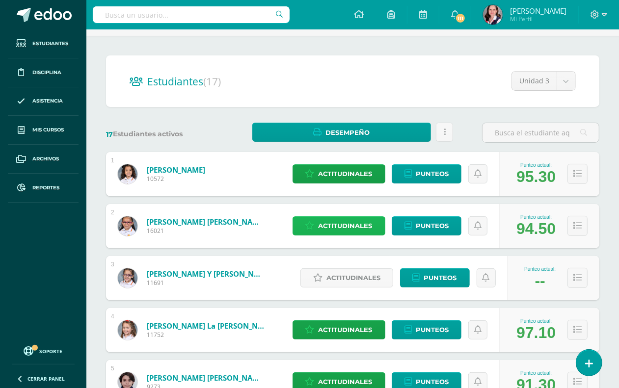
click at [346, 221] on span "Actitudinales" at bounding box center [345, 226] width 54 height 18
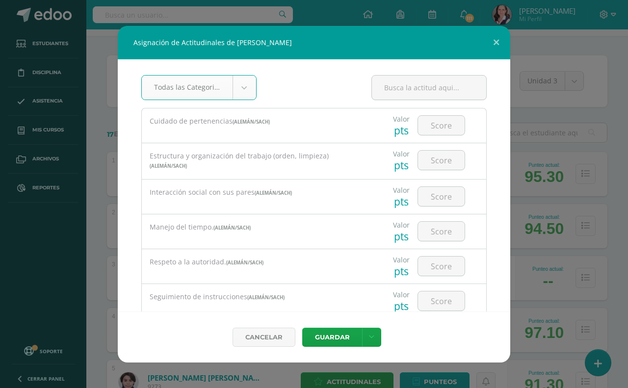
click at [244, 88] on body "Asignación de Actitudinales de [PERSON_NAME] Todas las Categorias Todas las Cat…" at bounding box center [314, 332] width 628 height 787
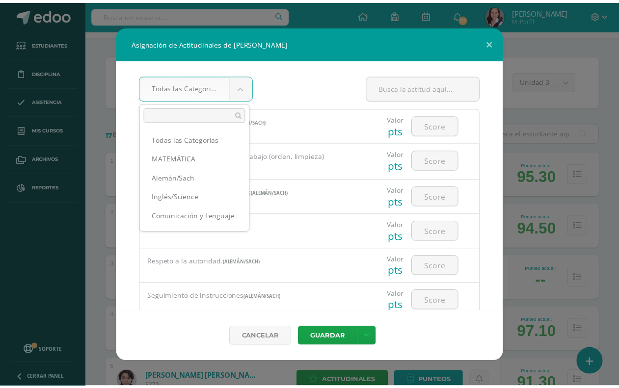
scroll to position [25, 0]
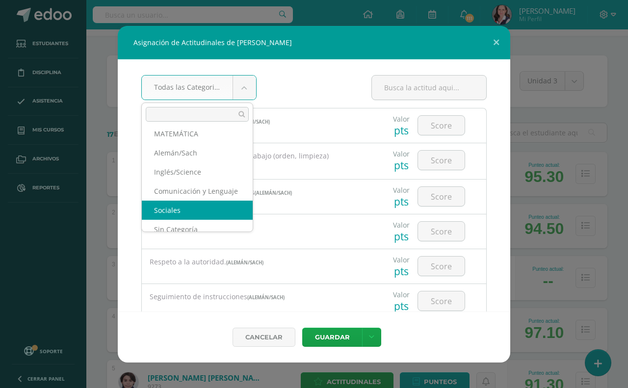
select select "22"
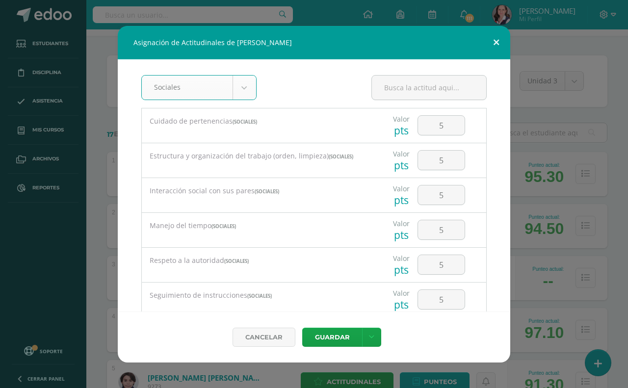
click at [497, 41] on button at bounding box center [496, 42] width 28 height 33
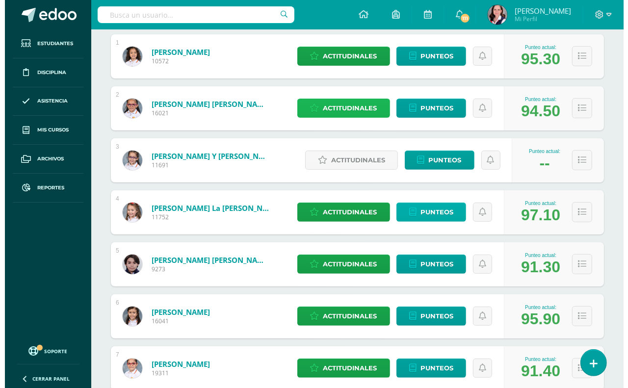
scroll to position [184, 0]
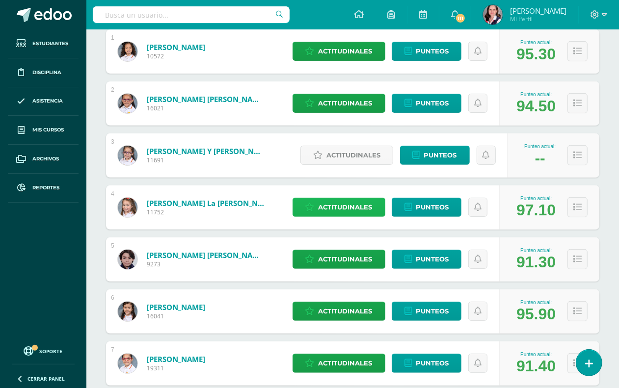
click at [350, 208] on span "Actitudinales" at bounding box center [345, 207] width 54 height 18
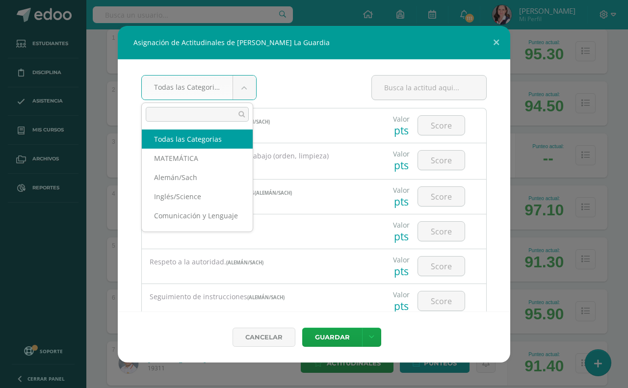
click at [239, 86] on body "Asignación de Actitudinales de [PERSON_NAME] La Guardia Todas las Categorias To…" at bounding box center [314, 393] width 628 height 1155
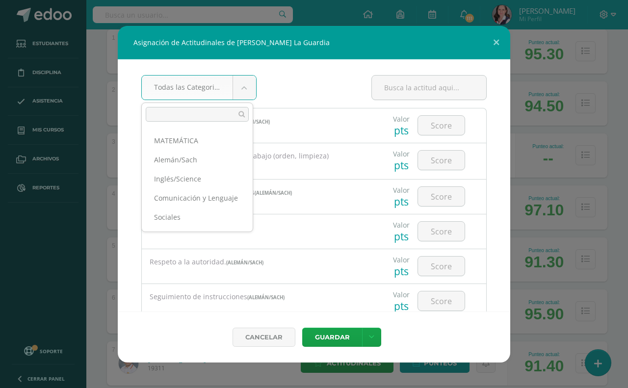
scroll to position [26, 0]
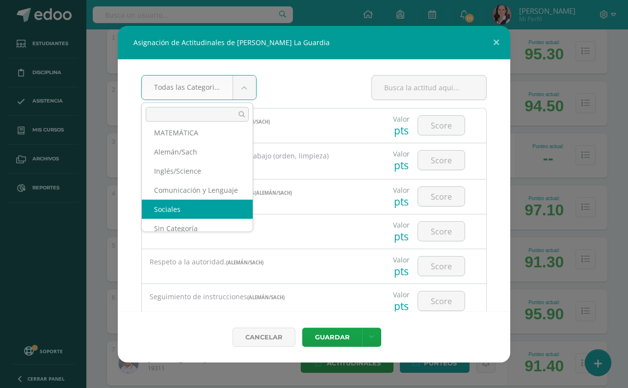
select select "22"
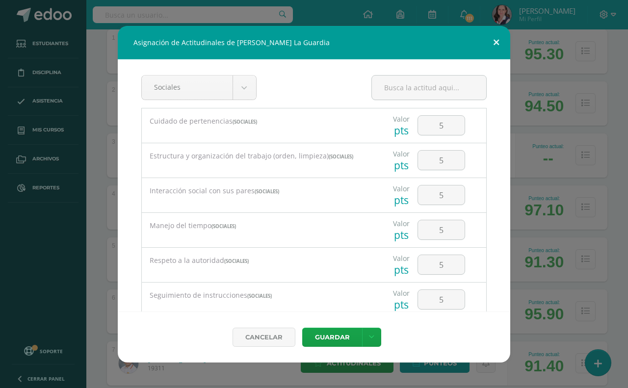
click at [492, 41] on button at bounding box center [496, 42] width 28 height 33
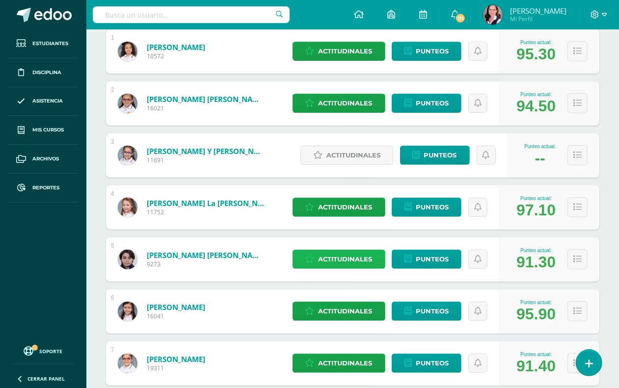
click at [347, 256] on span "Actitudinales" at bounding box center [345, 259] width 54 height 18
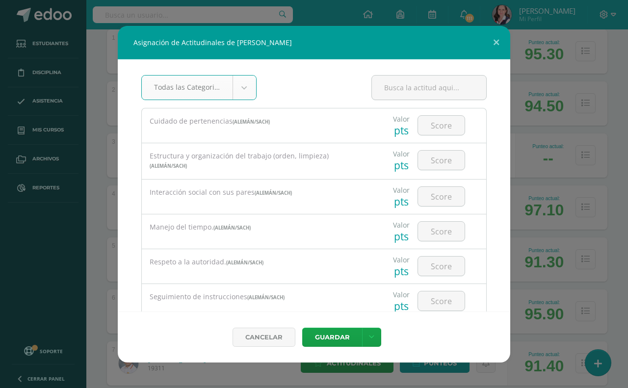
click at [247, 86] on body "Asignación de Actitudinales de [PERSON_NAME] Todas las Categorias Todas las Cat…" at bounding box center [314, 393] width 628 height 1155
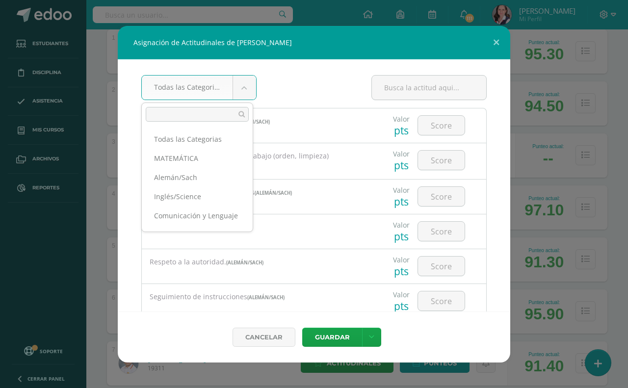
scroll to position [25, 0]
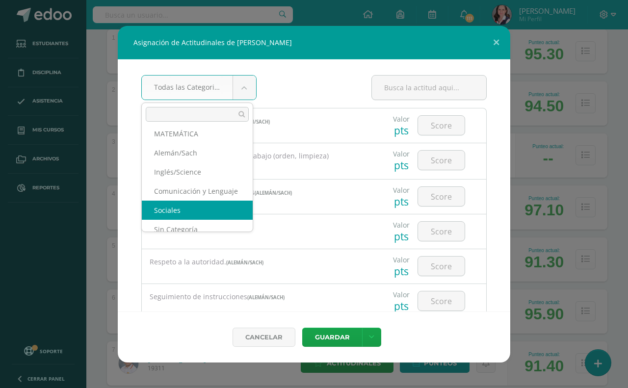
select select "22"
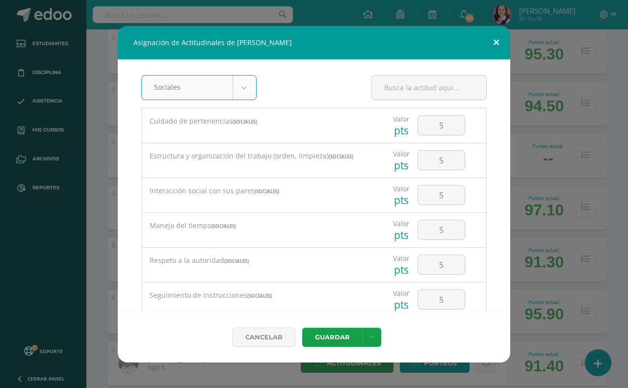
click at [498, 34] on button at bounding box center [496, 42] width 28 height 33
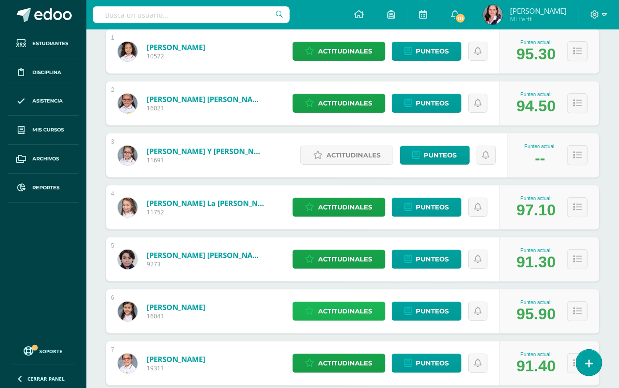
click at [345, 309] on span "Actitudinales" at bounding box center [345, 311] width 54 height 18
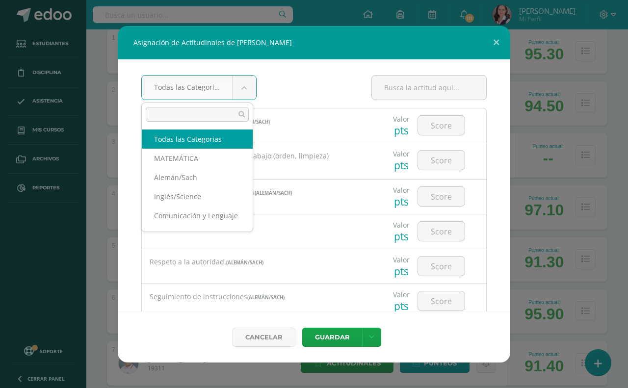
click at [239, 85] on body "Asignación de Actitudinales de [PERSON_NAME] Todas las Categorias Todas las Cat…" at bounding box center [314, 393] width 628 height 1155
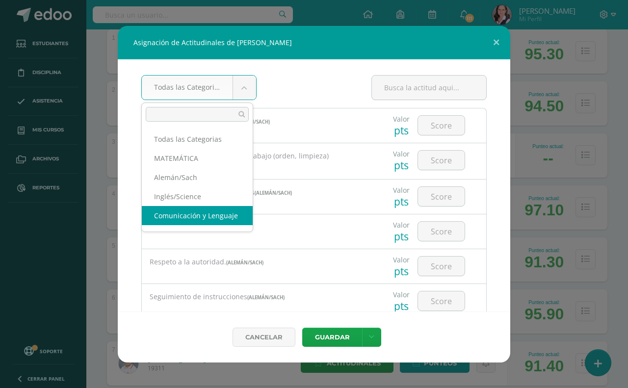
scroll to position [1, 0]
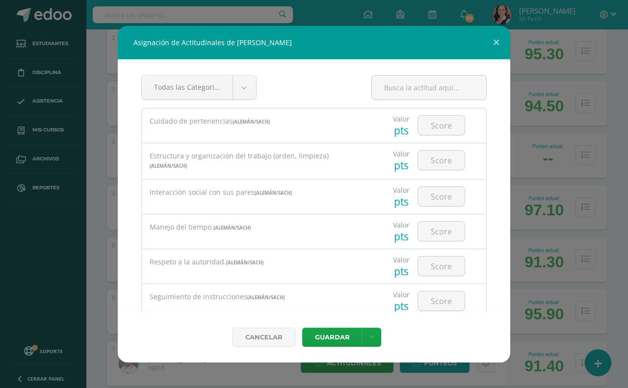
click at [254, 225] on body "Asignación de Actitudinales de [PERSON_NAME] Todas las Categorias Todas las Cat…" at bounding box center [314, 393] width 628 height 1155
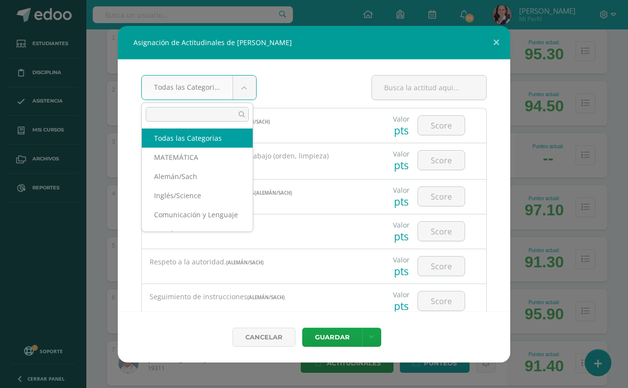
click at [240, 86] on body "Asignación de Actitudinales de [PERSON_NAME] Todas las Categorias Todas las Cat…" at bounding box center [314, 393] width 628 height 1155
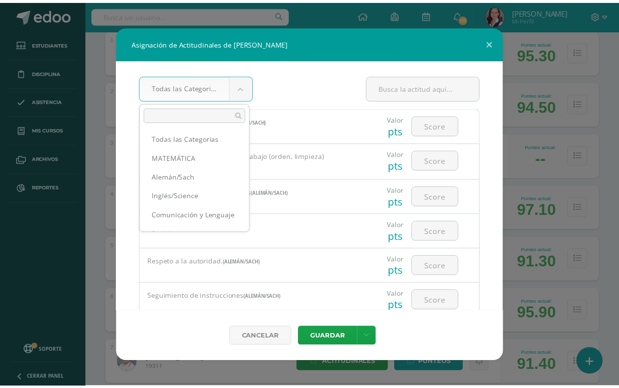
scroll to position [26, 0]
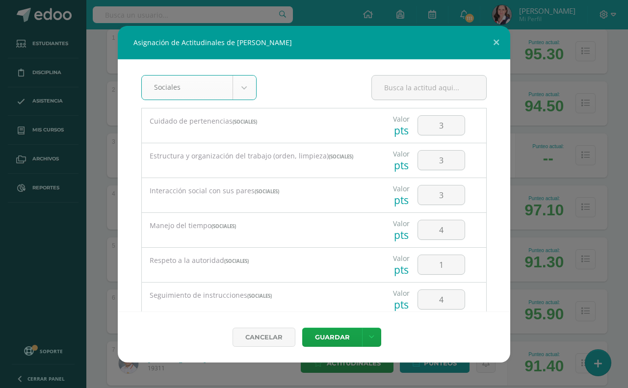
select select "22"
click at [498, 38] on button at bounding box center [496, 42] width 28 height 33
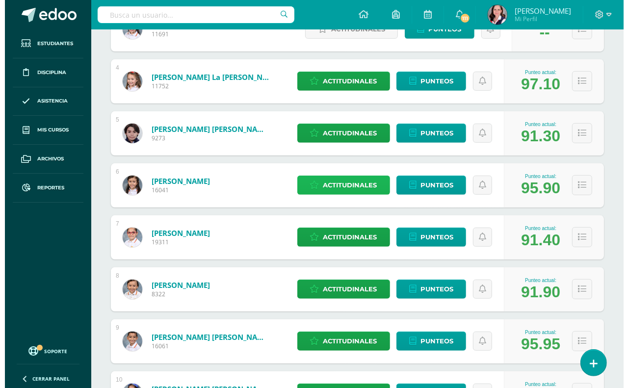
scroll to position [368, 0]
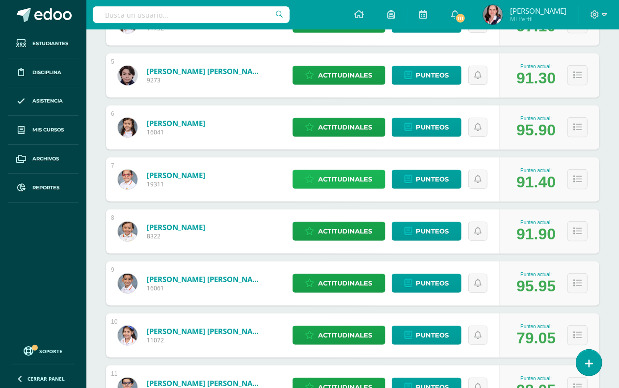
click at [363, 175] on span "Actitudinales" at bounding box center [345, 179] width 54 height 18
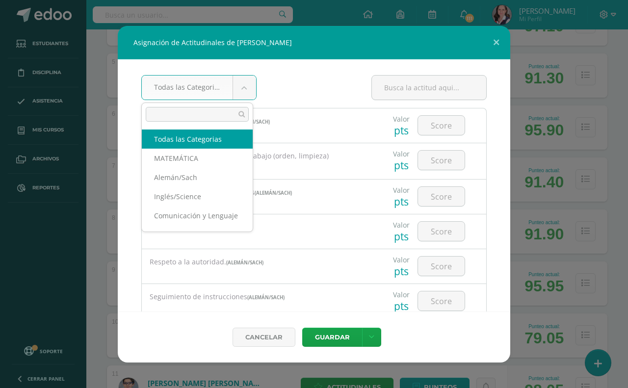
click at [234, 86] on body "Asignación de Actitudinales de [PERSON_NAME] Todas las Categorias Todas las Cat…" at bounding box center [314, 209] width 628 height 1155
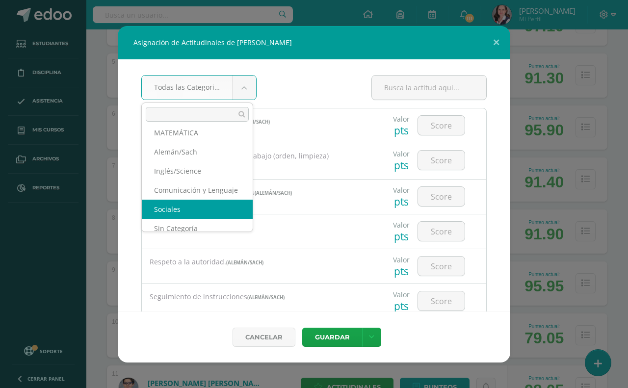
select select "22"
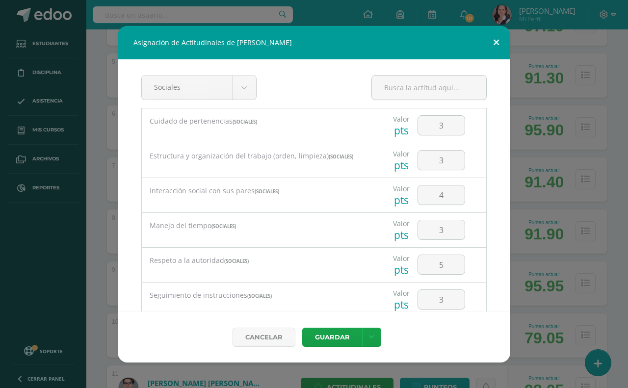
click at [491, 40] on button at bounding box center [496, 42] width 28 height 33
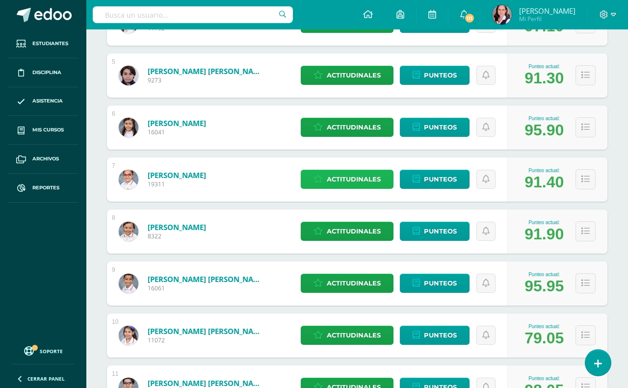
select select "22"
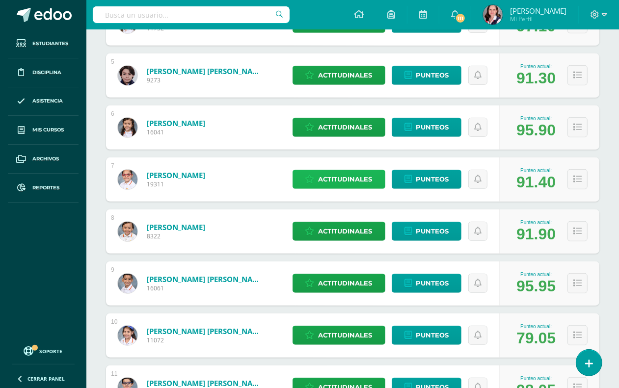
click at [347, 176] on span "Actitudinales" at bounding box center [345, 179] width 54 height 18
select select "22"
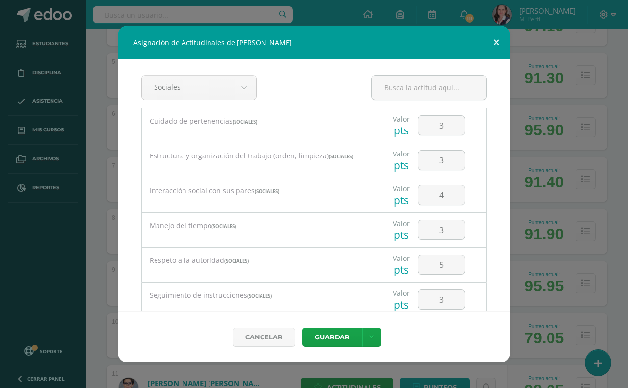
click at [499, 40] on button at bounding box center [496, 42] width 28 height 33
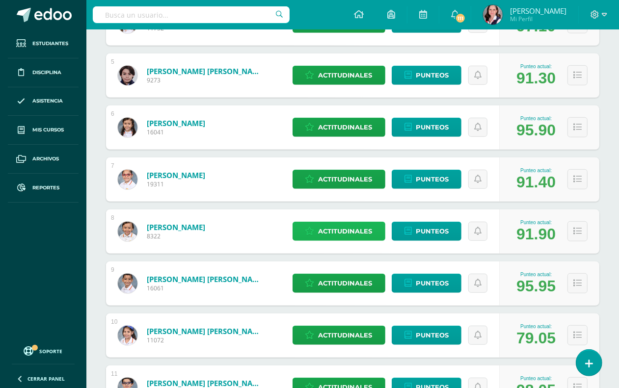
click at [342, 231] on span "Actitudinales" at bounding box center [345, 231] width 54 height 18
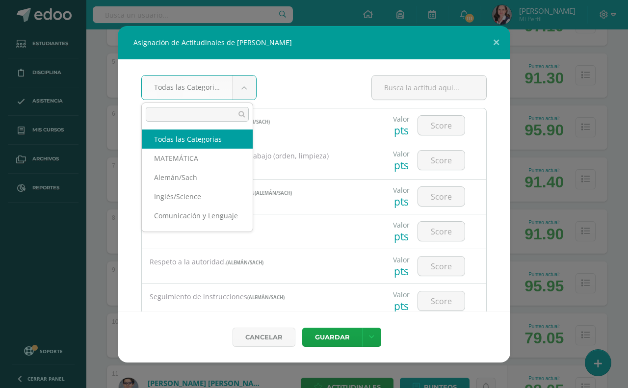
click at [244, 93] on body "Asignación de Actitudinales de [PERSON_NAME] Todas las Categorias Todas las Cat…" at bounding box center [314, 209] width 628 height 1155
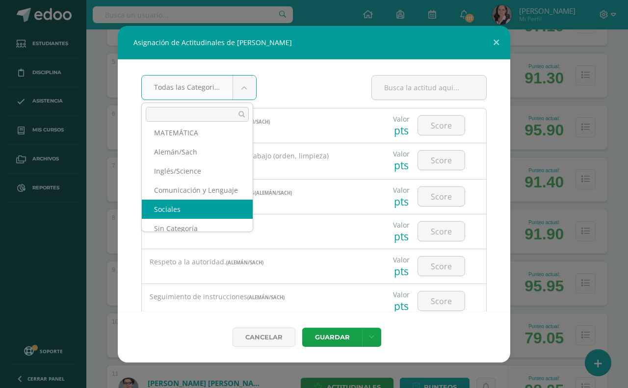
select select "22"
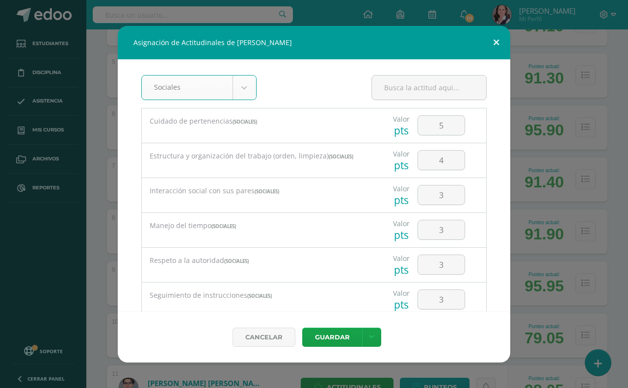
click at [497, 39] on button at bounding box center [496, 42] width 28 height 33
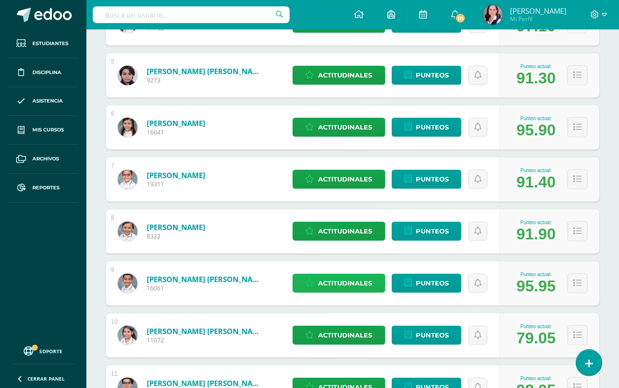
click at [336, 283] on span "Actitudinales" at bounding box center [345, 283] width 54 height 18
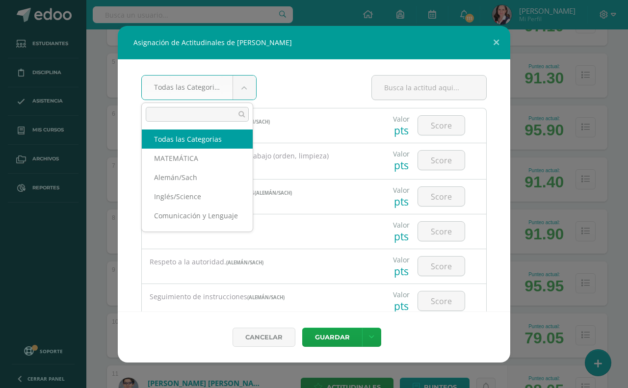
click at [236, 89] on body "Asignación de Actitudinales de [PERSON_NAME] Todas las Categorias Todas las Cat…" at bounding box center [314, 209] width 628 height 1155
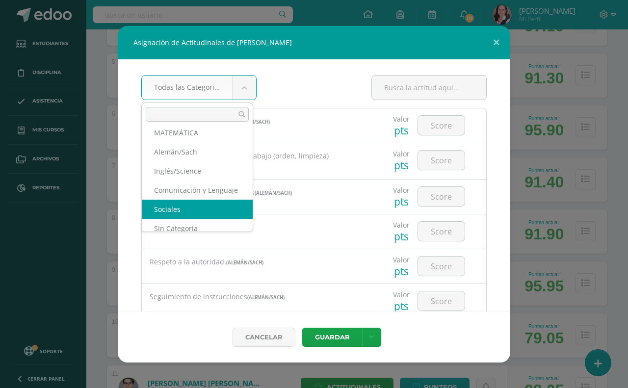
select select "22"
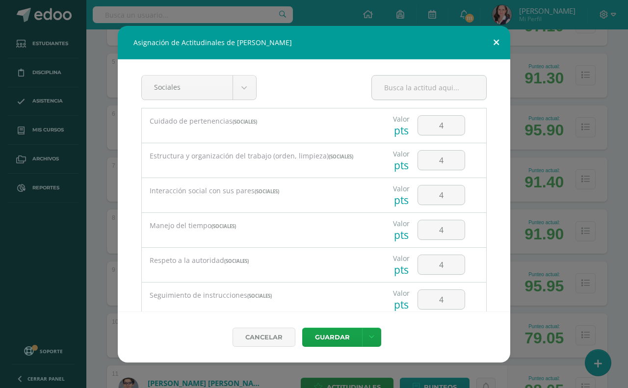
click at [494, 43] on button at bounding box center [496, 42] width 28 height 33
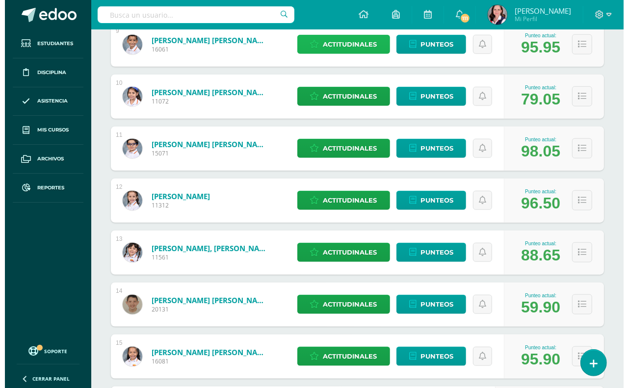
scroll to position [613, 0]
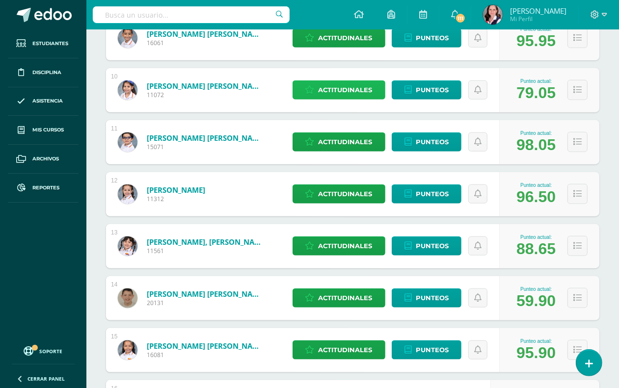
click at [346, 93] on span "Actitudinales" at bounding box center [345, 90] width 54 height 18
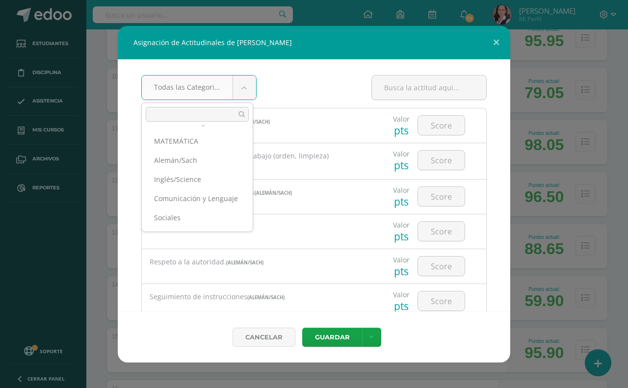
scroll to position [25, 0]
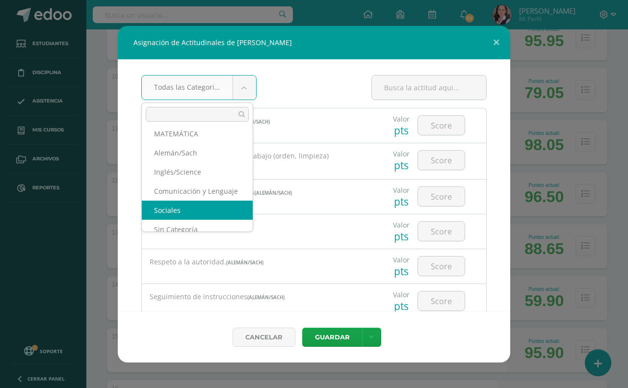
select select "22"
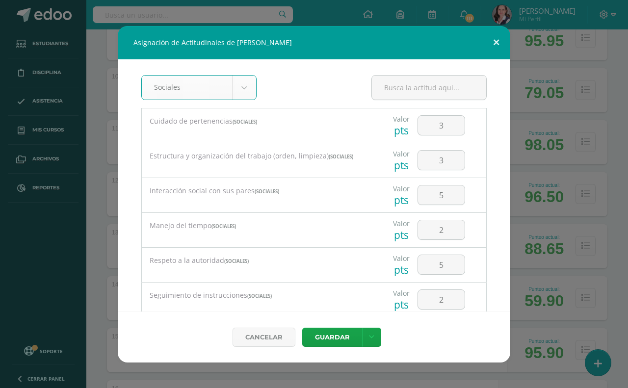
click at [494, 39] on button at bounding box center [496, 42] width 28 height 33
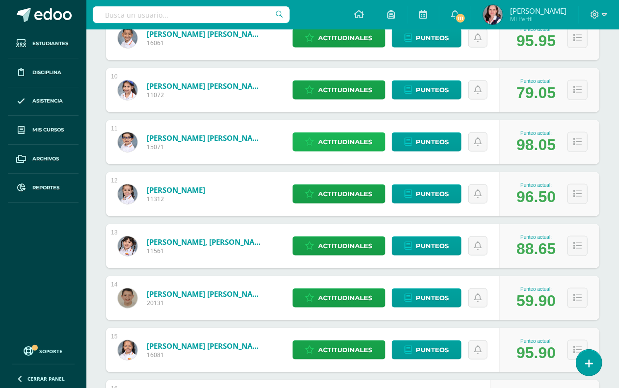
click at [337, 138] on span "Actitudinales" at bounding box center [345, 142] width 54 height 18
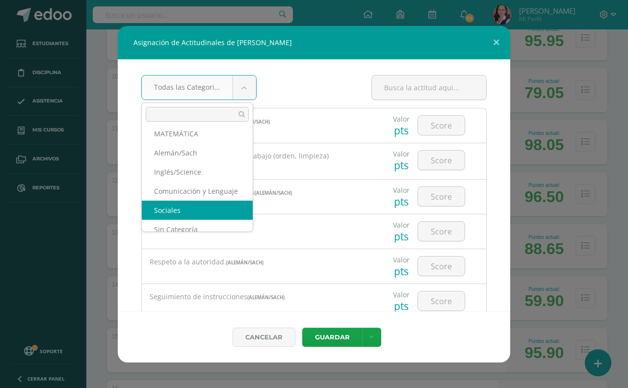
select select "22"
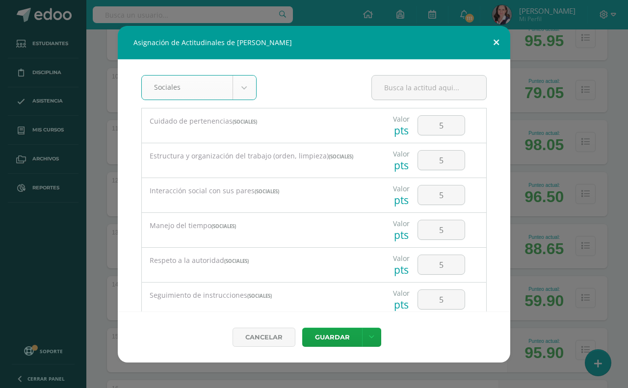
click at [497, 40] on button at bounding box center [496, 42] width 28 height 33
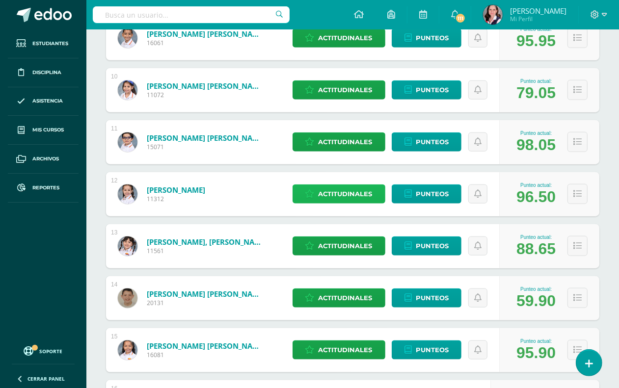
click at [343, 187] on span "Actitudinales" at bounding box center [345, 194] width 54 height 18
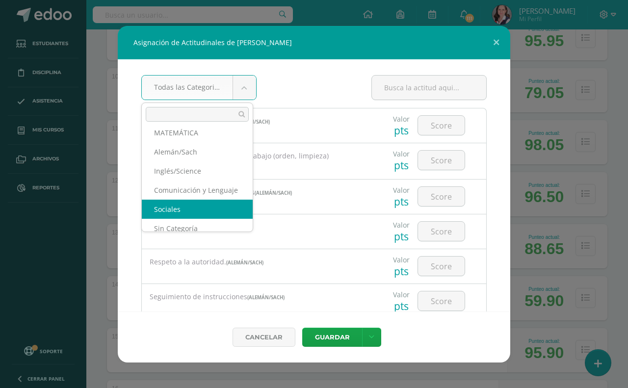
select select "22"
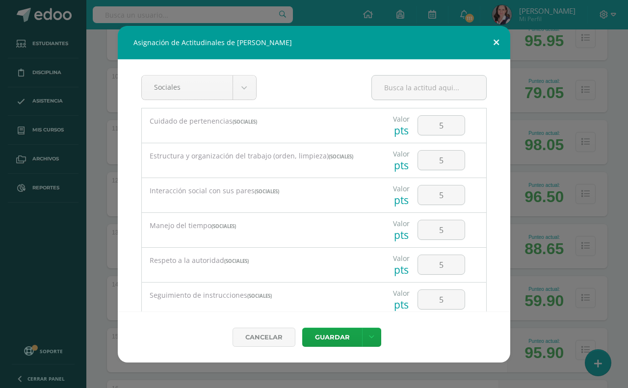
click at [493, 40] on button at bounding box center [496, 42] width 28 height 33
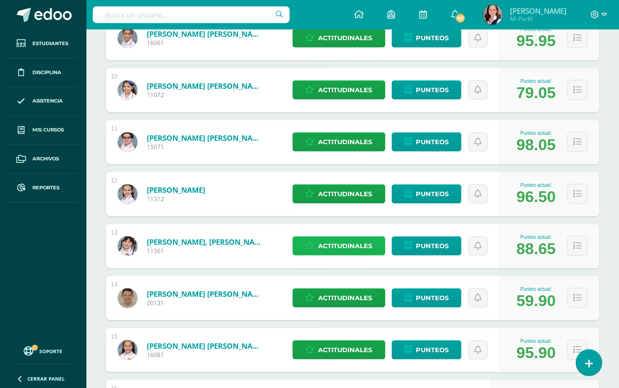
click at [337, 240] on span "Actitudinales" at bounding box center [345, 246] width 54 height 18
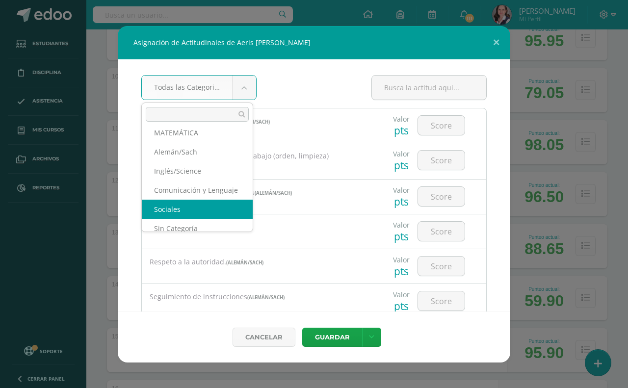
select select "22"
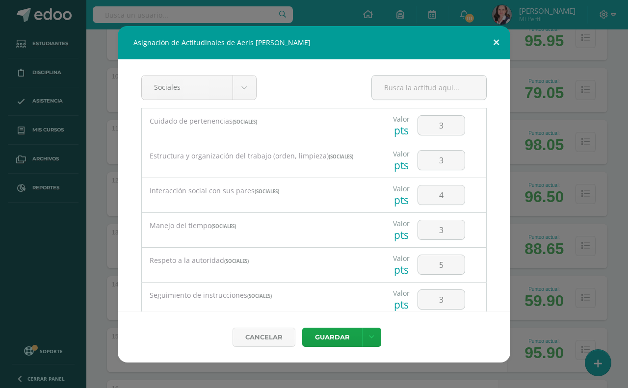
click at [501, 43] on button at bounding box center [496, 42] width 28 height 33
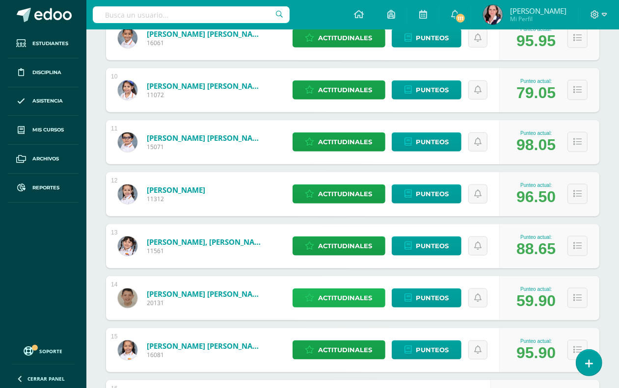
click at [337, 298] on span "Actitudinales" at bounding box center [345, 298] width 54 height 18
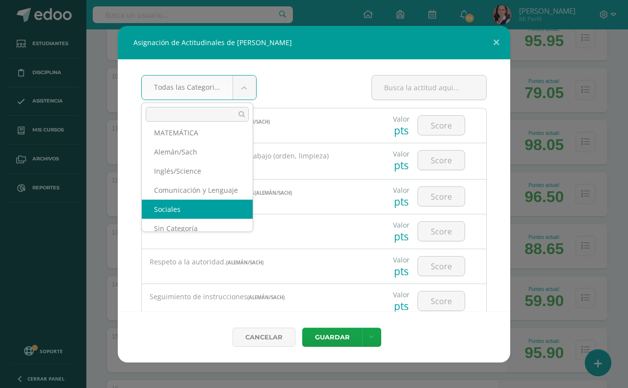
select select "22"
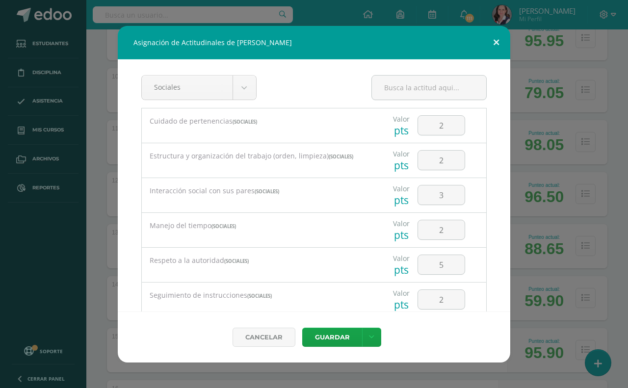
click at [501, 42] on button at bounding box center [496, 42] width 28 height 33
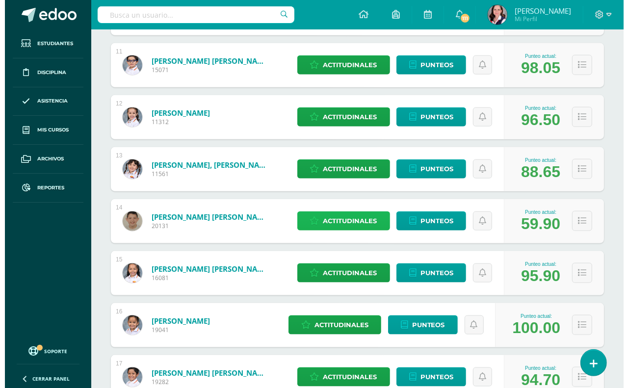
scroll to position [736, 0]
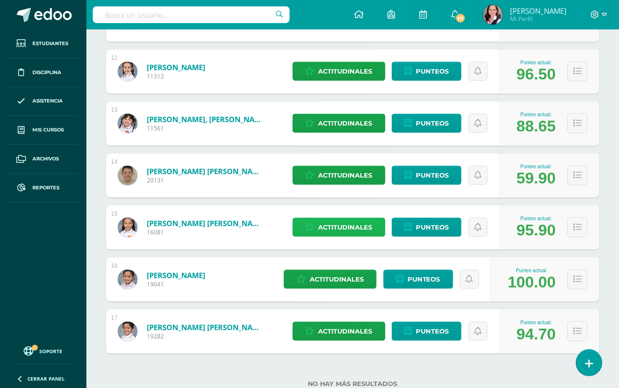
click at [363, 227] on span "Actitudinales" at bounding box center [345, 227] width 54 height 18
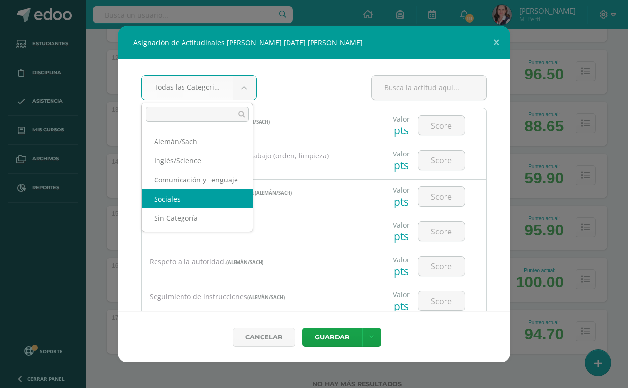
select select "22"
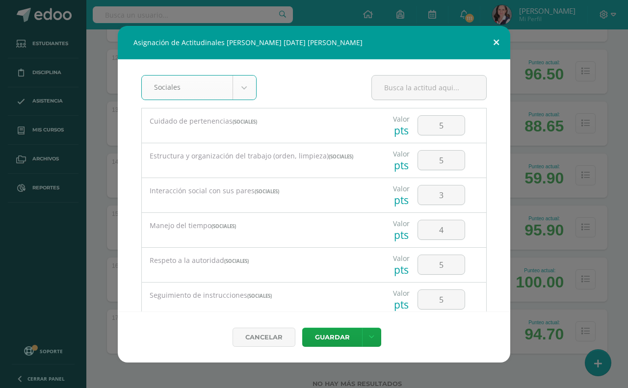
click at [500, 40] on button at bounding box center [496, 42] width 28 height 33
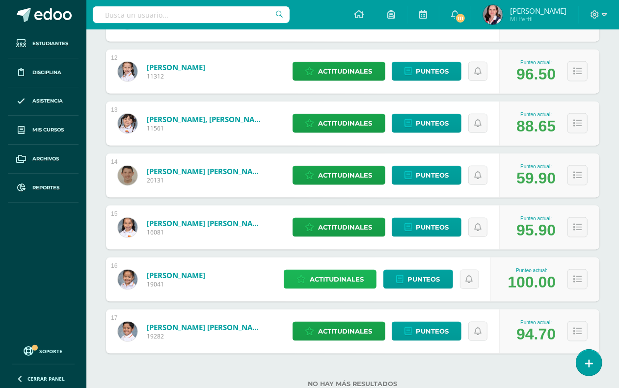
click at [334, 281] on span "Actitudinales" at bounding box center [337, 279] width 54 height 18
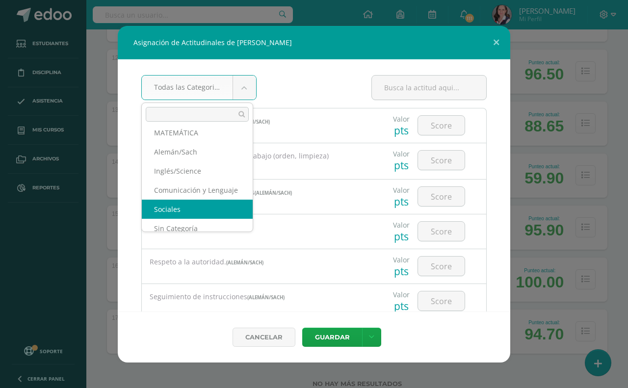
select select "22"
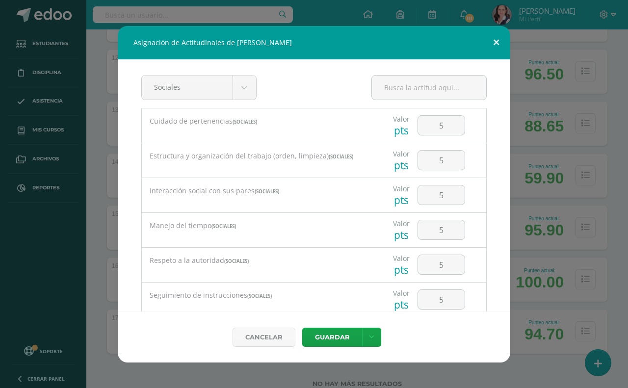
click at [493, 42] on button at bounding box center [496, 42] width 28 height 33
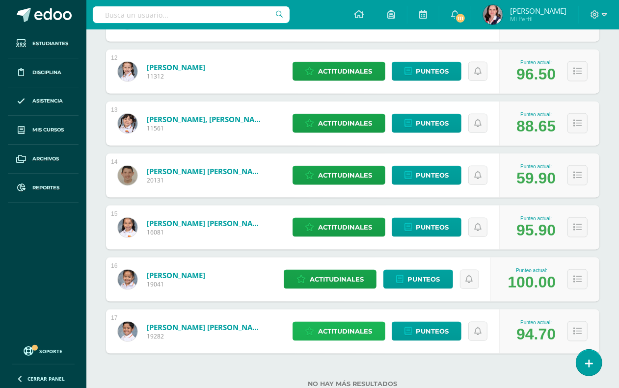
click at [345, 329] on span "Actitudinales" at bounding box center [345, 331] width 54 height 18
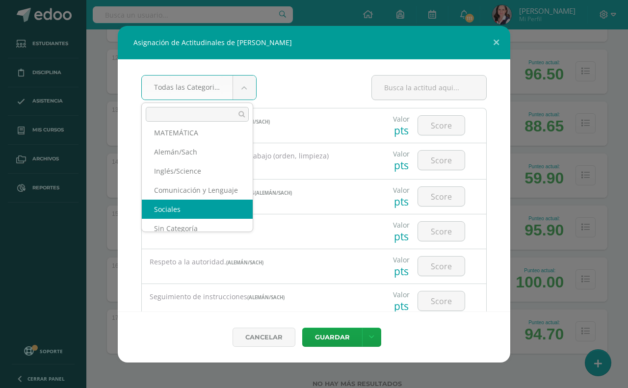
select select "22"
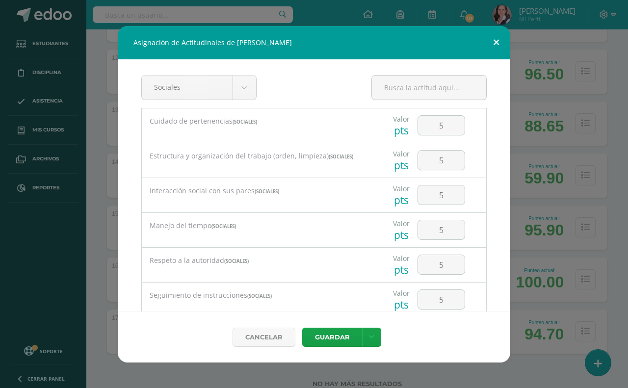
drag, startPoint x: 499, startPoint y: 43, endPoint x: 471, endPoint y: 53, distance: 29.6
click at [498, 43] on button at bounding box center [496, 42] width 28 height 33
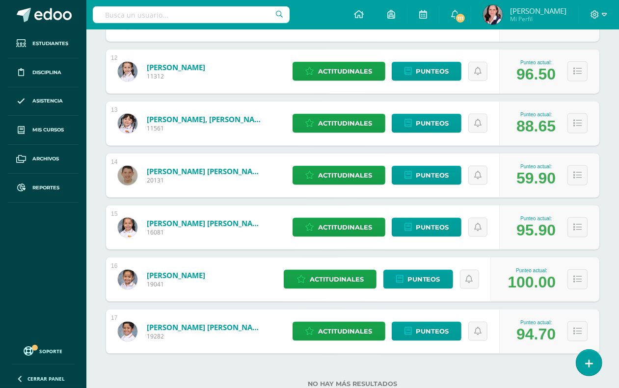
click at [108, 14] on input "text" at bounding box center [191, 14] width 197 height 17
type input "Lenguaje"
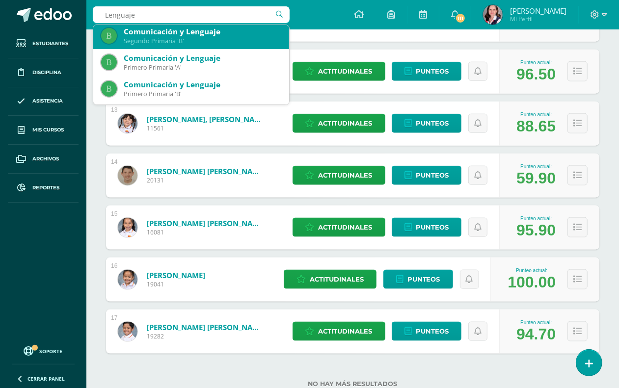
scroll to position [238, 0]
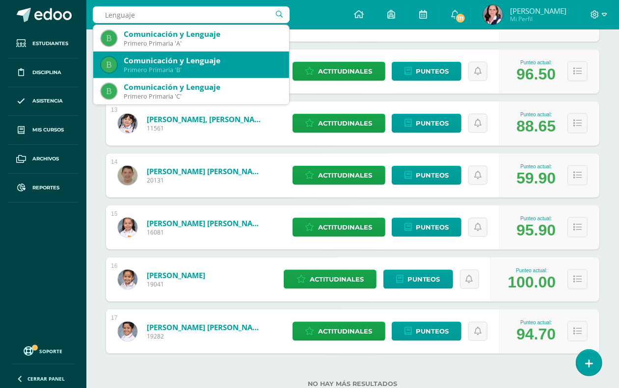
click at [197, 64] on div "Comunicación y Lenguaje" at bounding box center [202, 60] width 157 height 10
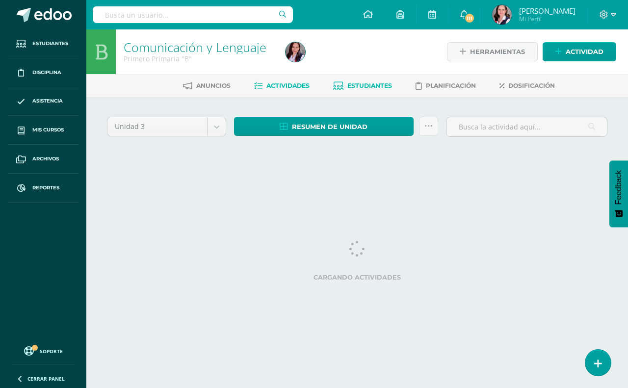
click at [363, 82] on span "Estudiantes" at bounding box center [369, 85] width 45 height 7
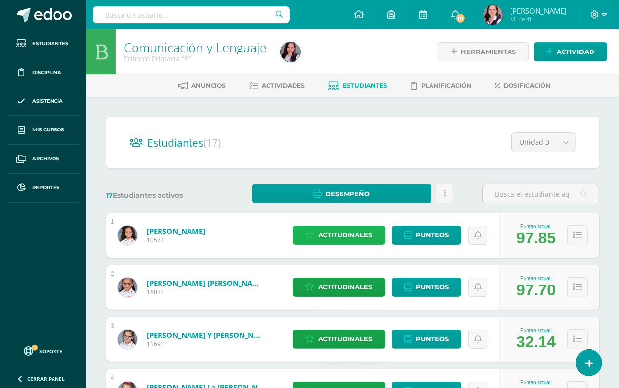
click at [337, 234] on span "Actitudinales" at bounding box center [345, 235] width 54 height 18
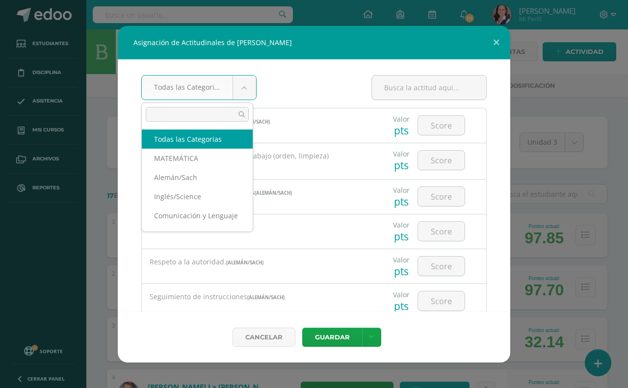
click at [244, 86] on body "Asignación de Actitudinales de [PERSON_NAME] Todas las Categorias Todas las Cat…" at bounding box center [314, 393] width 628 height 787
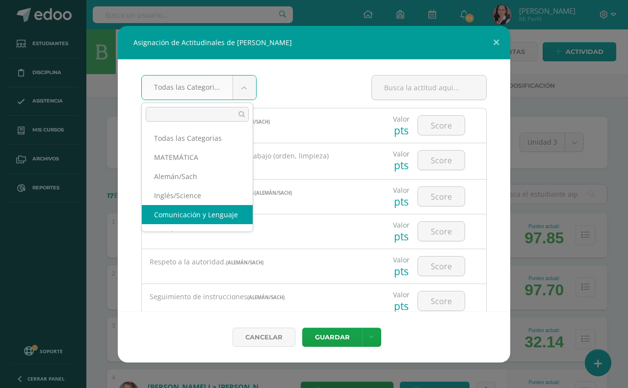
select select "21"
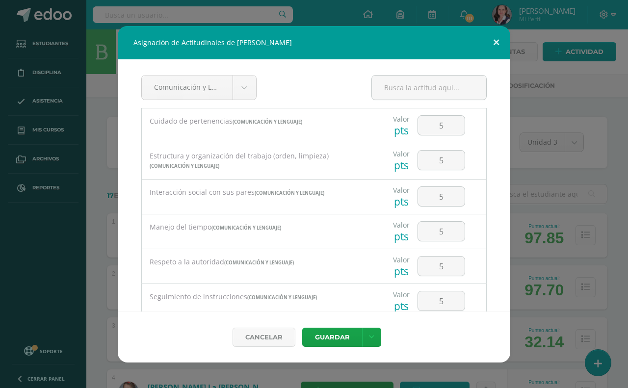
click at [497, 39] on button at bounding box center [496, 42] width 28 height 33
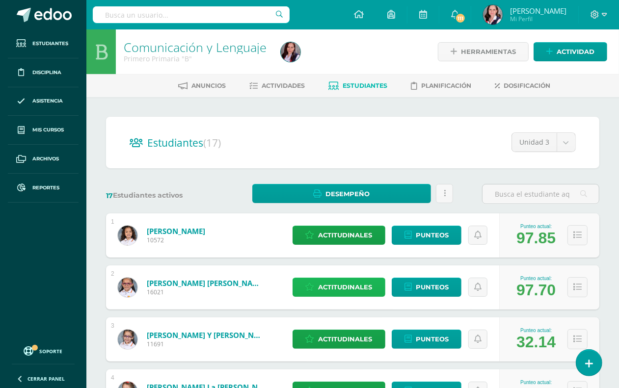
click at [319, 288] on span "Actitudinales" at bounding box center [345, 287] width 54 height 18
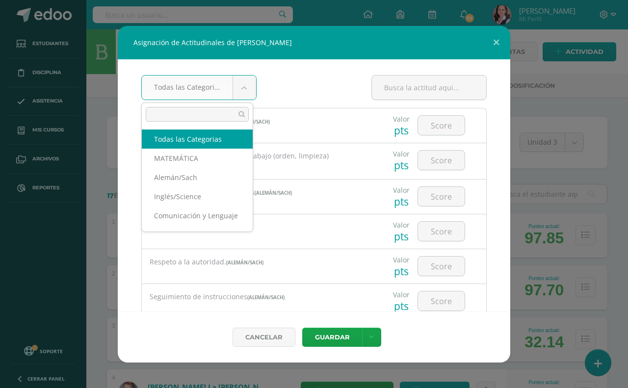
click at [241, 82] on body "Asignación de Actitudinales de [PERSON_NAME] Todas las Categorias Todas las Cat…" at bounding box center [314, 393] width 628 height 787
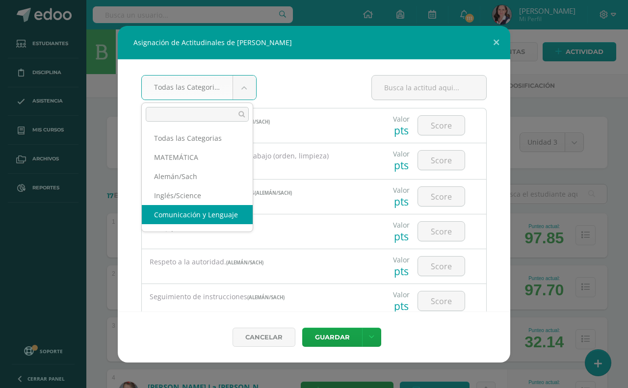
select select "21"
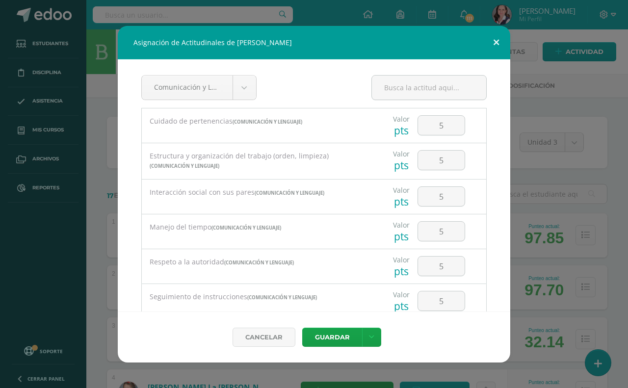
click at [499, 40] on button at bounding box center [496, 42] width 28 height 33
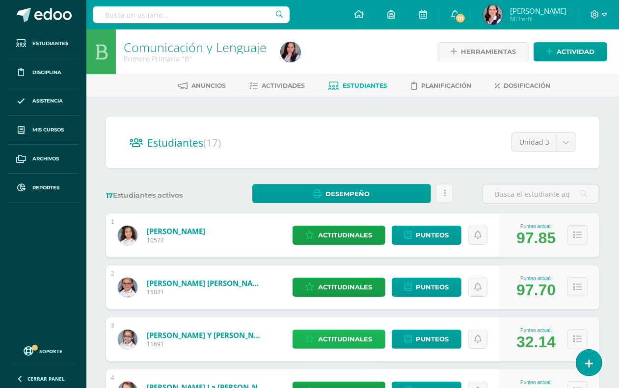
click at [330, 341] on span "Actitudinales" at bounding box center [345, 339] width 54 height 18
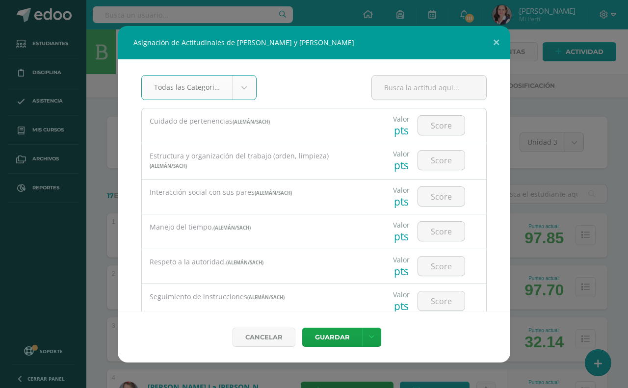
click at [244, 82] on body "Asignación de Actitudinales de [PERSON_NAME] y [PERSON_NAME] Todas las Categori…" at bounding box center [314, 393] width 628 height 787
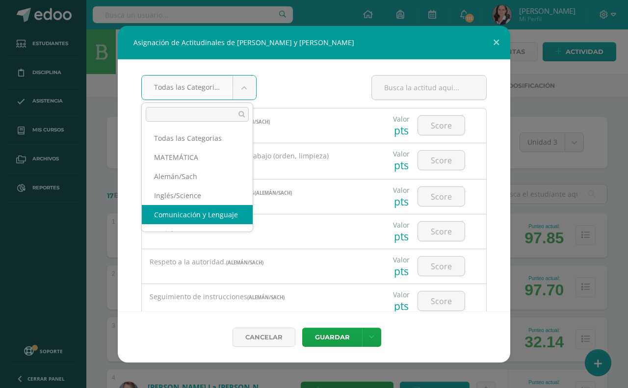
select select "21"
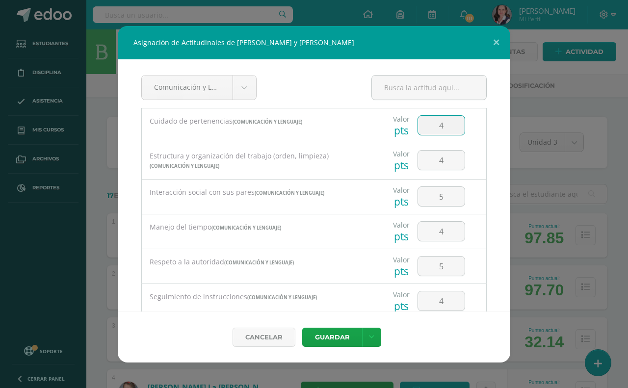
click at [436, 125] on input "4" at bounding box center [441, 125] width 47 height 19
click at [437, 157] on input "4" at bounding box center [441, 160] width 47 height 19
click at [438, 195] on input "5" at bounding box center [441, 196] width 47 height 19
click at [436, 228] on input "4" at bounding box center [441, 231] width 47 height 19
click at [433, 271] on input "5" at bounding box center [441, 266] width 47 height 19
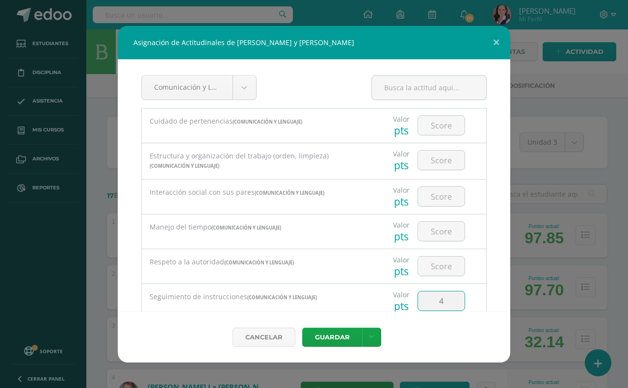
click at [438, 298] on input "4" at bounding box center [441, 300] width 47 height 19
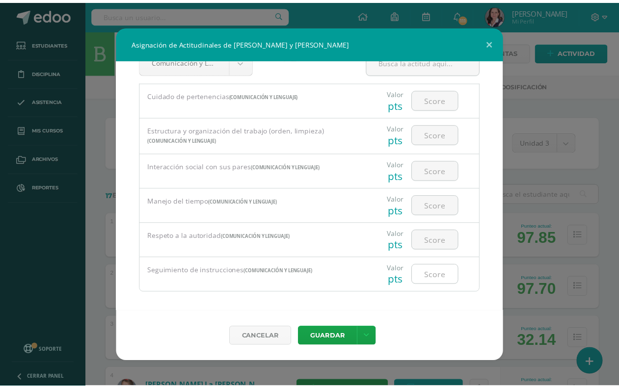
scroll to position [33, 0]
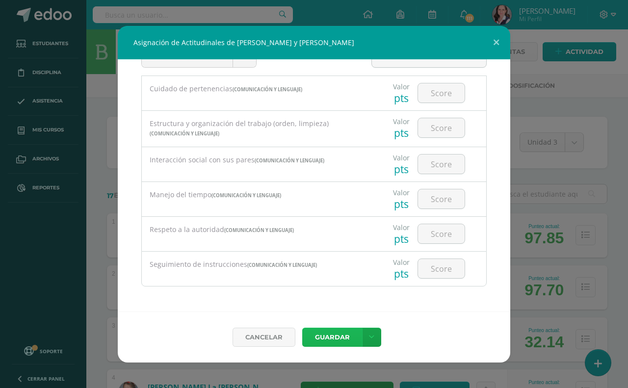
click at [344, 335] on button "Guardar" at bounding box center [332, 337] width 60 height 19
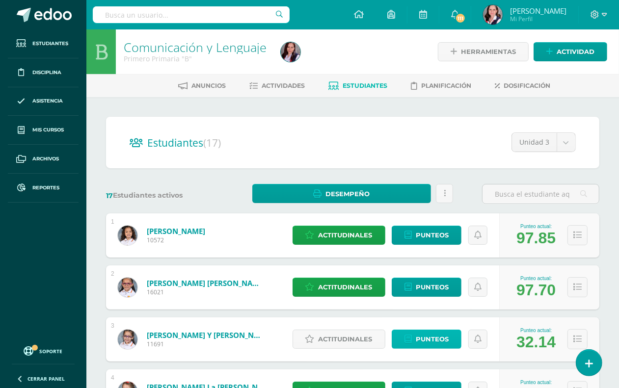
click at [432, 339] on span "Punteos" at bounding box center [431, 339] width 33 height 18
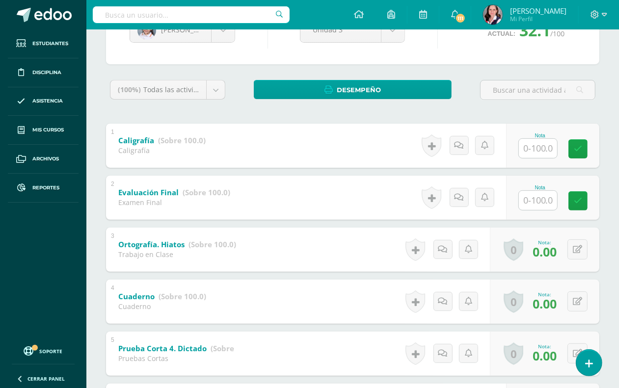
scroll to position [123, 0]
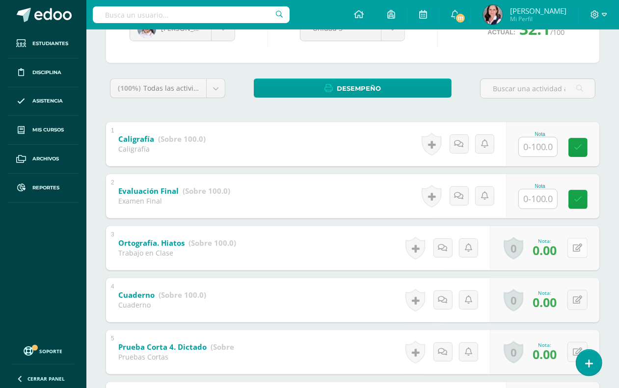
click at [577, 244] on button at bounding box center [577, 248] width 20 height 20
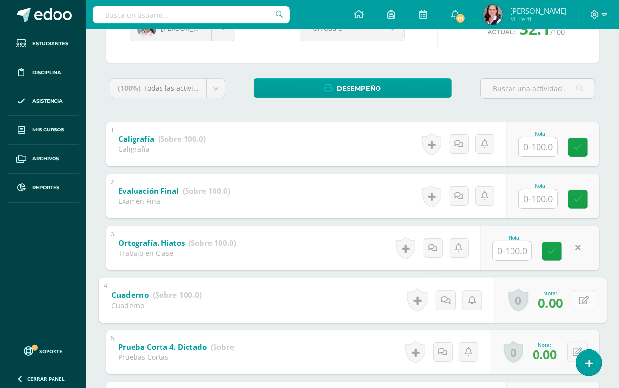
click at [579, 297] on icon at bounding box center [584, 300] width 10 height 8
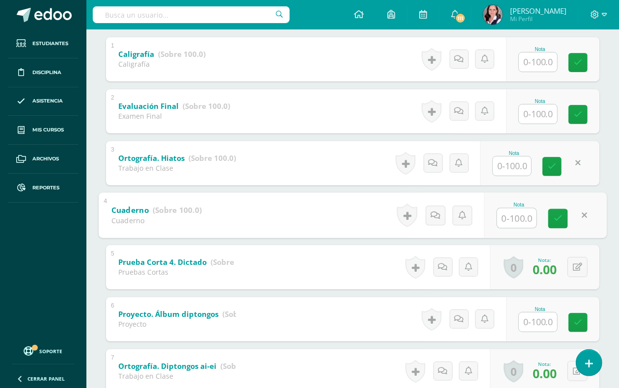
scroll to position [245, 0]
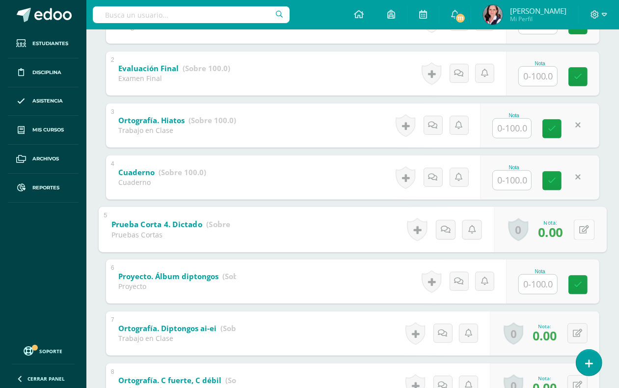
click at [578, 233] on button at bounding box center [583, 229] width 21 height 21
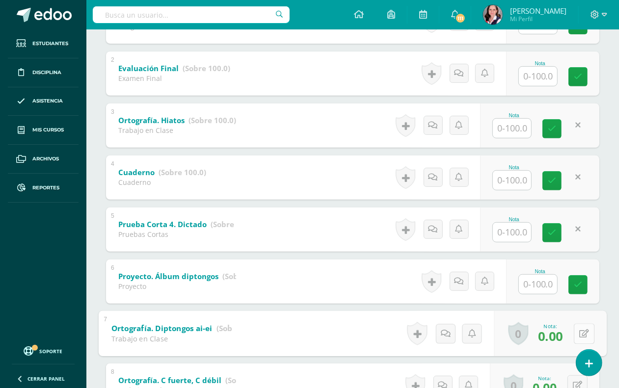
click at [576, 329] on button at bounding box center [583, 333] width 21 height 21
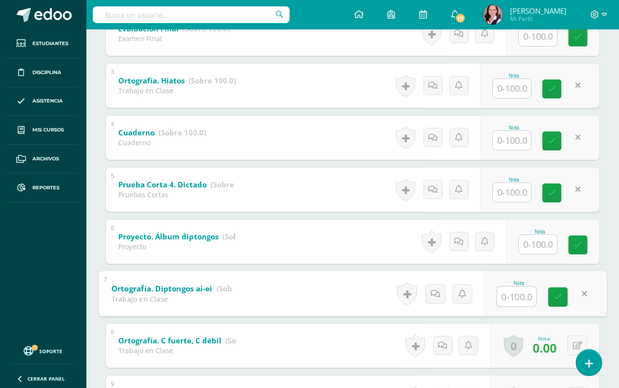
scroll to position [307, 0]
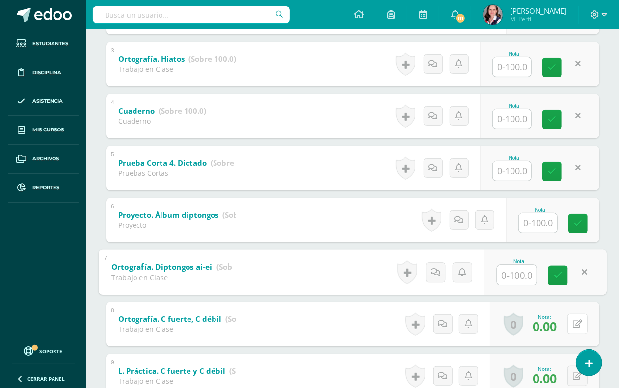
click at [574, 327] on button at bounding box center [577, 324] width 20 height 20
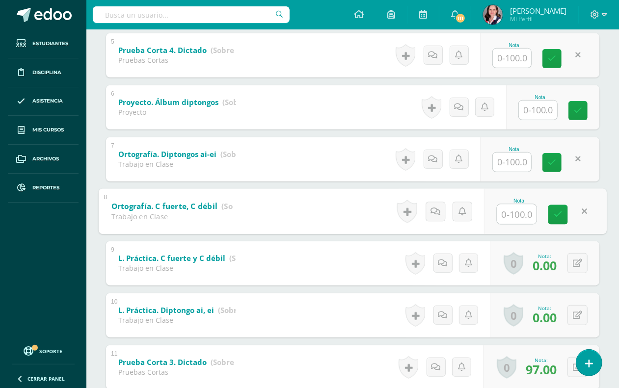
scroll to position [429, 0]
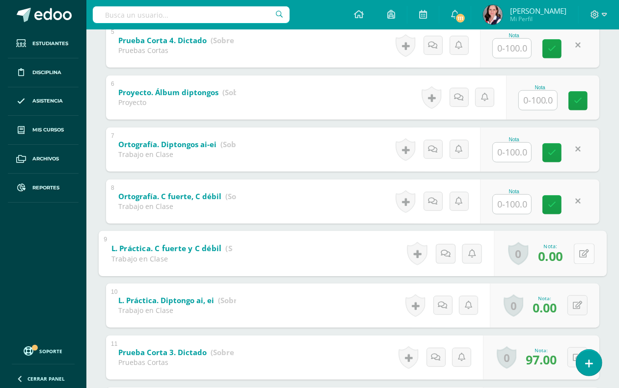
click at [577, 253] on button at bounding box center [583, 253] width 21 height 21
click at [575, 306] on button at bounding box center [577, 305] width 20 height 20
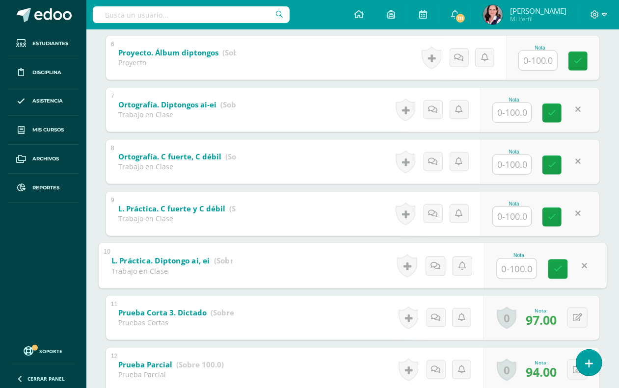
scroll to position [491, 0]
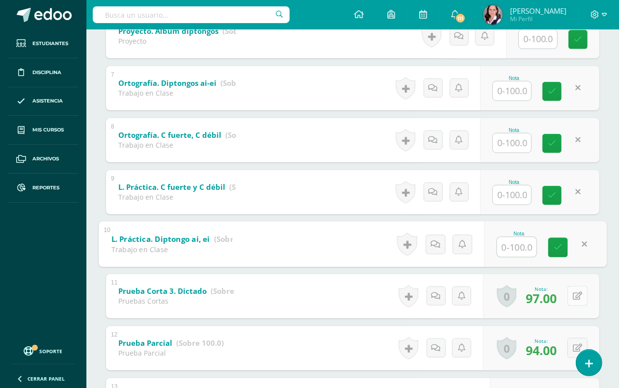
click at [579, 297] on icon at bounding box center [576, 296] width 9 height 8
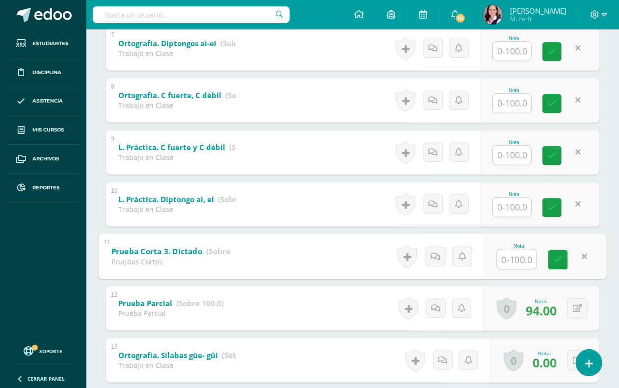
scroll to position [552, 0]
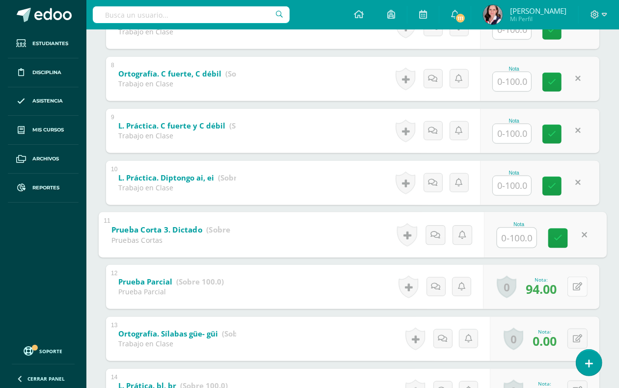
click at [578, 292] on button at bounding box center [577, 287] width 20 height 20
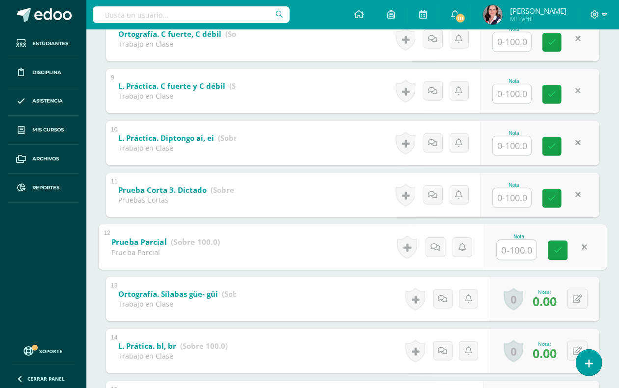
scroll to position [613, 0]
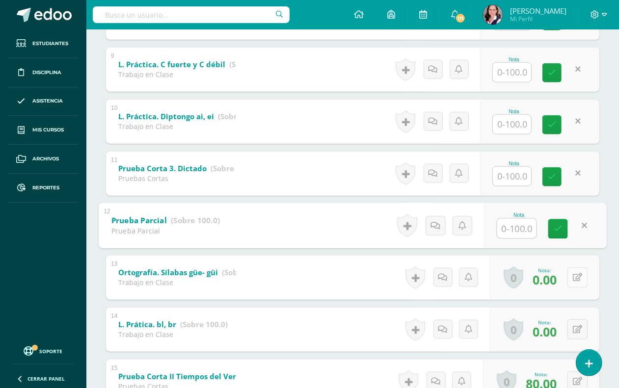
click at [580, 280] on icon at bounding box center [576, 277] width 9 height 8
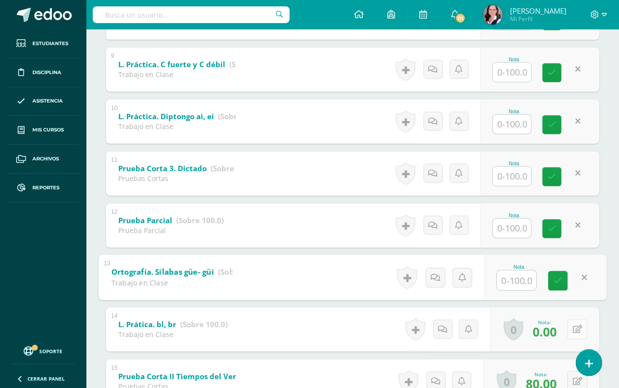
click at [575, 327] on button at bounding box center [577, 329] width 20 height 20
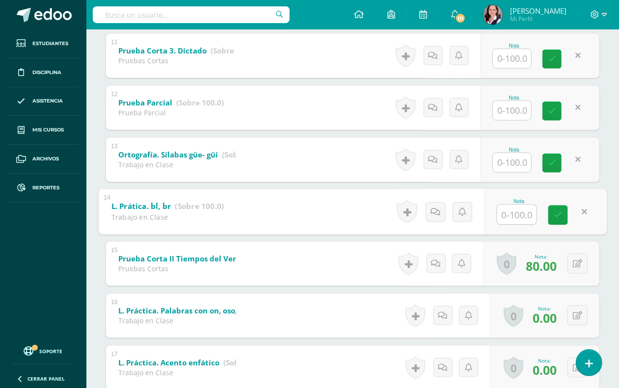
scroll to position [736, 0]
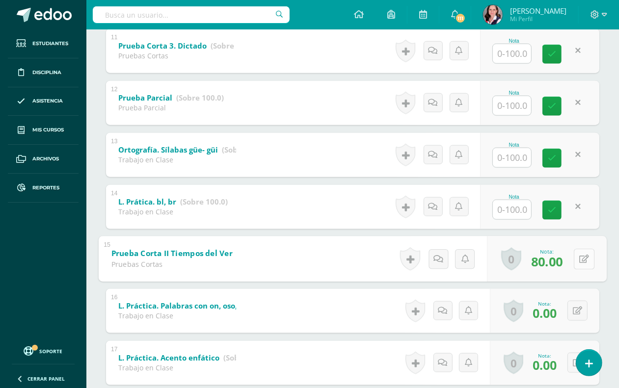
click at [577, 258] on button at bounding box center [583, 259] width 21 height 21
click at [575, 311] on button at bounding box center [577, 311] width 20 height 20
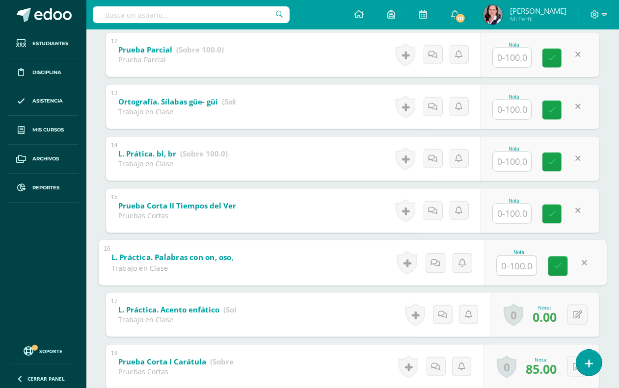
scroll to position [850, 0]
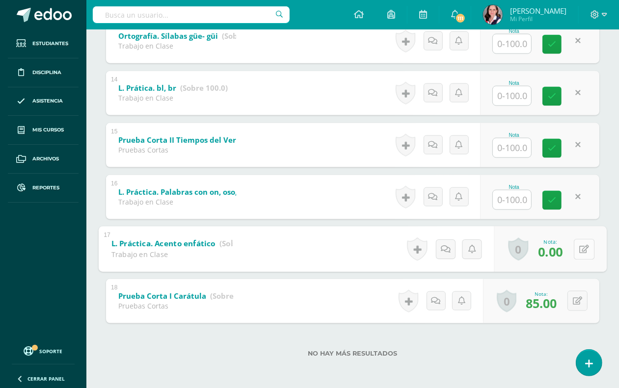
click at [581, 250] on button at bounding box center [583, 249] width 21 height 21
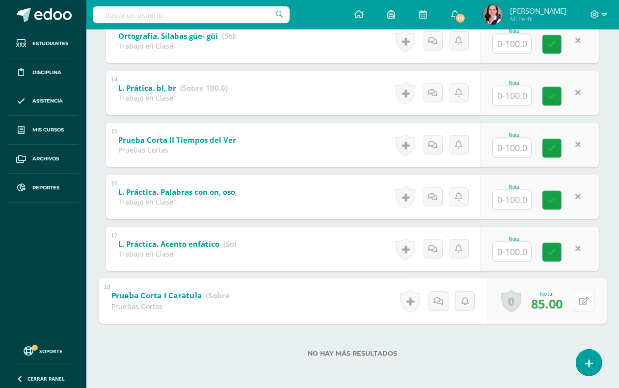
click at [579, 302] on icon at bounding box center [584, 301] width 10 height 8
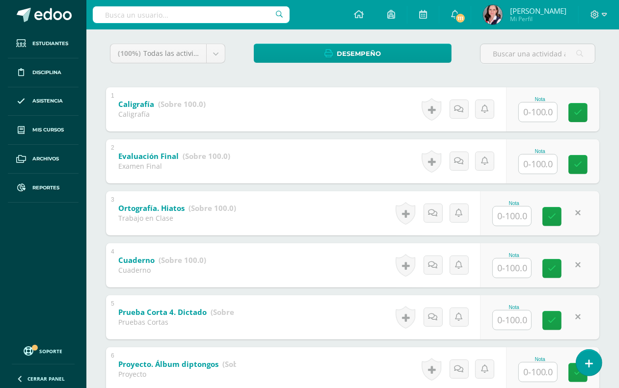
scroll to position [0, 0]
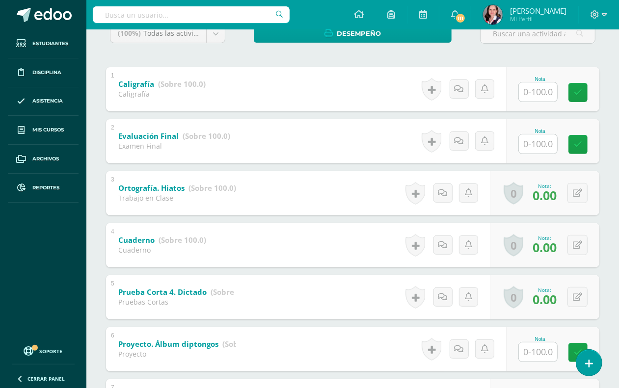
scroll to position [184, 0]
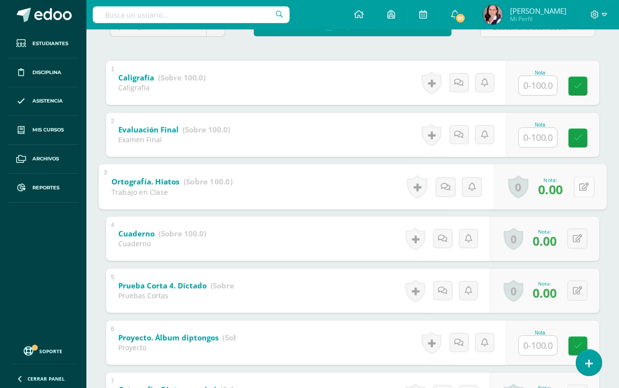
click at [577, 188] on button at bounding box center [583, 187] width 21 height 21
click at [555, 195] on link at bounding box center [558, 190] width 20 height 20
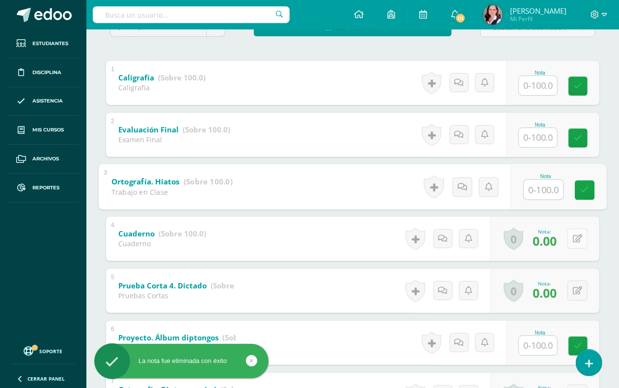
click at [576, 241] on button at bounding box center [577, 239] width 20 height 20
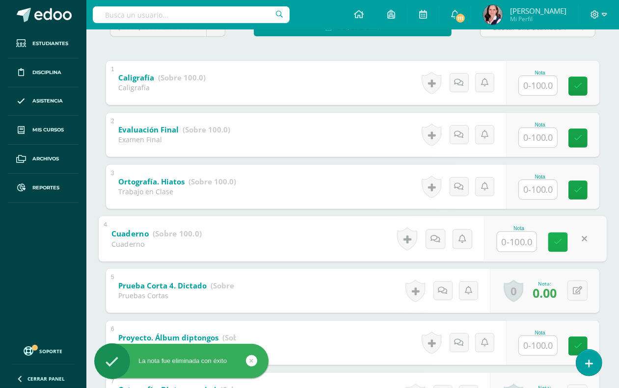
click at [552, 238] on link at bounding box center [558, 242] width 20 height 20
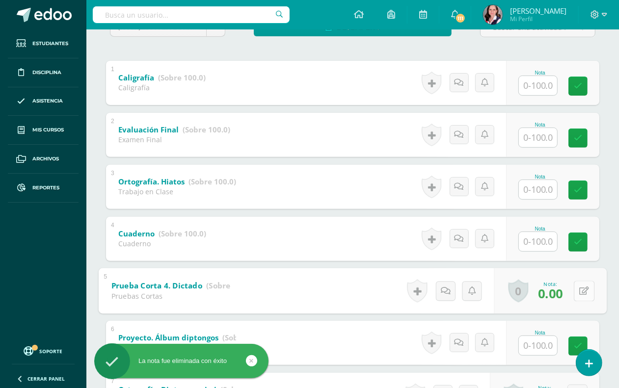
click at [577, 291] on button at bounding box center [583, 291] width 21 height 21
click at [553, 292] on icon at bounding box center [557, 294] width 9 height 8
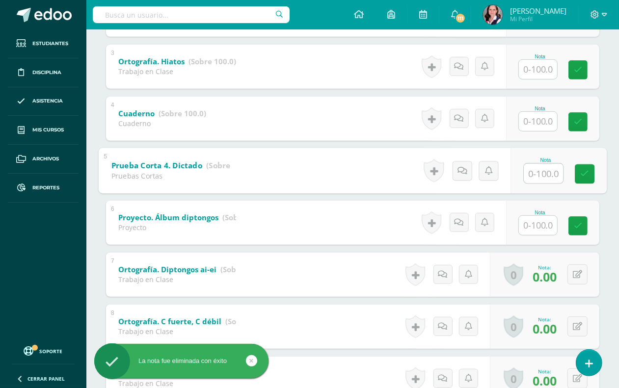
scroll to position [307, 0]
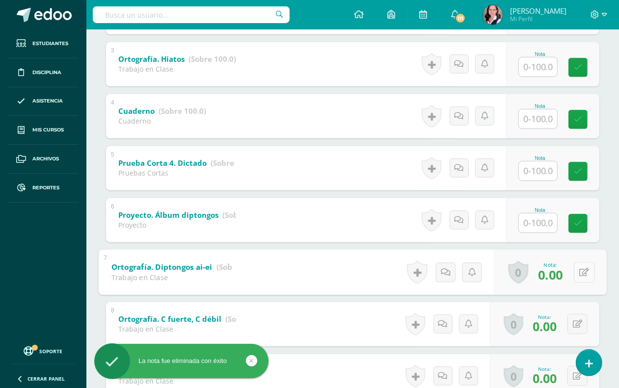
click at [580, 273] on icon at bounding box center [584, 272] width 10 height 8
click at [557, 276] on icon at bounding box center [557, 275] width 9 height 8
click at [577, 325] on button at bounding box center [577, 324] width 20 height 20
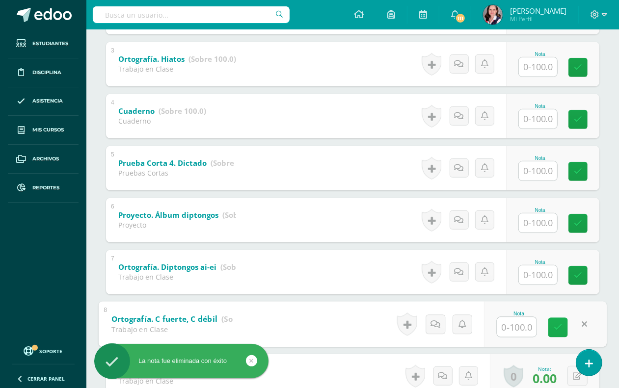
click at [552, 325] on link at bounding box center [558, 327] width 20 height 20
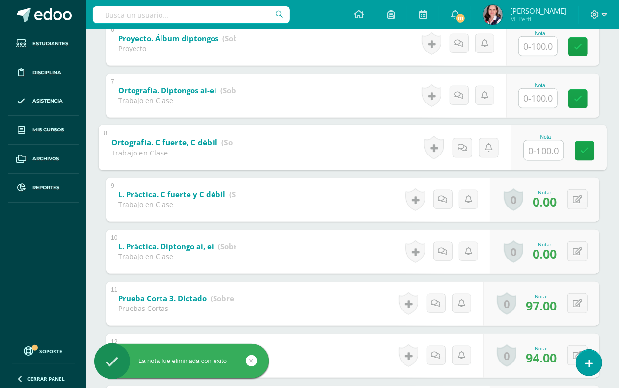
scroll to position [491, 0]
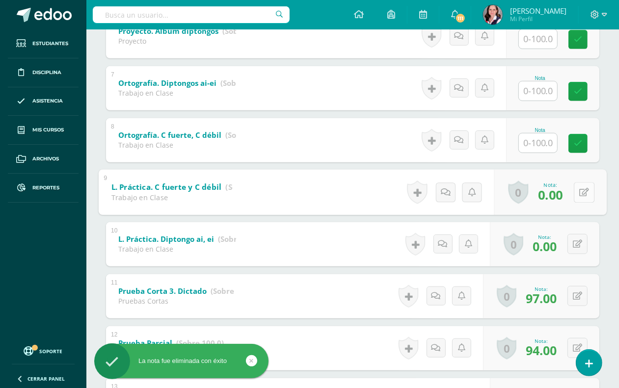
click at [575, 195] on button at bounding box center [583, 192] width 21 height 21
click at [563, 197] on link at bounding box center [558, 195] width 20 height 20
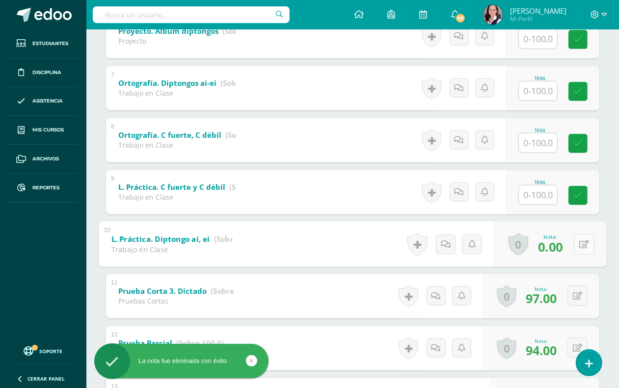
click at [575, 239] on button at bounding box center [583, 244] width 21 height 21
click at [558, 244] on icon at bounding box center [557, 247] width 9 height 8
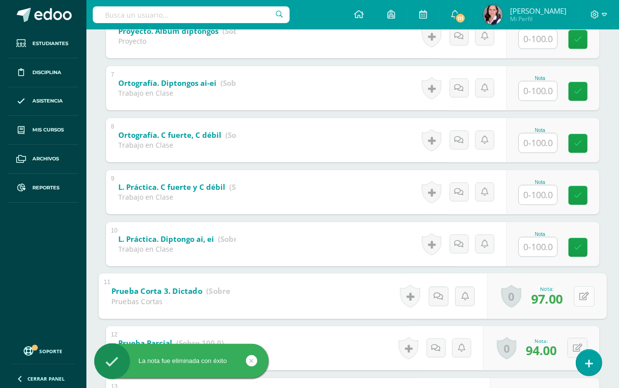
click at [579, 297] on icon at bounding box center [584, 296] width 10 height 8
click at [551, 296] on link at bounding box center [558, 299] width 20 height 20
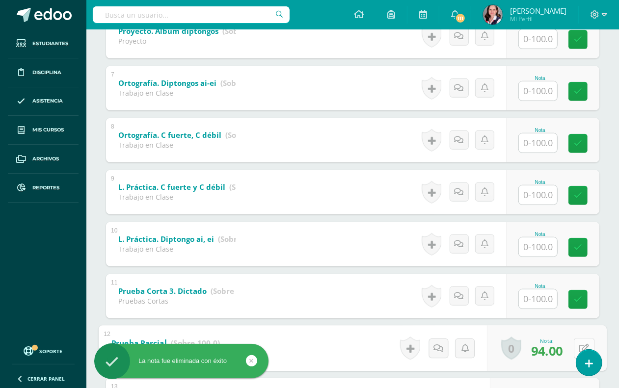
click at [575, 347] on button at bounding box center [583, 348] width 21 height 21
click at [560, 350] on icon at bounding box center [557, 351] width 9 height 8
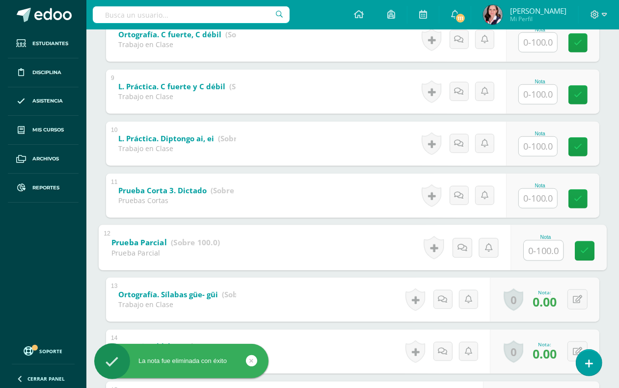
scroll to position [613, 0]
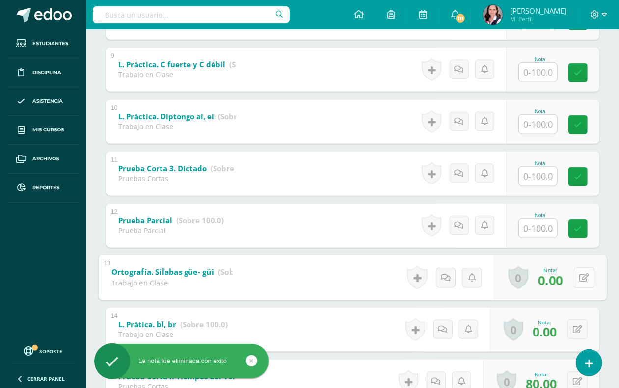
click at [577, 277] on button at bounding box center [583, 277] width 21 height 21
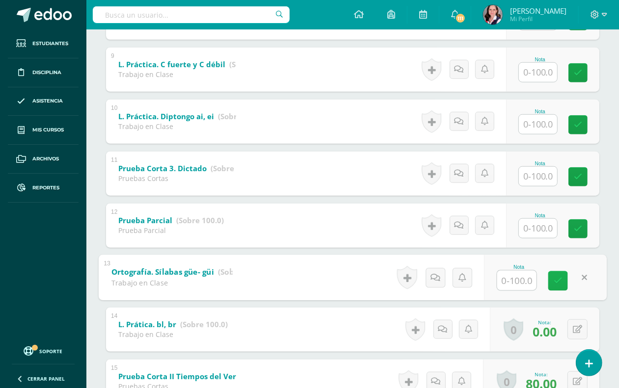
click at [559, 278] on icon at bounding box center [557, 281] width 9 height 8
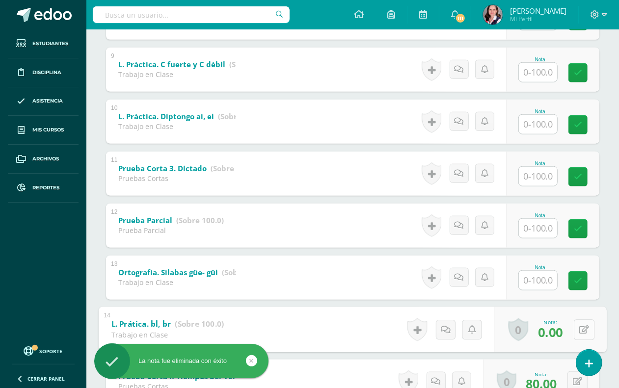
click at [577, 328] on button at bounding box center [583, 329] width 21 height 21
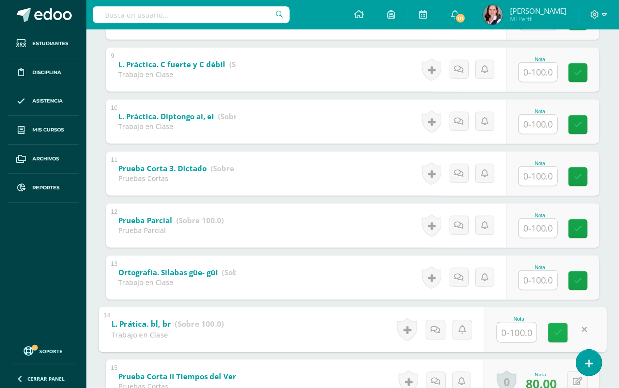
click at [562, 329] on link at bounding box center [558, 333] width 20 height 20
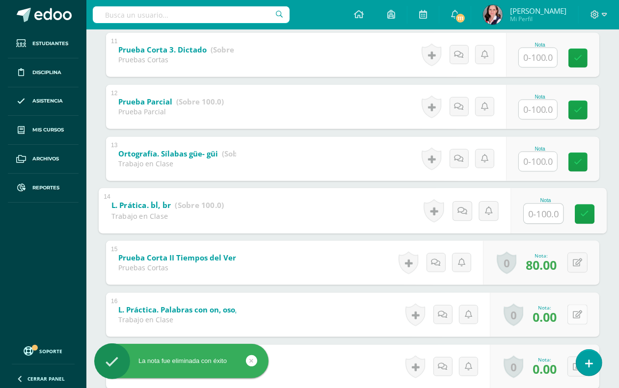
scroll to position [736, 0]
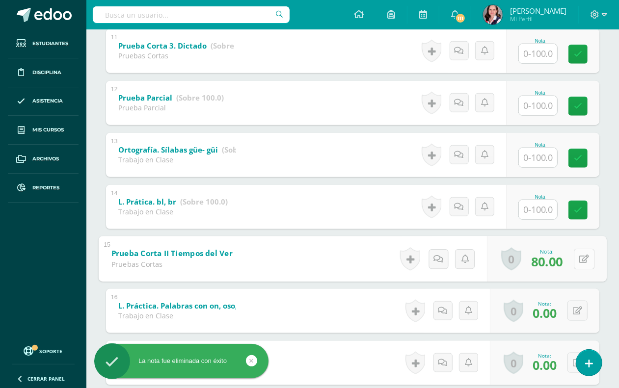
click at [577, 261] on button at bounding box center [583, 259] width 21 height 21
click at [560, 263] on icon at bounding box center [557, 262] width 9 height 8
click at [575, 308] on button at bounding box center [577, 311] width 20 height 20
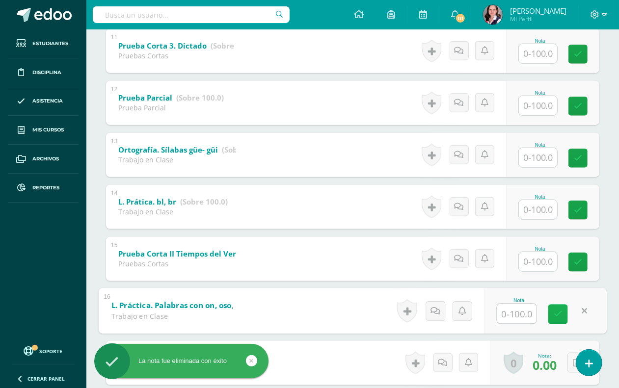
click at [558, 310] on icon at bounding box center [557, 314] width 9 height 8
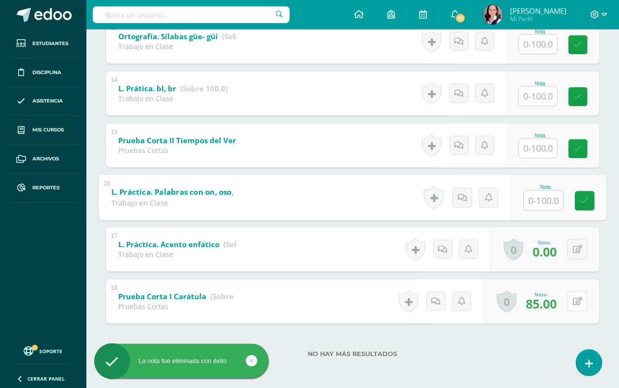
scroll to position [850, 0]
click at [575, 247] on button at bounding box center [577, 249] width 20 height 20
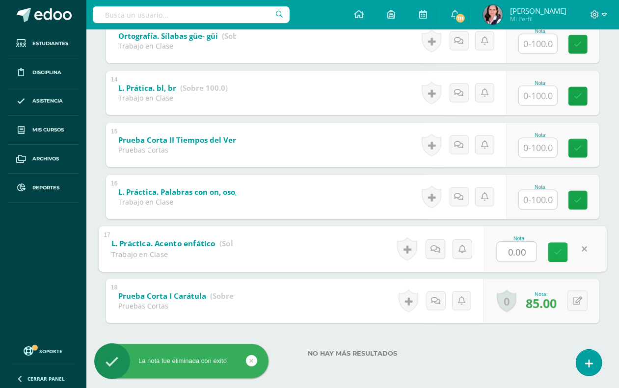
click at [557, 251] on icon at bounding box center [557, 252] width 9 height 8
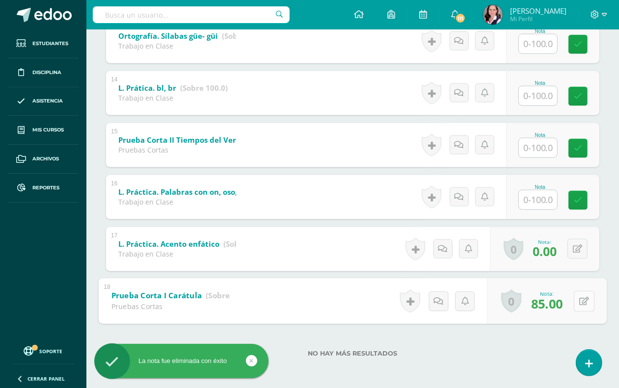
click at [575, 297] on button at bounding box center [583, 301] width 21 height 21
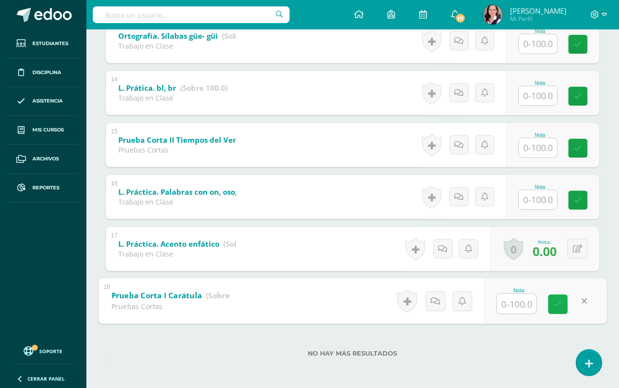
click at [558, 300] on icon at bounding box center [557, 304] width 9 height 8
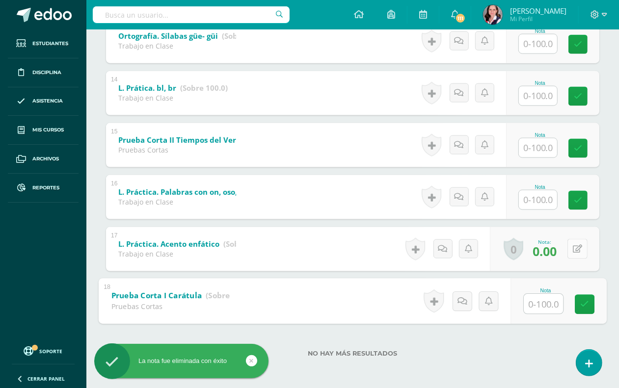
click at [572, 247] on div "0 [GEOGRAPHIC_DATA] Logros obtenidos Aún no hay logros agregados Nota: 0.00" at bounding box center [544, 249] width 109 height 44
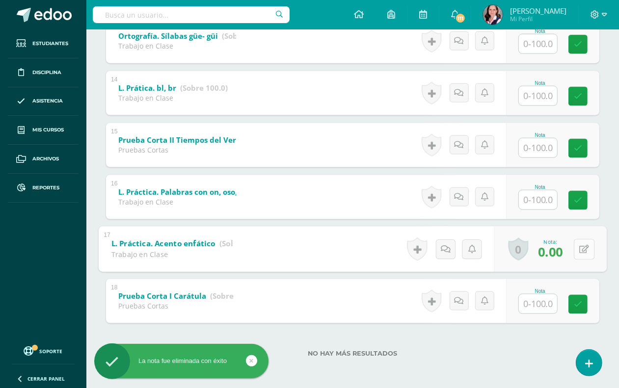
click at [584, 248] on icon at bounding box center [584, 249] width 10 height 8
click at [554, 253] on icon at bounding box center [557, 252] width 9 height 8
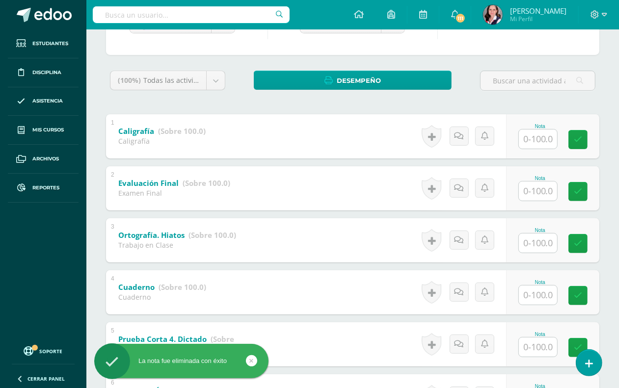
scroll to position [0, 0]
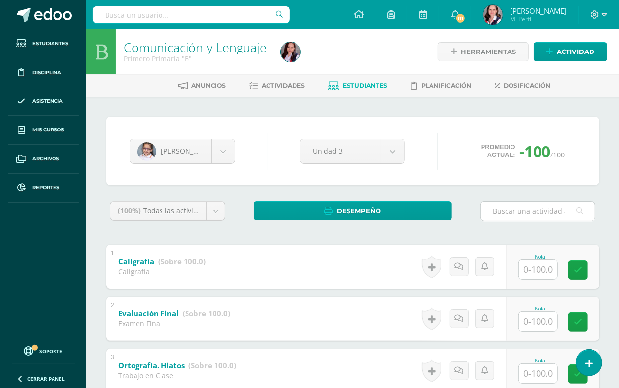
scroll to position [123, 0]
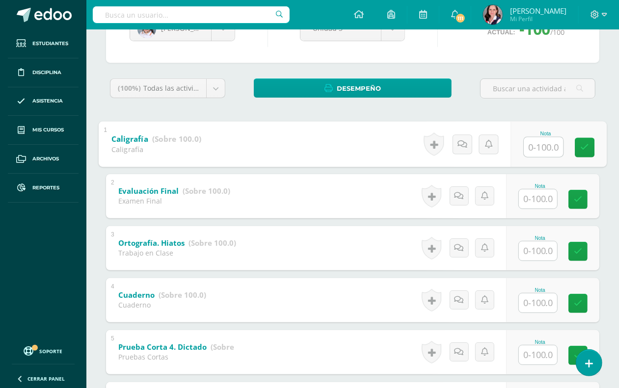
click at [543, 150] on input "text" at bounding box center [542, 147] width 39 height 20
click at [550, 144] on input "text" at bounding box center [542, 147] width 39 height 20
click at [583, 148] on icon at bounding box center [584, 147] width 9 height 8
click at [544, 149] on input "text" at bounding box center [542, 147] width 39 height 20
click at [585, 145] on icon at bounding box center [584, 147] width 9 height 8
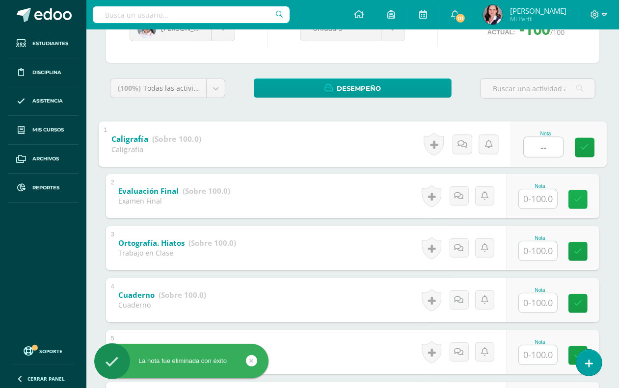
click at [579, 198] on icon at bounding box center [577, 199] width 8 height 8
type input "--"
click at [545, 198] on input "text" at bounding box center [537, 198] width 38 height 19
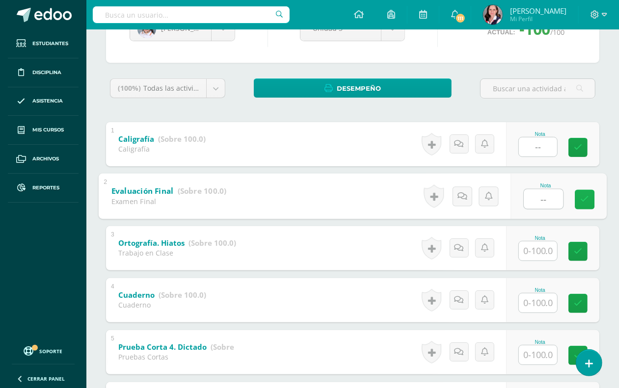
click at [585, 197] on icon at bounding box center [584, 199] width 9 height 8
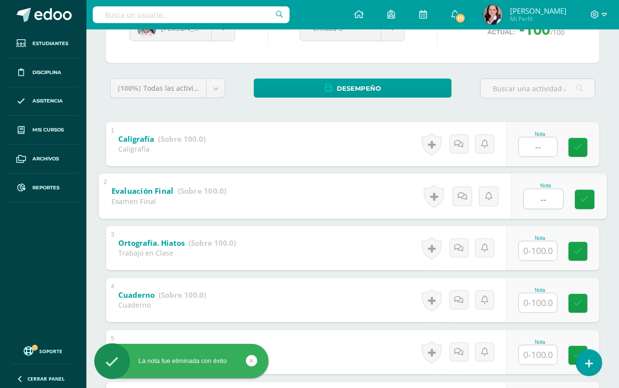
type input "--"
click at [547, 250] on input "text" at bounding box center [537, 250] width 38 height 19
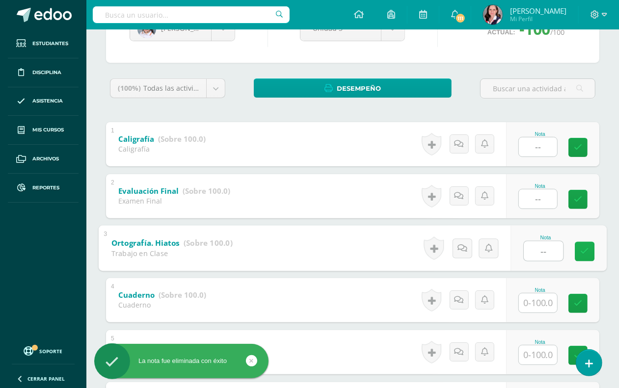
click at [593, 251] on link at bounding box center [584, 251] width 20 height 20
click at [585, 251] on icon at bounding box center [584, 251] width 9 height 8
type input "--"
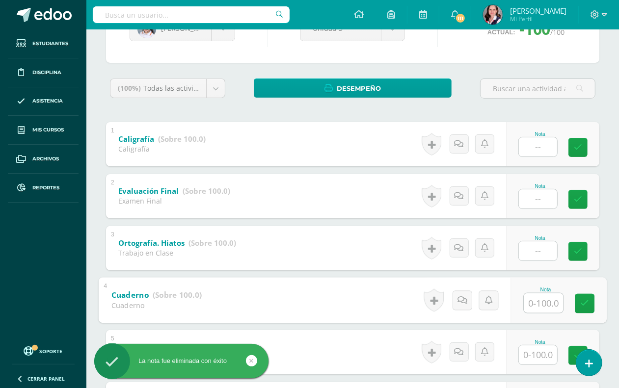
click at [539, 302] on input "text" at bounding box center [542, 303] width 39 height 20
click at [590, 302] on link at bounding box center [584, 303] width 20 height 20
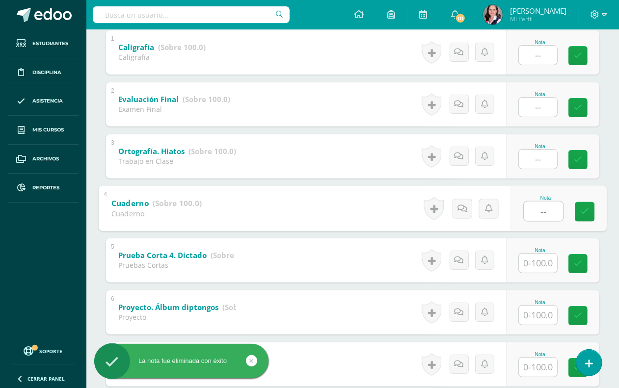
scroll to position [245, 0]
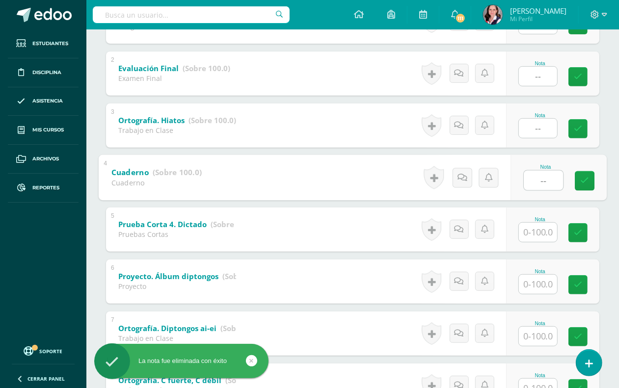
type input "--"
click at [544, 233] on input "text" at bounding box center [537, 232] width 38 height 19
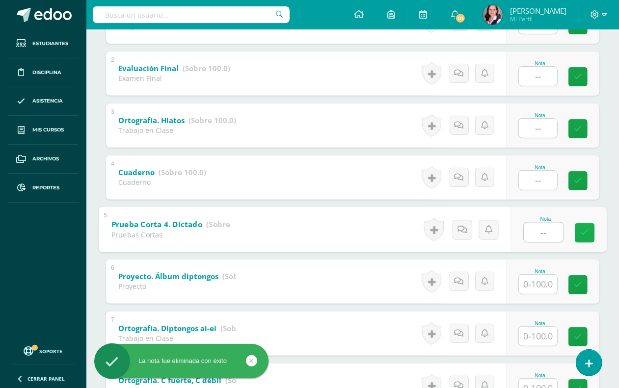
click at [584, 234] on icon at bounding box center [584, 233] width 9 height 8
type input "--"
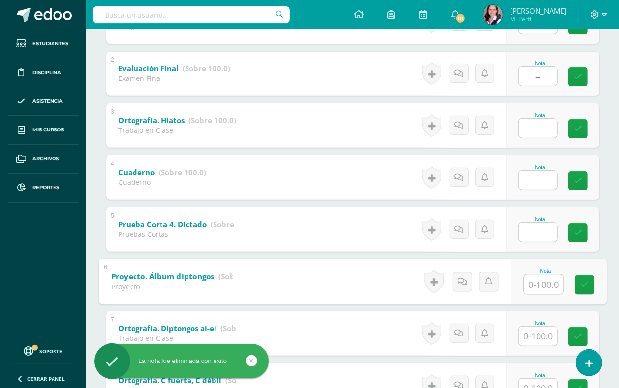
click at [542, 287] on input "text" at bounding box center [542, 284] width 39 height 20
click at [580, 284] on icon at bounding box center [584, 285] width 9 height 8
type input "--"
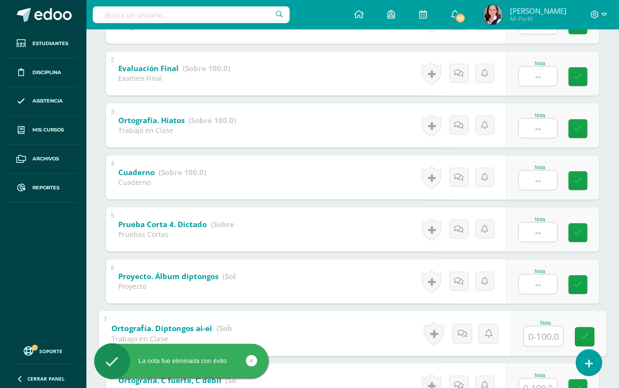
click at [541, 329] on input "text" at bounding box center [542, 336] width 39 height 20
click at [582, 333] on icon at bounding box center [584, 337] width 9 height 8
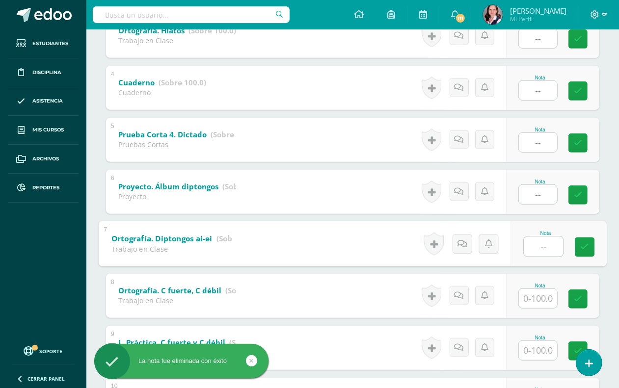
scroll to position [368, 0]
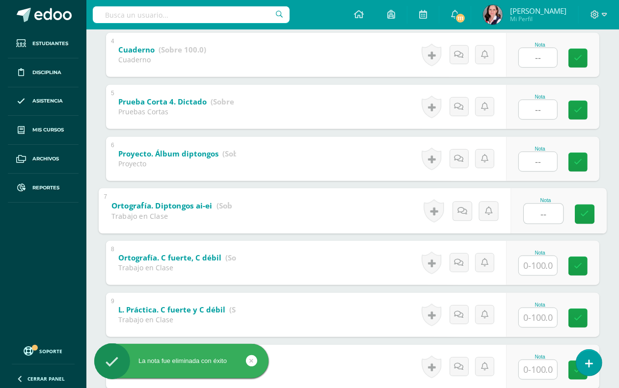
type input "--"
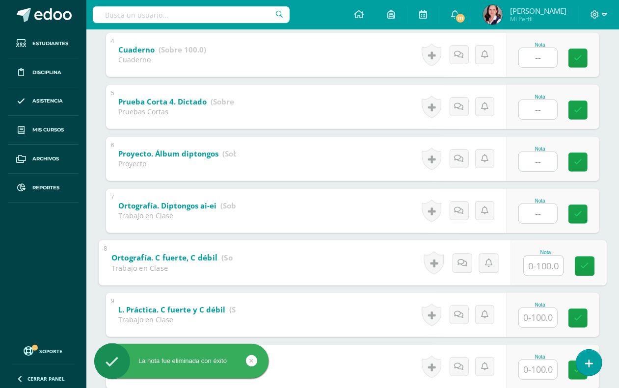
click at [542, 261] on input "text" at bounding box center [542, 266] width 39 height 20
click at [582, 263] on icon at bounding box center [584, 266] width 9 height 8
type input "--"
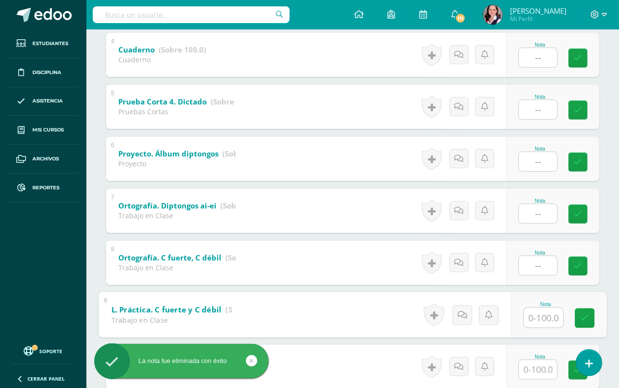
click at [543, 315] on input "text" at bounding box center [542, 318] width 39 height 20
click at [584, 317] on icon at bounding box center [584, 318] width 9 height 8
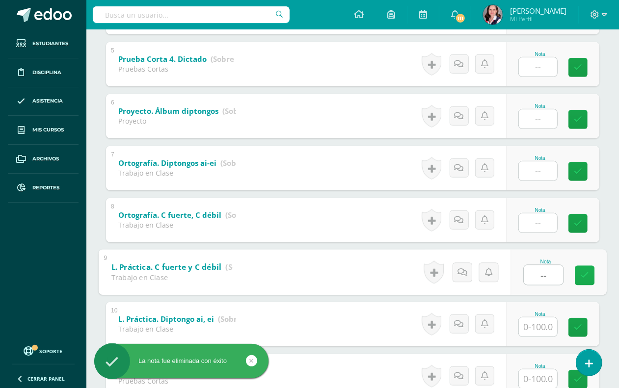
scroll to position [491, 0]
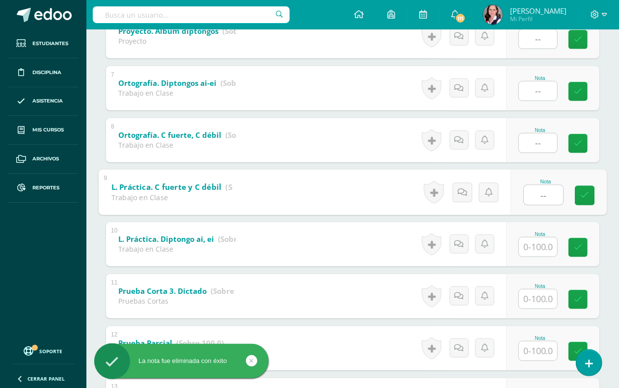
type input "--"
click at [541, 249] on input "text" at bounding box center [537, 246] width 38 height 19
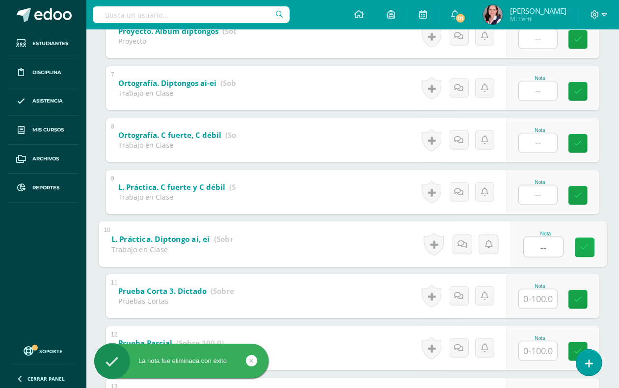
click at [584, 244] on icon at bounding box center [584, 247] width 9 height 8
type input "--"
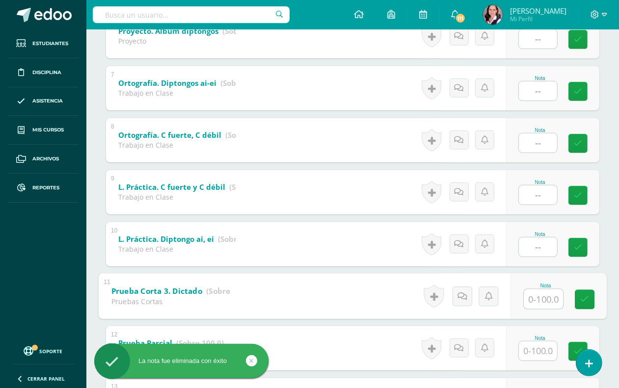
click at [541, 298] on input "text" at bounding box center [542, 299] width 39 height 20
click at [583, 296] on icon at bounding box center [584, 299] width 9 height 8
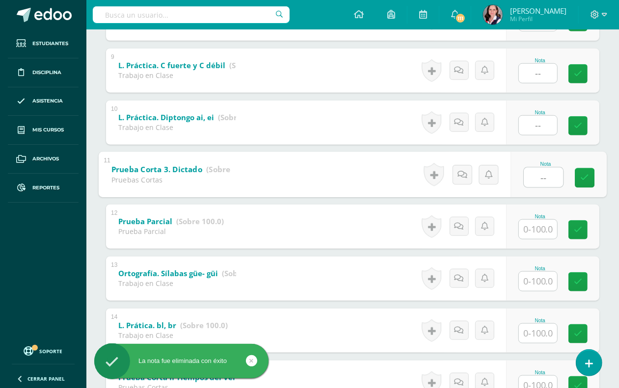
scroll to position [613, 0]
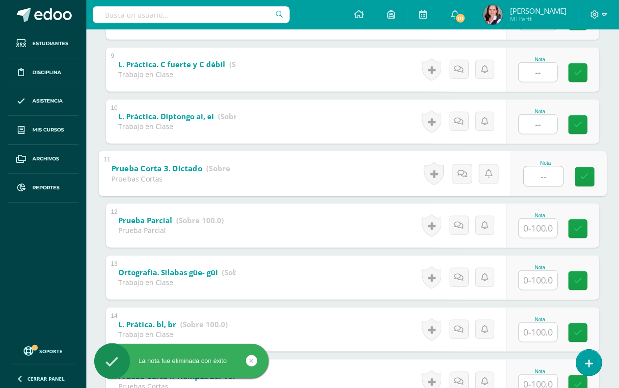
type input "--"
click at [540, 230] on input "text" at bounding box center [537, 228] width 38 height 19
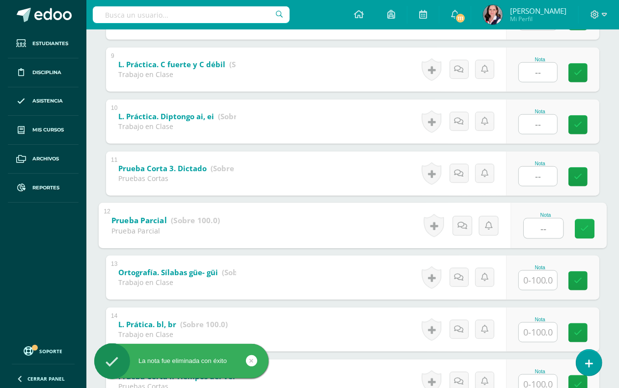
click at [590, 226] on link at bounding box center [584, 229] width 20 height 20
type input "--"
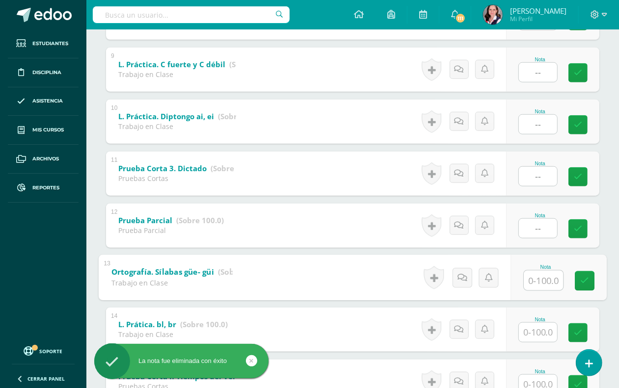
click at [535, 281] on input "text" at bounding box center [542, 280] width 39 height 20
click at [584, 277] on icon at bounding box center [584, 281] width 9 height 8
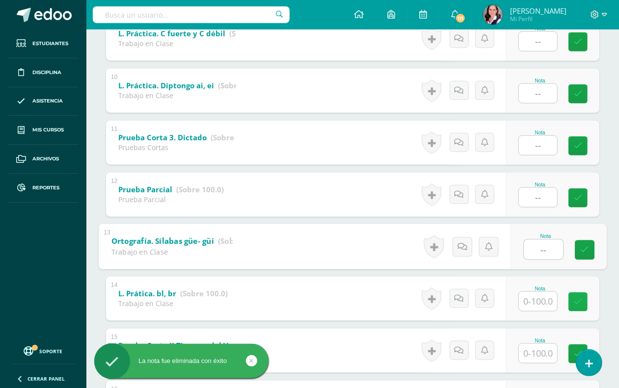
scroll to position [674, 0]
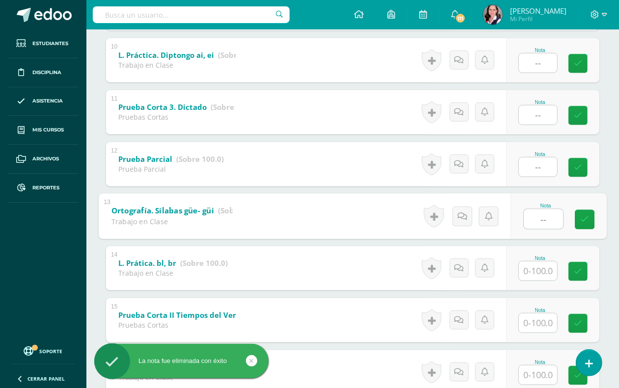
type input "--"
click at [540, 270] on input "text" at bounding box center [537, 270] width 38 height 19
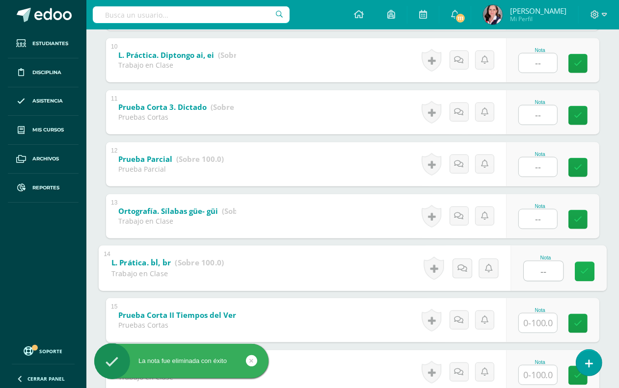
click at [582, 268] on icon at bounding box center [584, 271] width 9 height 8
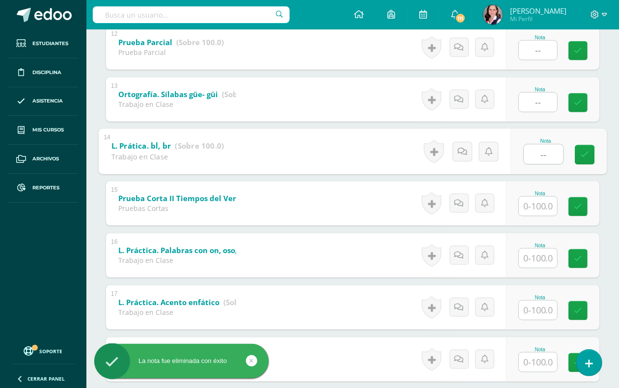
scroll to position [797, 0]
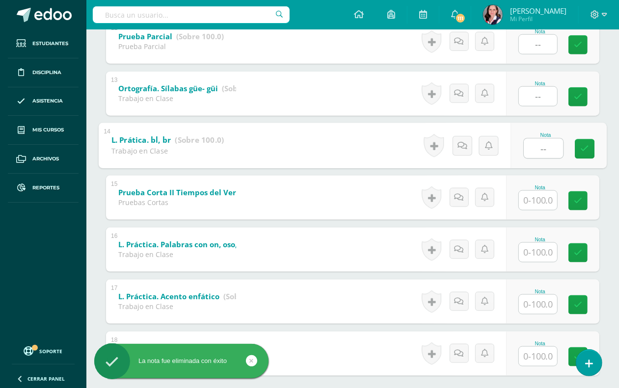
type input "--"
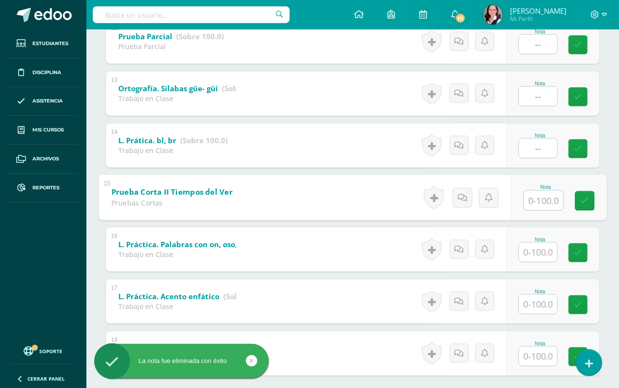
click at [543, 202] on input "text" at bounding box center [542, 200] width 39 height 20
click at [580, 202] on icon at bounding box center [584, 201] width 9 height 8
type input "--"
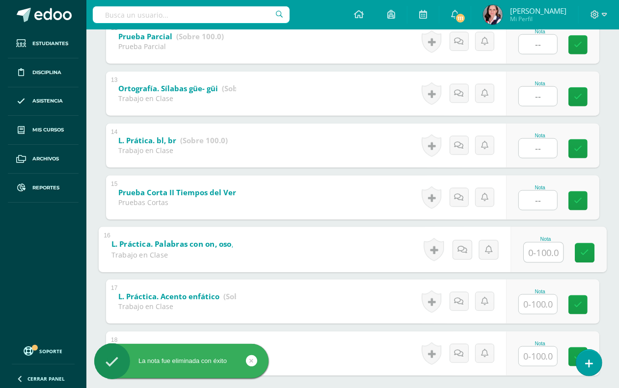
click at [540, 253] on input "text" at bounding box center [542, 252] width 39 height 20
click at [589, 252] on link at bounding box center [584, 253] width 20 height 20
type input "--"
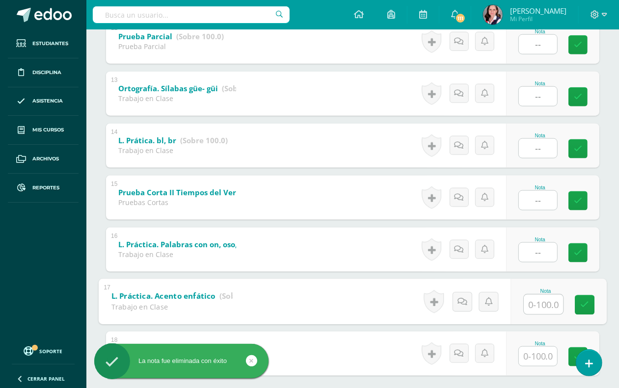
click at [540, 304] on input "text" at bounding box center [542, 304] width 39 height 20
click at [585, 301] on icon at bounding box center [584, 305] width 9 height 8
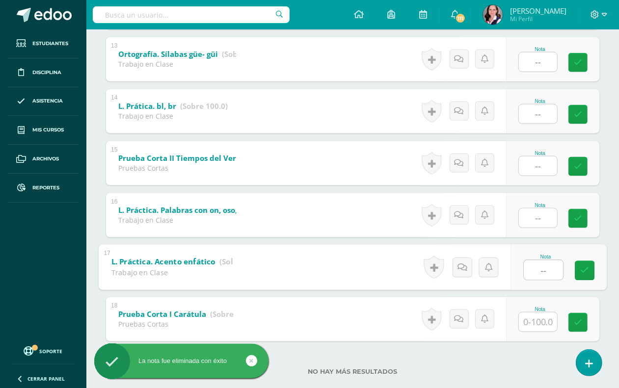
scroll to position [850, 0]
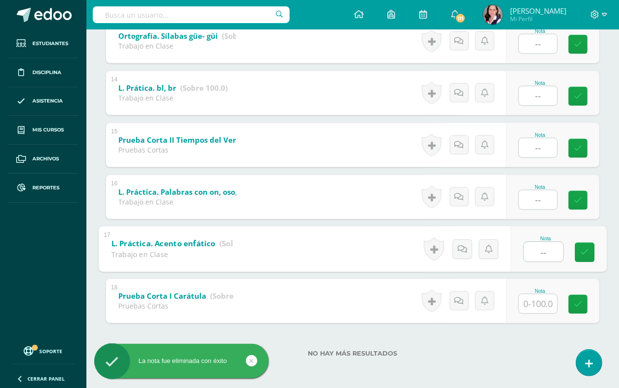
type input "--"
click at [540, 302] on input "text" at bounding box center [537, 303] width 38 height 19
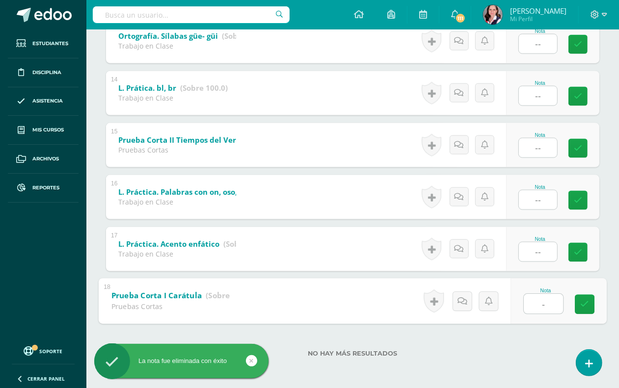
type input "--"
click at [585, 305] on icon at bounding box center [584, 304] width 9 height 8
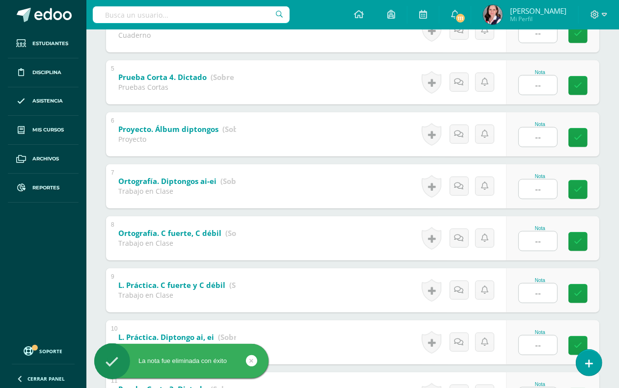
scroll to position [0, 0]
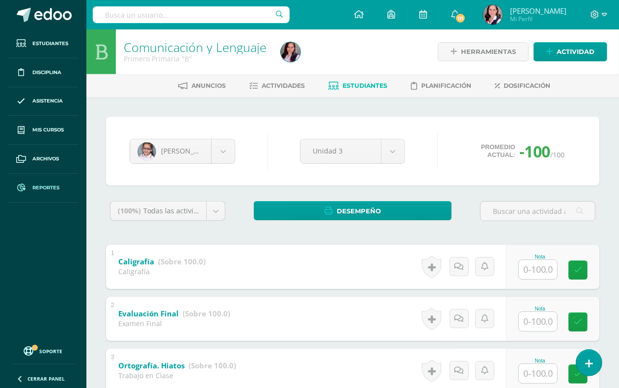
click at [46, 185] on span "Reportes" at bounding box center [45, 188] width 27 height 8
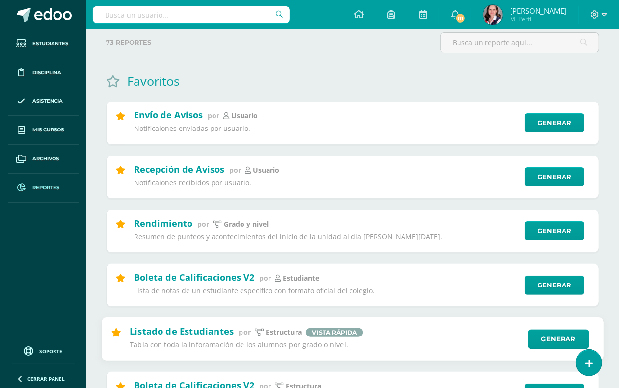
scroll to position [123, 0]
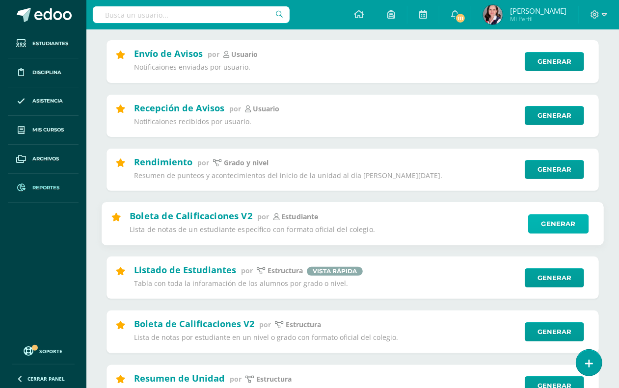
click at [547, 226] on link "Generar" at bounding box center [558, 224] width 60 height 20
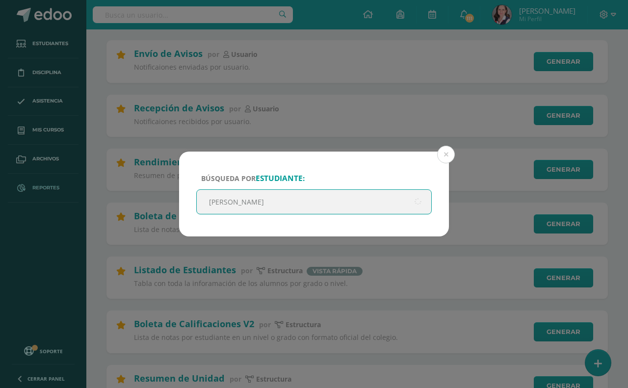
type input "[PERSON_NAME]"
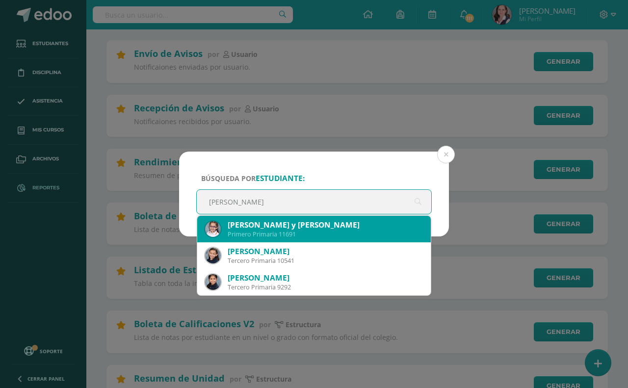
click at [322, 232] on div "Primero Primaria 11691" at bounding box center [325, 234] width 195 height 8
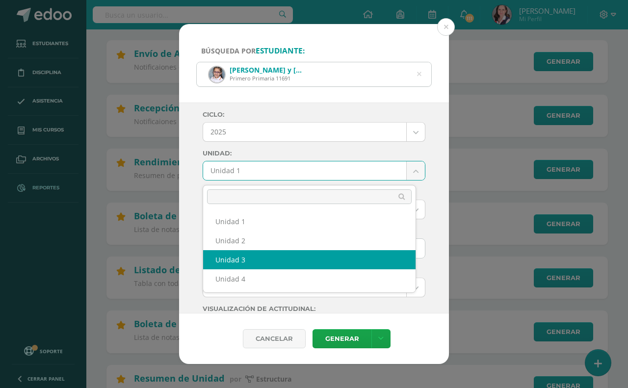
select select "Unidad 3"
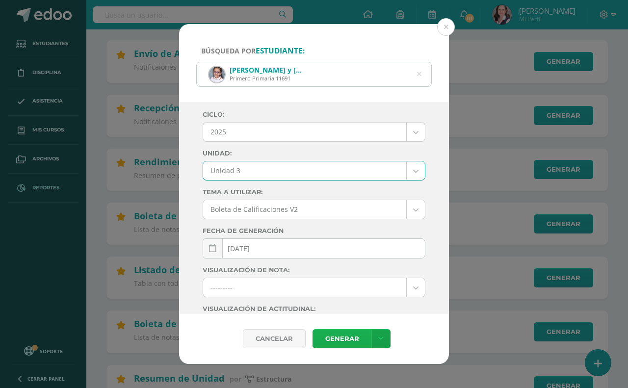
click at [356, 337] on link "Generar" at bounding box center [341, 338] width 59 height 19
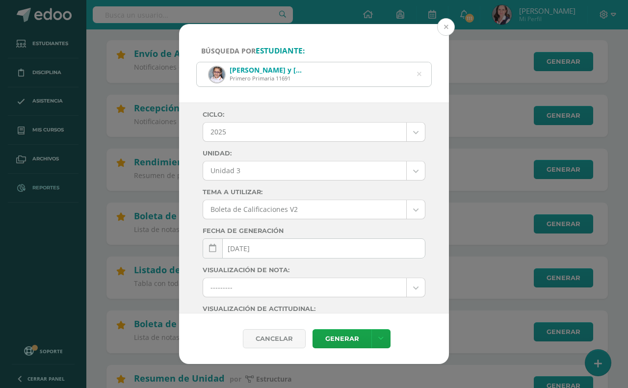
click at [447, 26] on button at bounding box center [446, 27] width 18 height 18
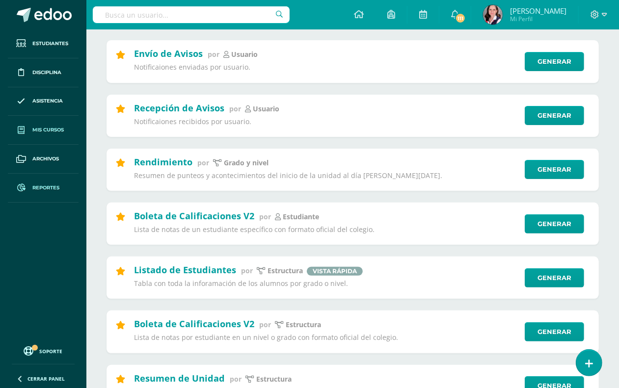
click at [45, 125] on link "Mis cursos" at bounding box center [43, 130] width 71 height 29
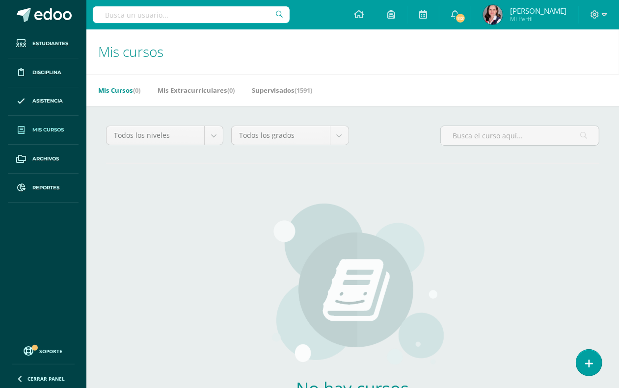
click at [44, 128] on span "Mis cursos" at bounding box center [47, 130] width 31 height 8
